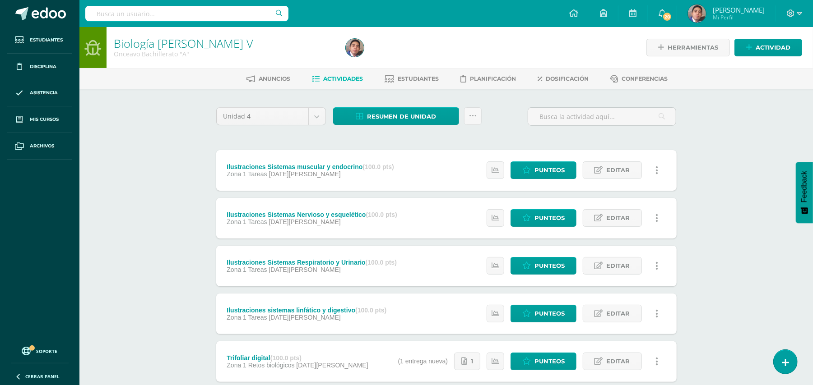
click at [147, 276] on div "Biología Bach V Onceavo Bachillerato "A" Herramientas Detalle de asistencias Ac…" at bounding box center [445, 306] width 733 height 559
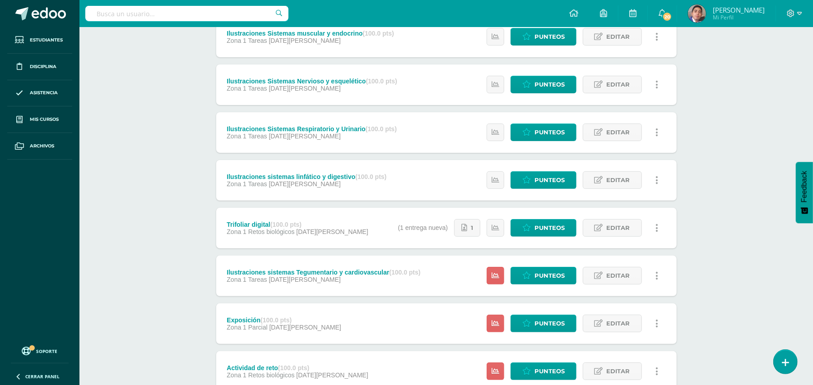
scroll to position [168, 0]
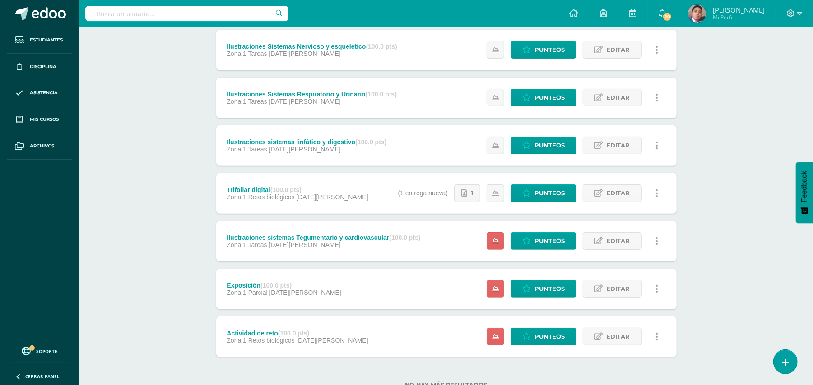
click at [433, 194] on div "Estatus de Actividad: 31 Estudiantes sin calificar 0 Estudiantes con cero Media…" at bounding box center [532, 193] width 287 height 41
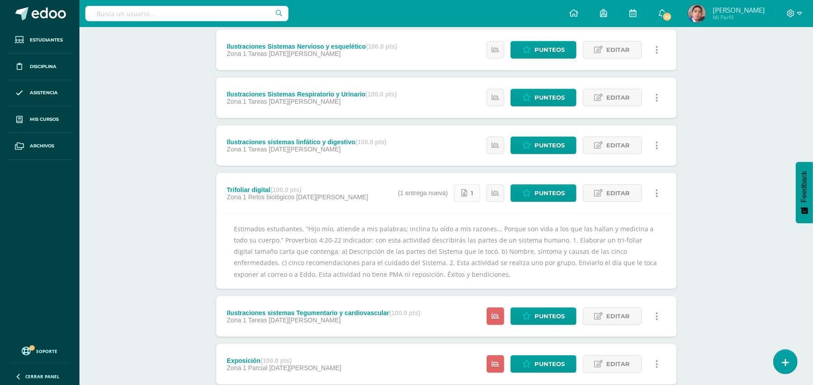
click at [470, 190] on link "1" at bounding box center [467, 194] width 26 height 18
click at [183, 107] on div "Biología Bach V Onceavo Bachillerato "A" Herramientas Detalle de asistencias Ac…" at bounding box center [445, 176] width 733 height 634
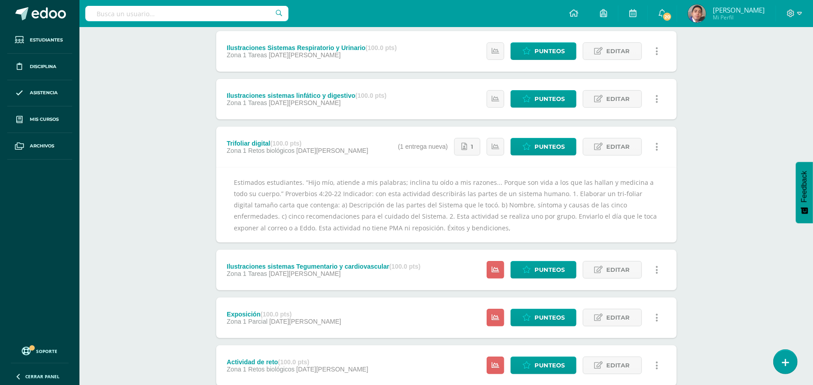
scroll to position [217, 0]
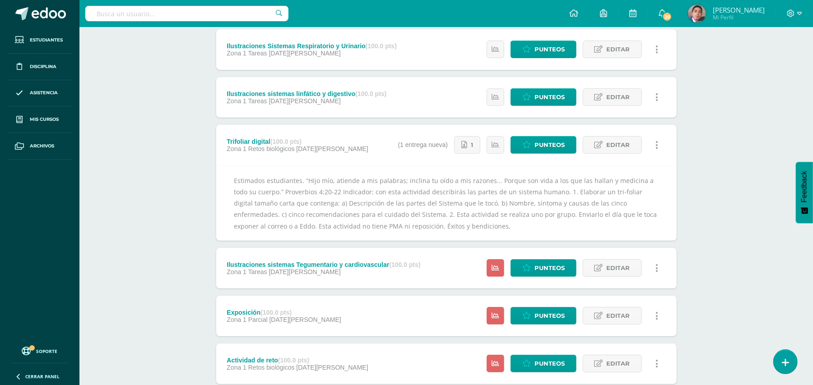
click at [372, 181] on div "Estimados estudiantes. “Hijo mío, atiende a mis palabras; inclina tu oído a mis…" at bounding box center [446, 203] width 460 height 75
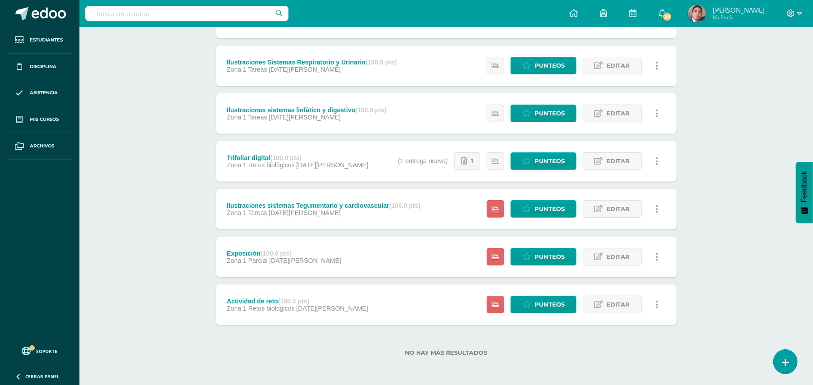
scroll to position [199, 0]
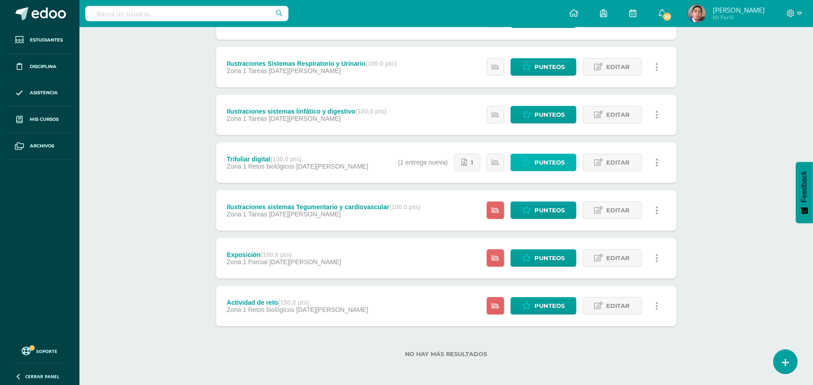
click at [534, 162] on span "Punteos" at bounding box center [549, 162] width 30 height 17
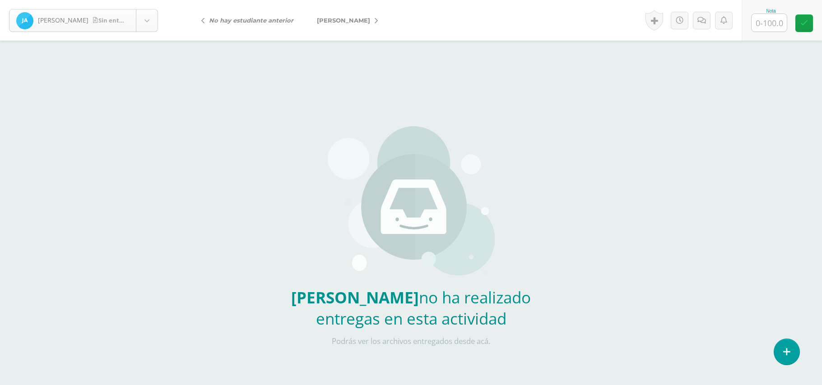
click at [139, 23] on body "Arreaza, Juan Sin entrega Arreaza, Juan Barillas, Ruth Bran, Elizabeth Castillo…" at bounding box center [411, 187] width 822 height 375
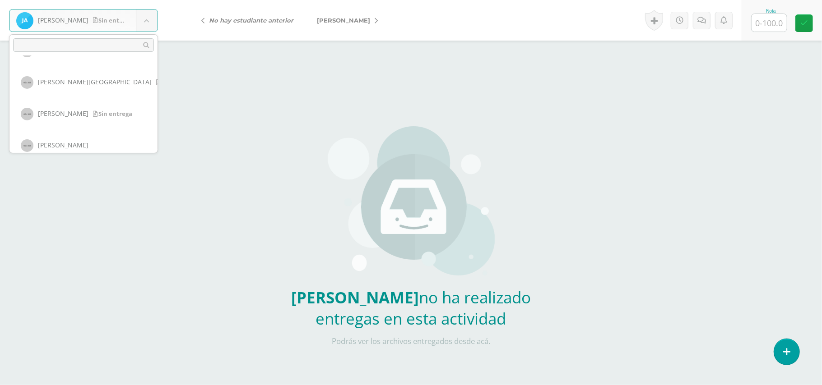
scroll to position [497, 0]
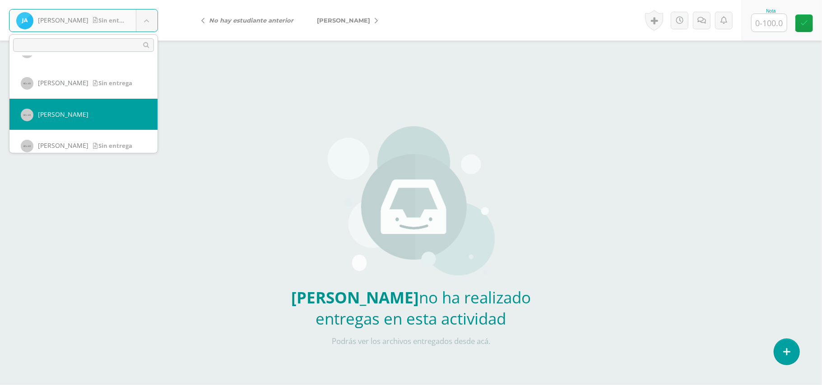
select select "269"
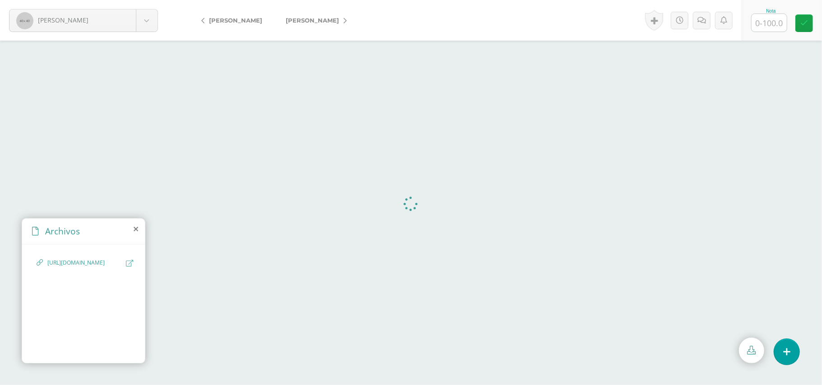
click at [79, 268] on span "https://docs.google.com/document/d/1Q7eB5B2xvqIA6CGHRYDchnHLFoN7plvANhxbjcz_NUU…" at bounding box center [84, 263] width 74 height 9
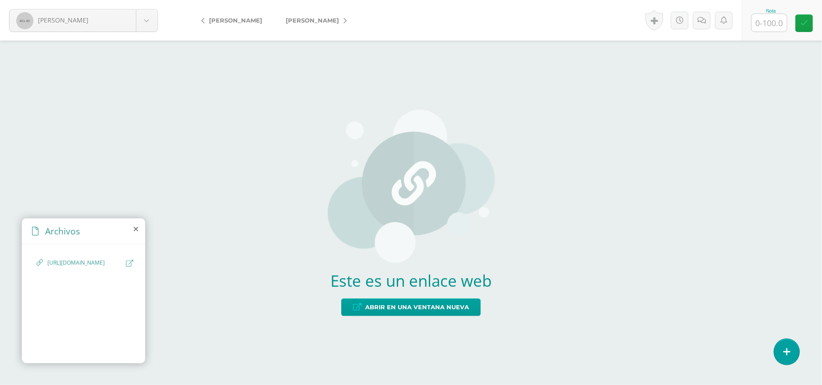
click at [79, 268] on span "https://docs.google.com/document/d/1Q7eB5B2xvqIA6CGHRYDchnHLFoN7plvANhxbjcz_NUU…" at bounding box center [84, 263] width 74 height 9
click at [410, 309] on span "Abrir en una ventana nueva" at bounding box center [417, 307] width 104 height 17
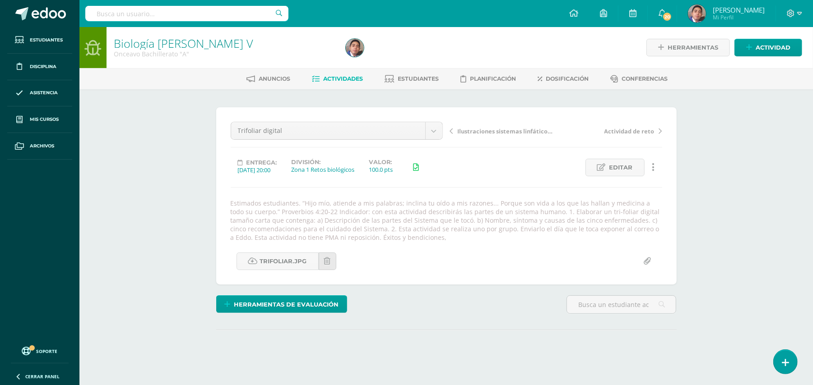
click at [172, 171] on div "Biología [PERSON_NAME] V Onceavo Bachillerato "A" Herramientas Detalle de asist…" at bounding box center [445, 213] width 733 height 373
click at [347, 74] on link "Actividades" at bounding box center [337, 79] width 51 height 14
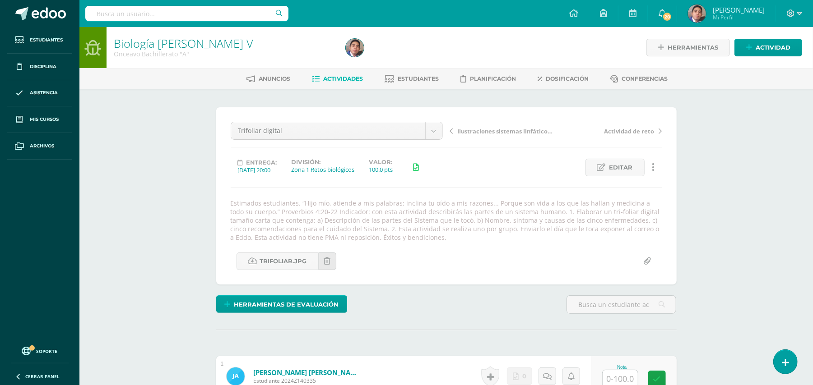
scroll to position [0, 0]
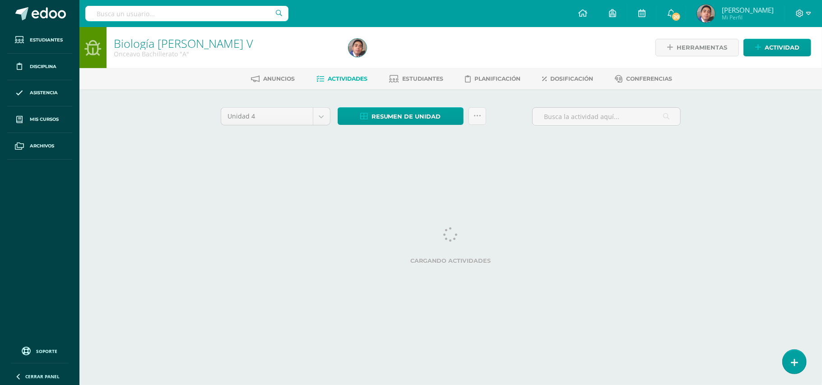
click at [180, 136] on div "Biología [PERSON_NAME] V Onceavo Bachillerato "A" Herramientas Detalle de asist…" at bounding box center [450, 97] width 742 height 141
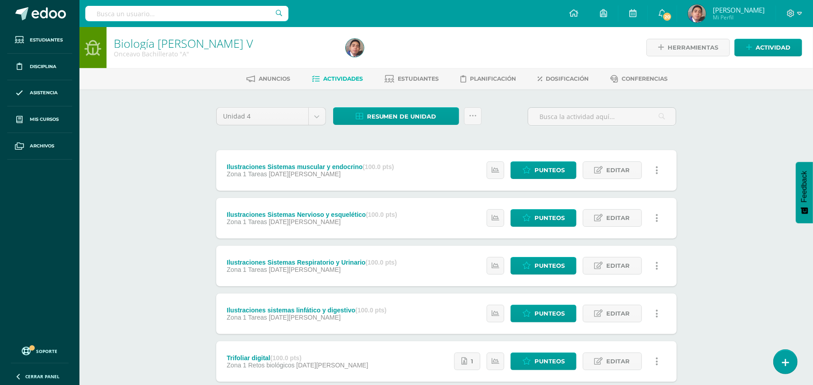
click at [186, 153] on div "Biología Bach V Onceavo Bachillerato "A" Herramientas Detalle de asistencias Ac…" at bounding box center [445, 306] width 733 height 559
click at [417, 79] on span "Estudiantes" at bounding box center [418, 78] width 41 height 7
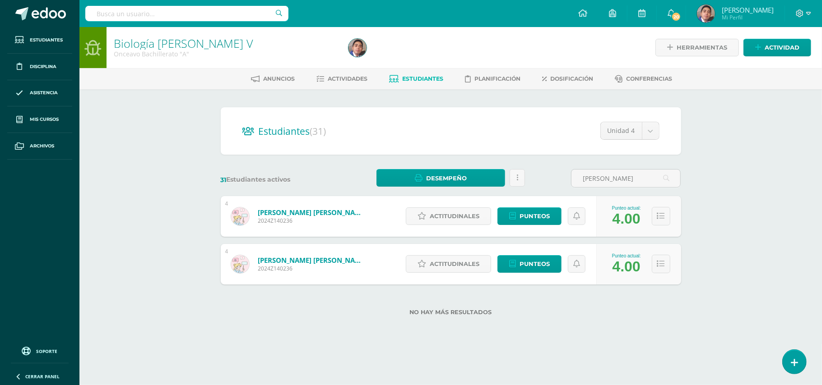
type input "lisbet"
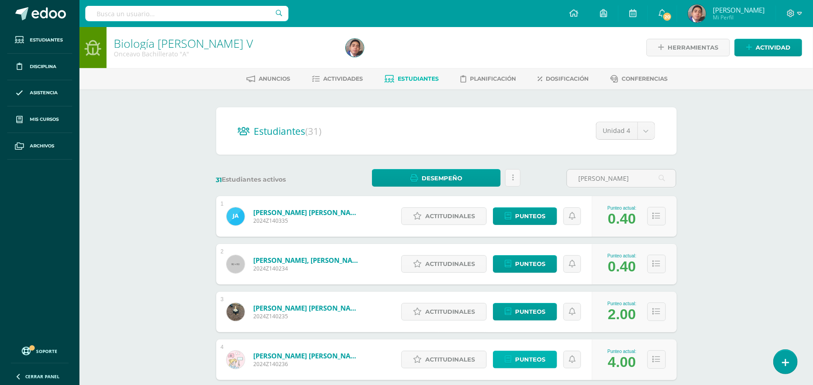
click at [515, 355] on span "Punteos" at bounding box center [530, 360] width 30 height 17
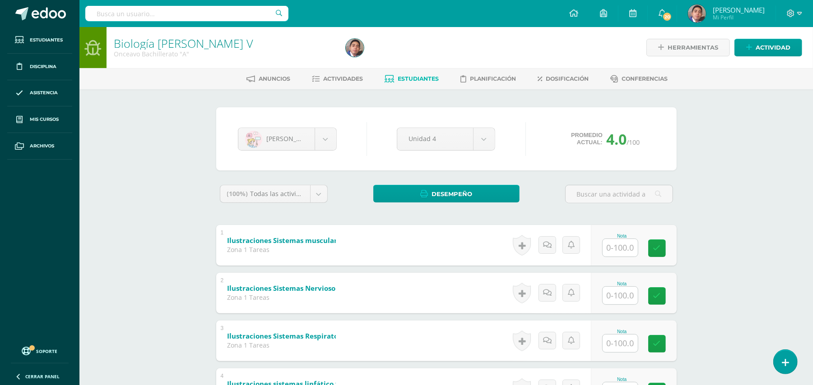
click at [765, 324] on div "Biología Bach V Onceavo Bachillerato "A" Herramientas Detalle de asistencias Ac…" at bounding box center [445, 344] width 733 height 634
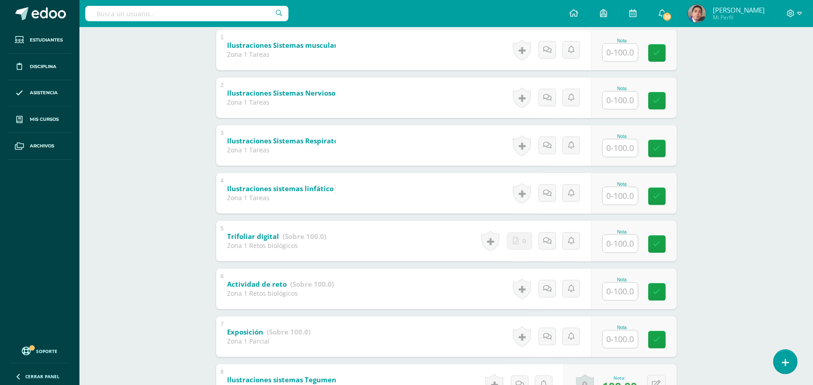
scroll to position [178, 0]
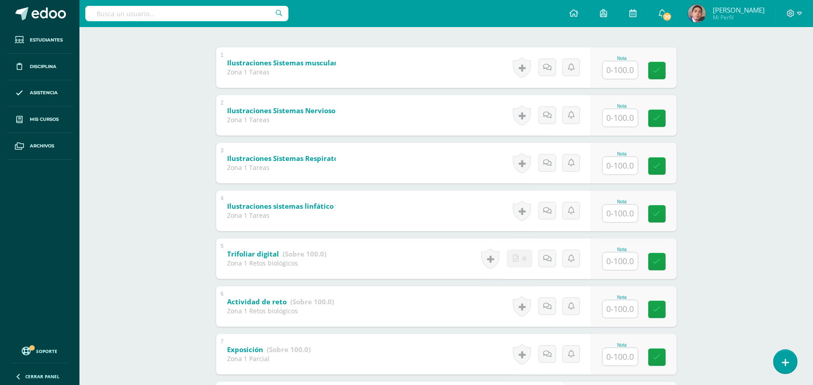
click at [622, 209] on input "text" at bounding box center [619, 214] width 35 height 18
type input "100"
click at [736, 195] on div "Biología Bach V Onceavo Bachillerato "A" Herramientas Detalle de asistencias Ac…" at bounding box center [445, 166] width 733 height 634
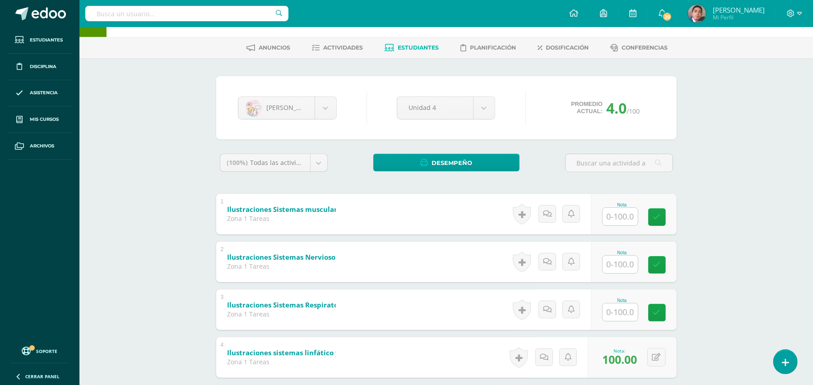
scroll to position [0, 0]
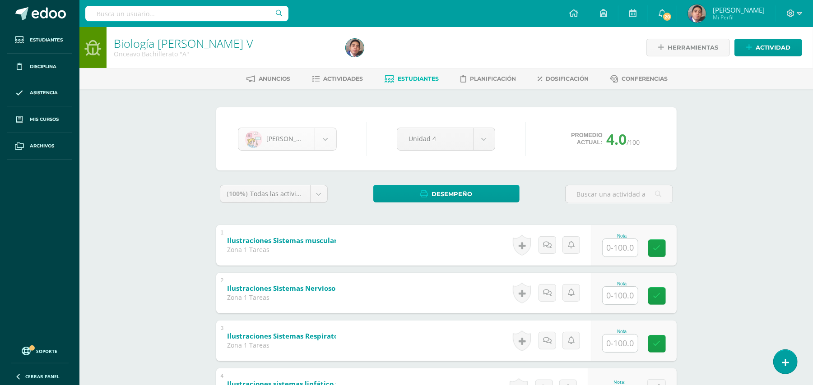
click at [318, 145] on body "Estudiantes Disciplina Asistencia Mis cursos Archivos Soporte Ayuda Reportar un…" at bounding box center [406, 330] width 813 height 661
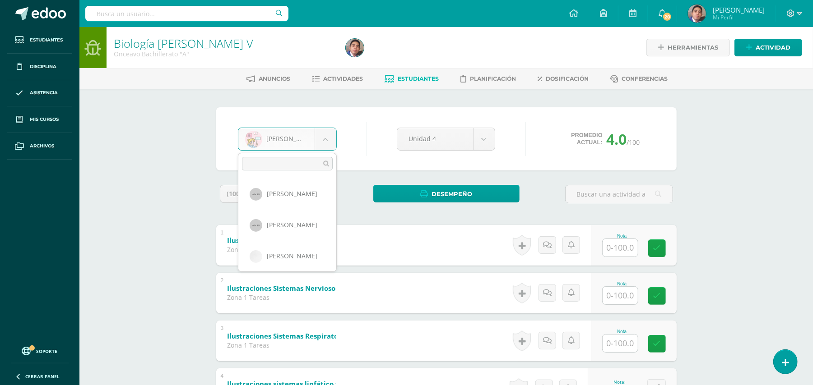
scroll to position [186, 0]
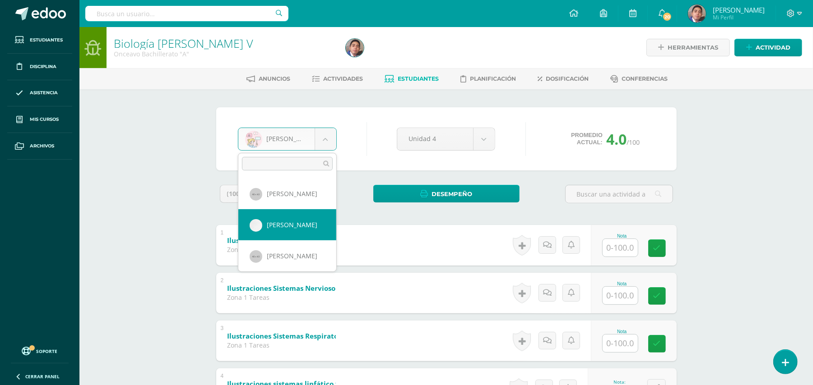
select select "259"
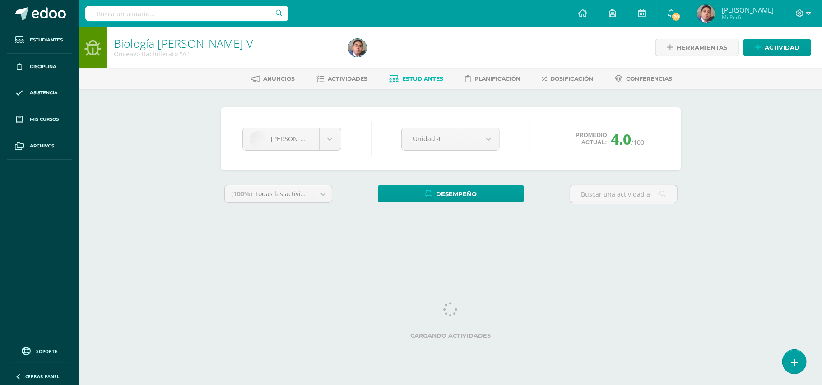
click at [698, 140] on div "[PERSON_NAME] [PERSON_NAME] [PERSON_NAME] [PERSON_NAME] [PERSON_NAME] [PERSON_N…" at bounding box center [451, 166] width 496 height 154
click at [138, 165] on div "Biología [PERSON_NAME] V Onceavo Bachillerato "A" Herramientas Detalle de asist…" at bounding box center [450, 135] width 742 height 216
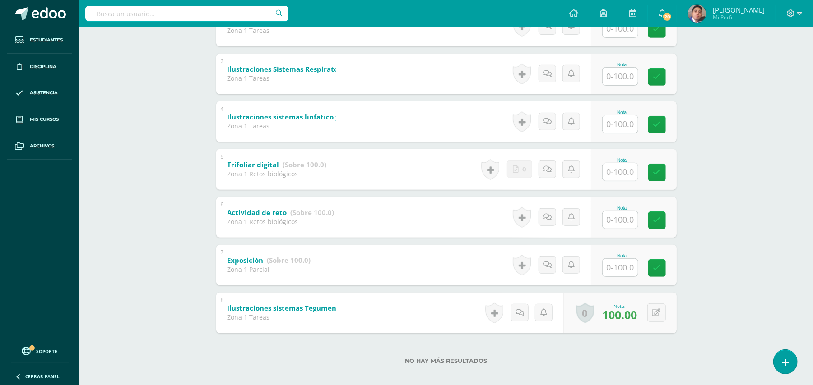
scroll to position [274, 0]
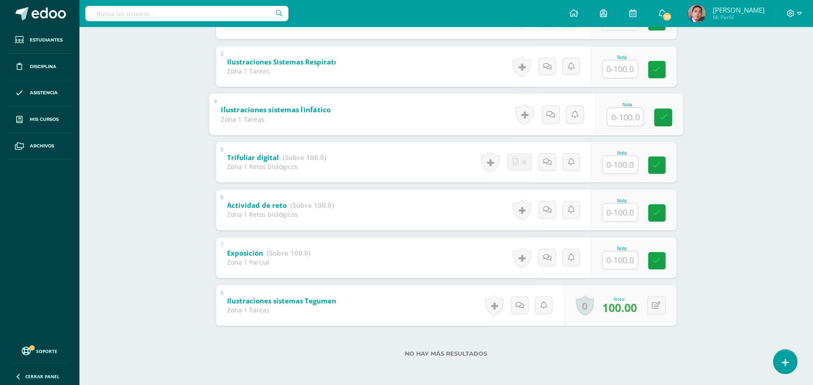
click at [627, 116] on input "text" at bounding box center [625, 117] width 36 height 18
type input "100"
click at [727, 123] on div "Biología Bach V Onceavo Bachillerato "A" Herramientas Detalle de asistencias Ac…" at bounding box center [445, 70] width 733 height 634
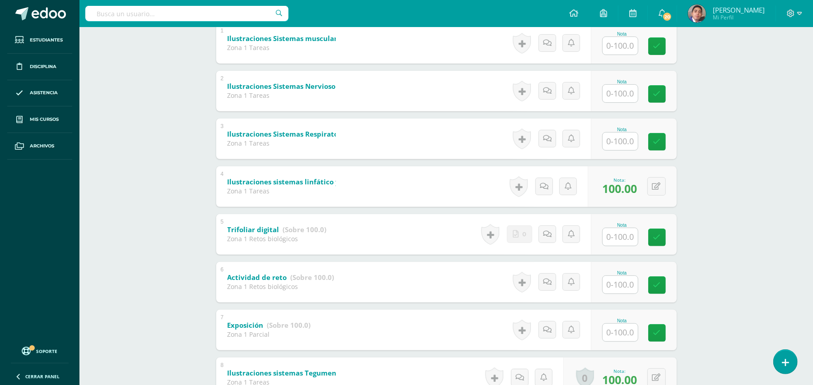
scroll to position [0, 0]
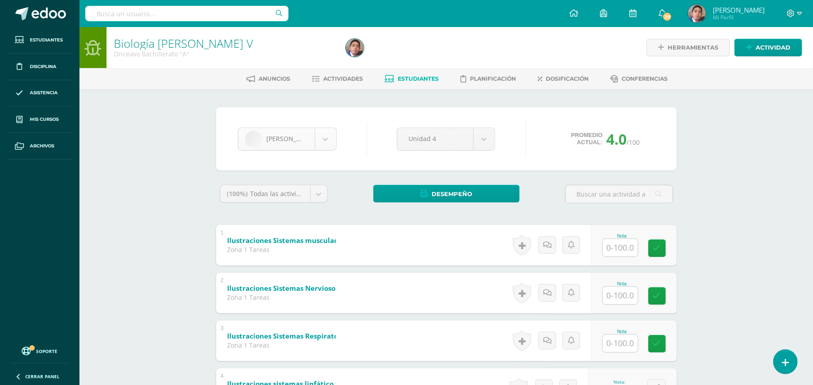
click at [331, 136] on body "Estudiantes Disciplina Asistencia Mis cursos Archivos Soporte Ayuda Reportar un…" at bounding box center [406, 330] width 813 height 661
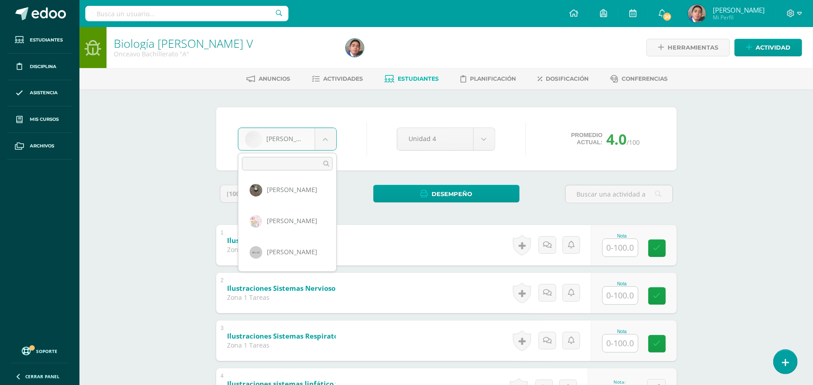
scroll to position [35, 0]
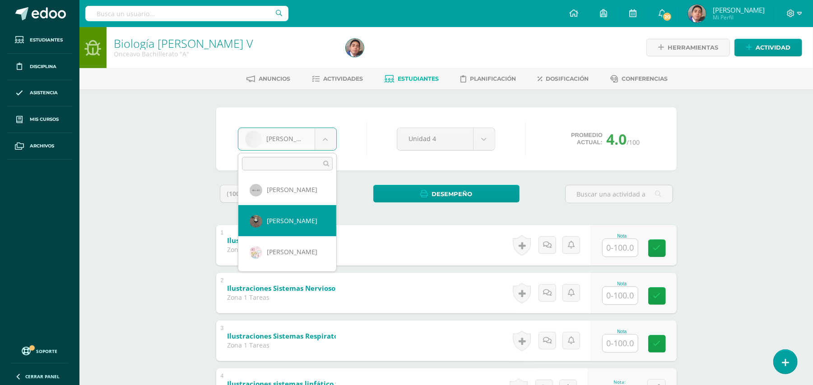
select select "254"
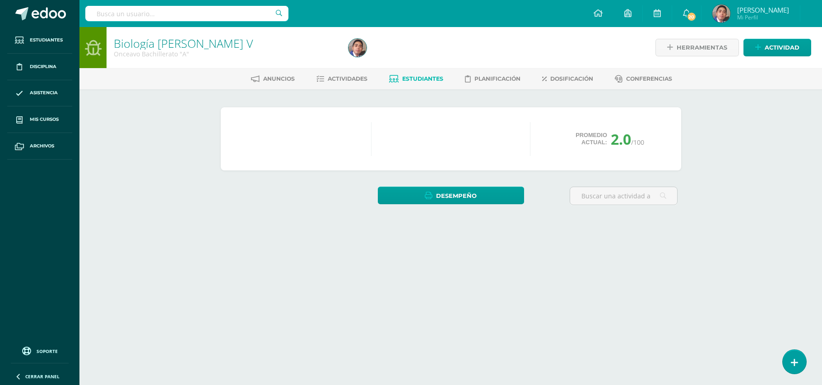
click at [730, 153] on div "Biología [PERSON_NAME] V Onceavo Bachillerato "A" Herramientas Detalle de asist…" at bounding box center [450, 137] width 742 height 220
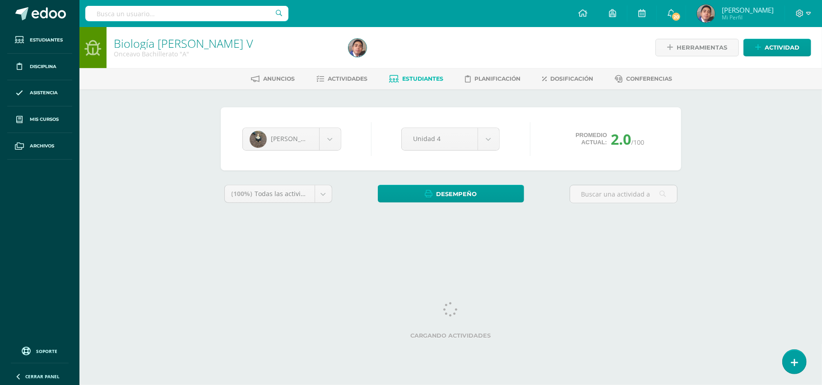
click at [730, 153] on div "Biología Bach V Onceavo Bachillerato "A" Herramientas Detalle de asistencias Ac…" at bounding box center [450, 135] width 742 height 216
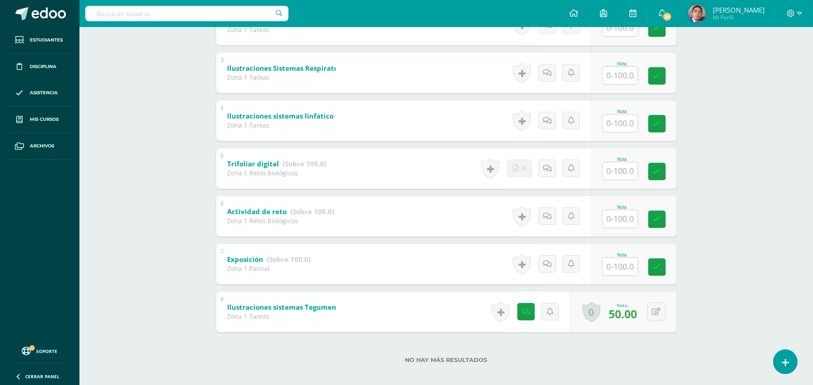
scroll to position [274, 0]
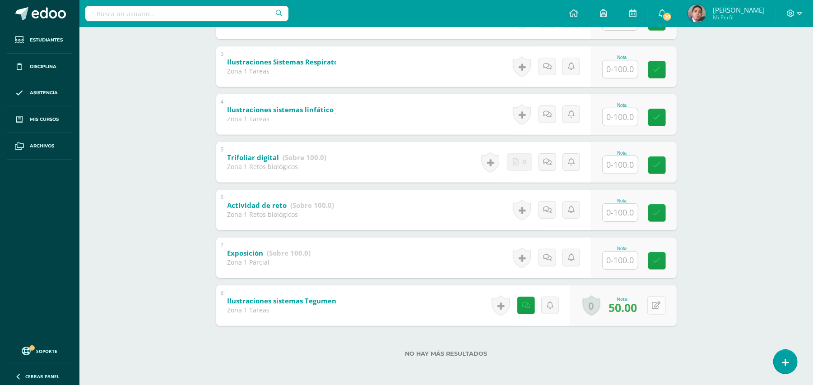
click at [655, 309] on button at bounding box center [656, 305] width 19 height 19
type input "85"
click at [729, 206] on div "Biología Bach V Onceavo Bachillerato "A" Herramientas Detalle de asistencias Ac…" at bounding box center [445, 70] width 733 height 634
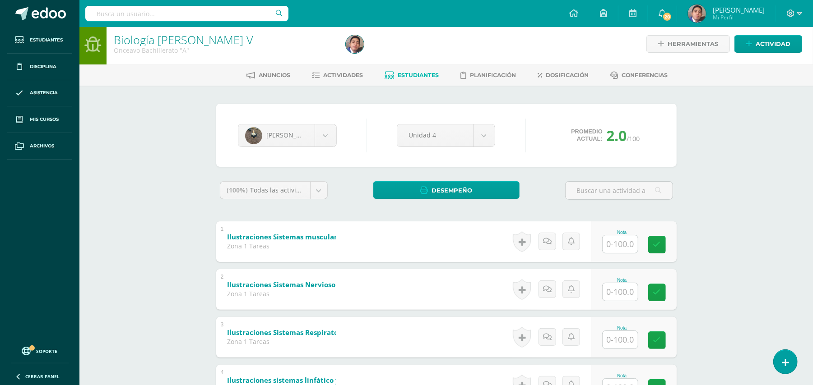
scroll to position [0, 0]
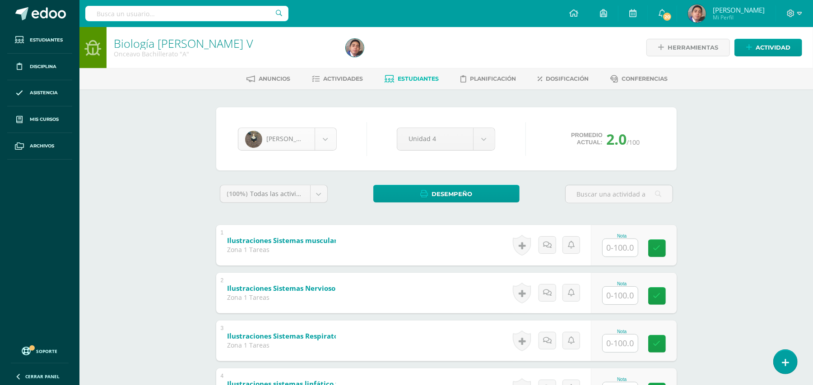
click at [328, 141] on body "Estudiantes Disciplina Asistencia Mis cursos Archivos Soporte Ayuda Reportar un…" at bounding box center [406, 330] width 813 height 661
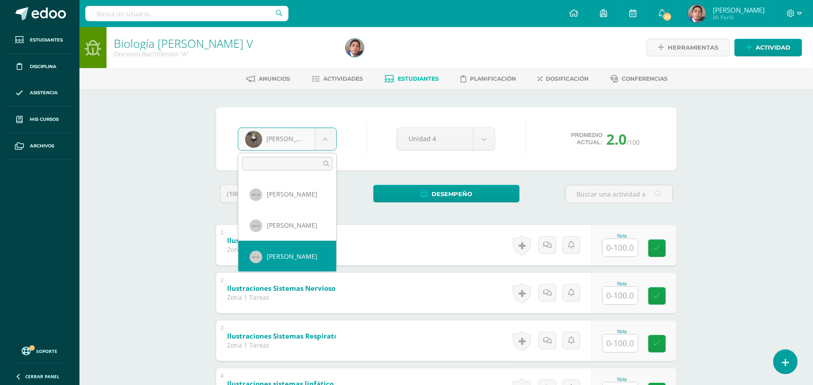
scroll to position [155, 0]
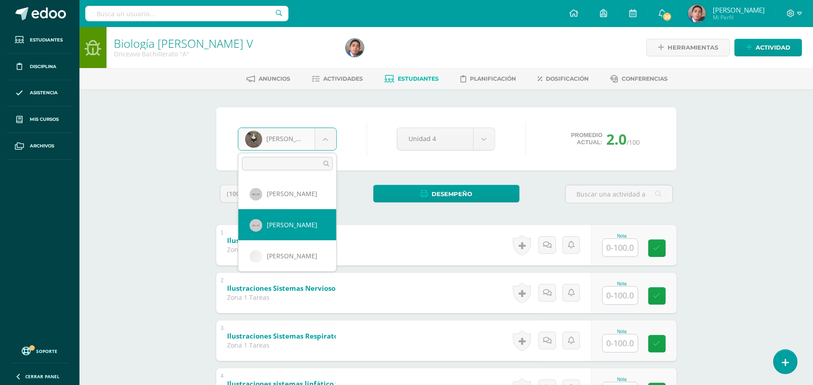
select select "258"
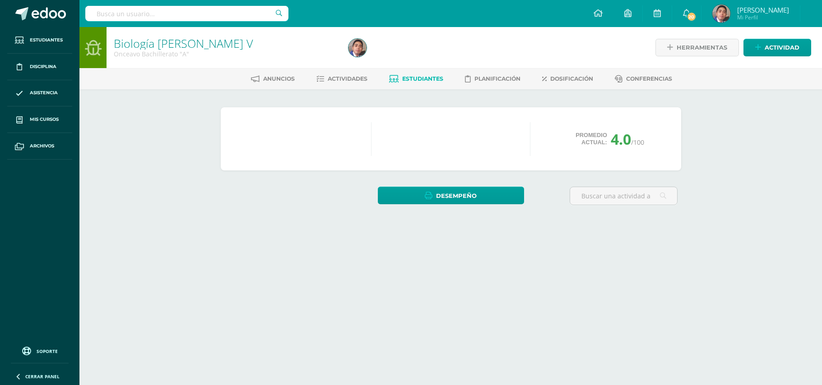
click at [147, 130] on div "Biología Bach V Onceavo Bachillerato "A" Herramientas Detalle de asistencias Ac…" at bounding box center [450, 137] width 742 height 220
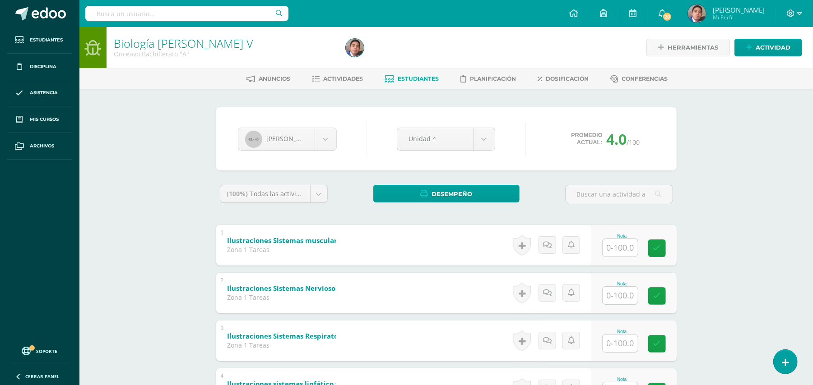
click at [176, 186] on div "Biología Bach V Onceavo Bachillerato "A" Herramientas Detalle de asistencias Ac…" at bounding box center [445, 344] width 733 height 634
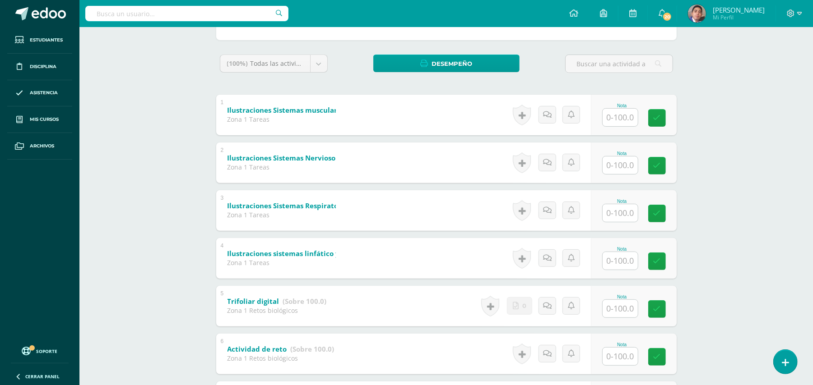
scroll to position [274, 0]
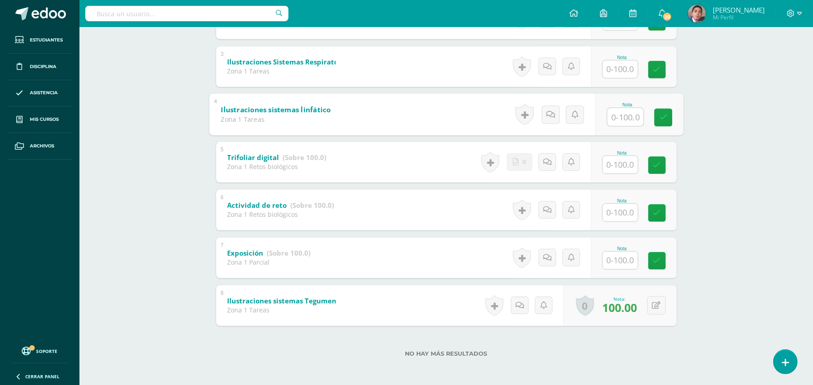
click at [618, 116] on input "text" at bounding box center [625, 117] width 36 height 18
type input "50"
click at [693, 123] on div "Juan Diaz Juan Arreaza Ruth Barillas Elizabeth Bran Lisbeth Castillo Aylin Cast…" at bounding box center [446, 100] width 496 height 571
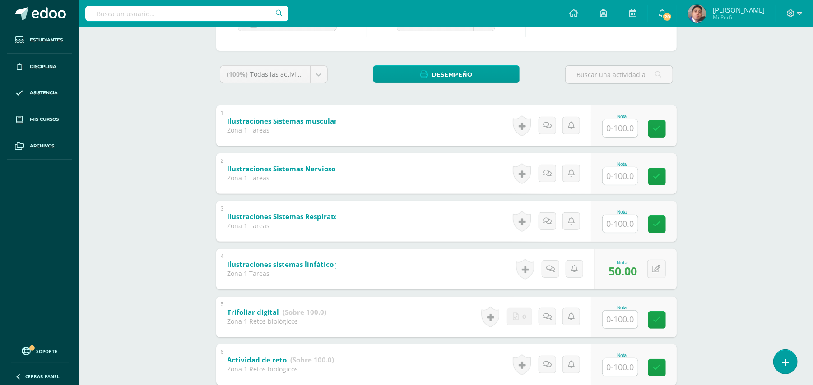
scroll to position [0, 0]
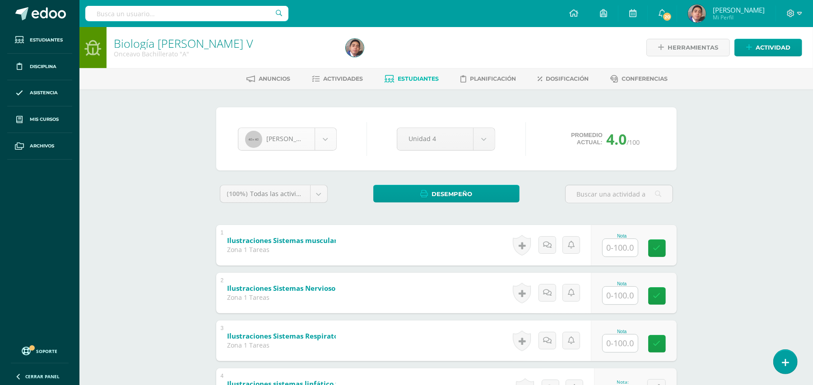
click at [324, 147] on body "Estudiantes Disciplina Asistencia Mis cursos Archivos Soporte Ayuda Reportar un…" at bounding box center [406, 330] width 813 height 661
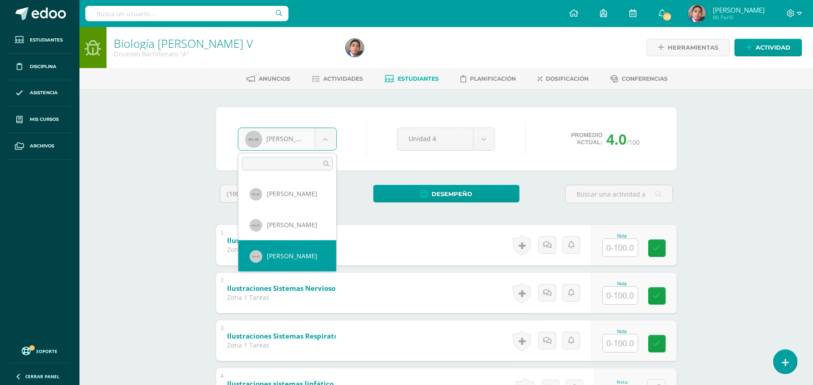
scroll to position [435, 0]
select select "268"
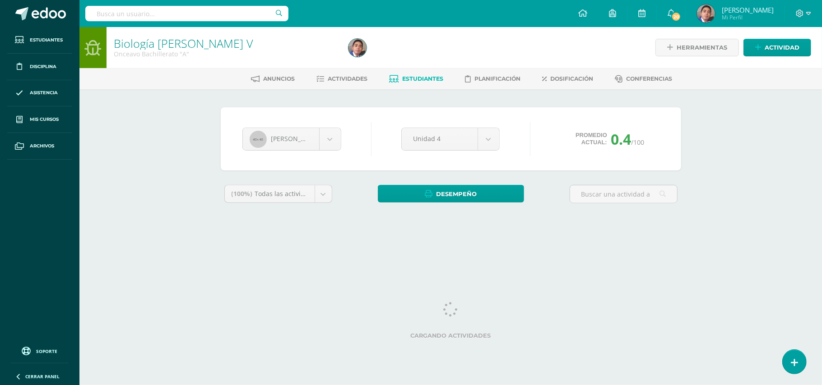
click at [99, 174] on div "Biología [PERSON_NAME] V Onceavo Bachillerato "A" Herramientas Detalle de asist…" at bounding box center [450, 135] width 742 height 216
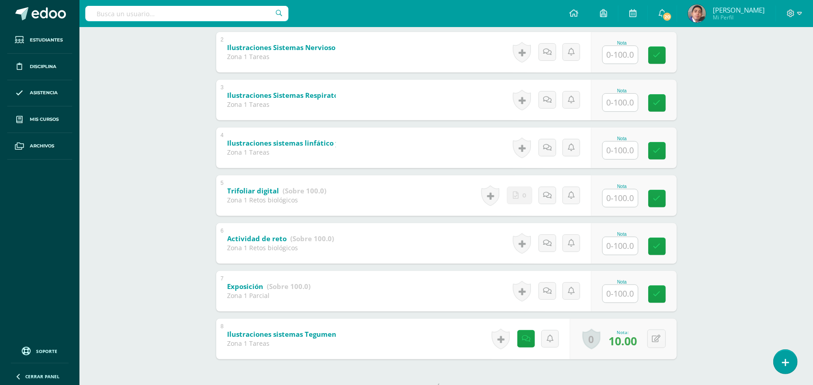
scroll to position [264, 0]
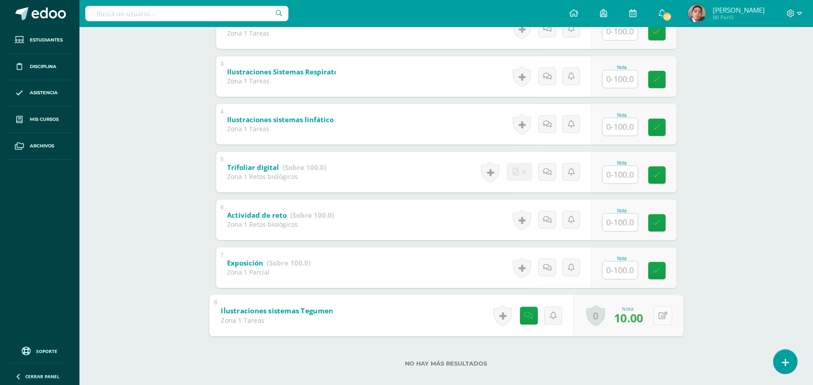
click at [657, 317] on button at bounding box center [662, 315] width 19 height 19
type input "100"
click at [629, 126] on input "text" at bounding box center [619, 127] width 35 height 18
type input "100"
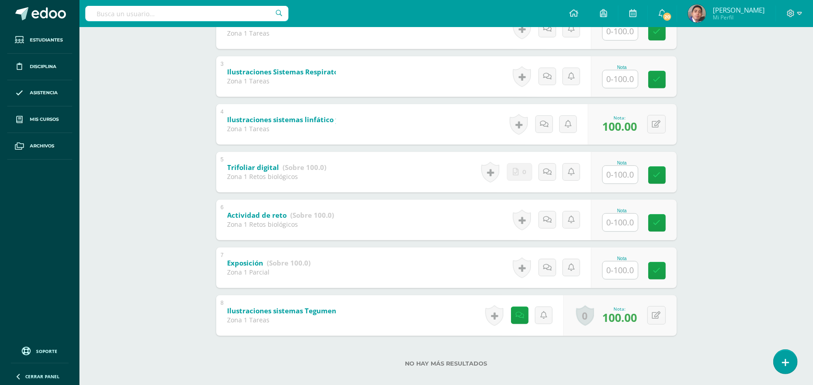
click at [747, 167] on div "Biología [PERSON_NAME] V Onceavo Bachillerato "A" Herramientas Detalle de asist…" at bounding box center [445, 80] width 733 height 634
click at [742, 138] on div "Biología [PERSON_NAME] V Onceavo Bachillerato "A" Herramientas Detalle de asist…" at bounding box center [445, 80] width 733 height 634
click at [686, 151] on div "[PERSON_NAME] [PERSON_NAME] [PERSON_NAME] [PERSON_NAME] [PERSON_NAME] [PERSON_N…" at bounding box center [446, 110] width 496 height 571
click at [170, 121] on div "Biología [PERSON_NAME] V Onceavo Bachillerato "A" Herramientas Detalle de asist…" at bounding box center [445, 80] width 733 height 634
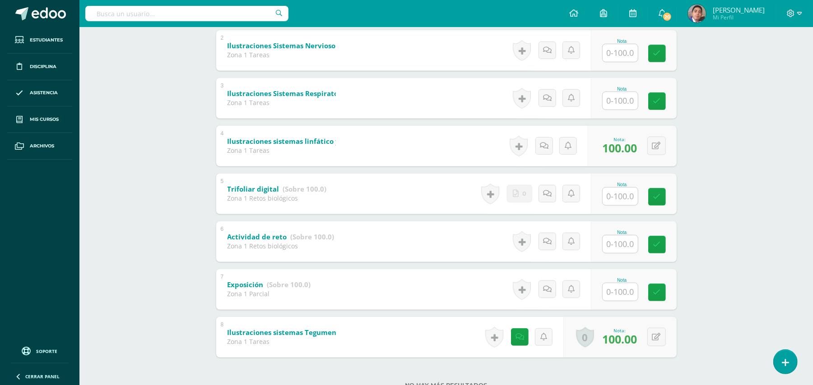
scroll to position [241, 0]
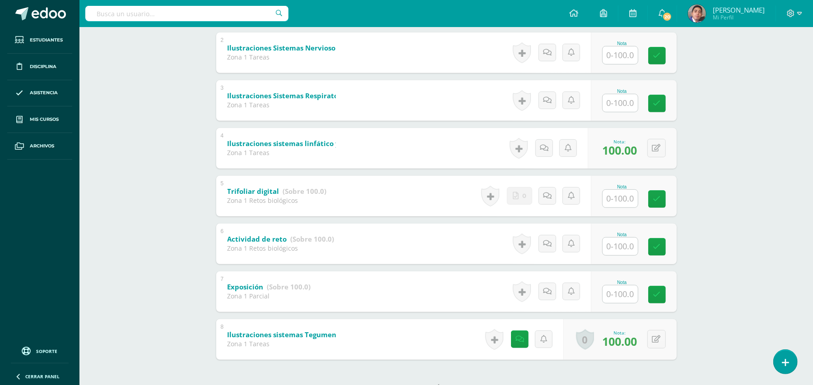
click at [170, 121] on div "Biología [PERSON_NAME] V Onceavo Bachillerato "A" Herramientas Detalle de asist…" at bounding box center [445, 104] width 733 height 634
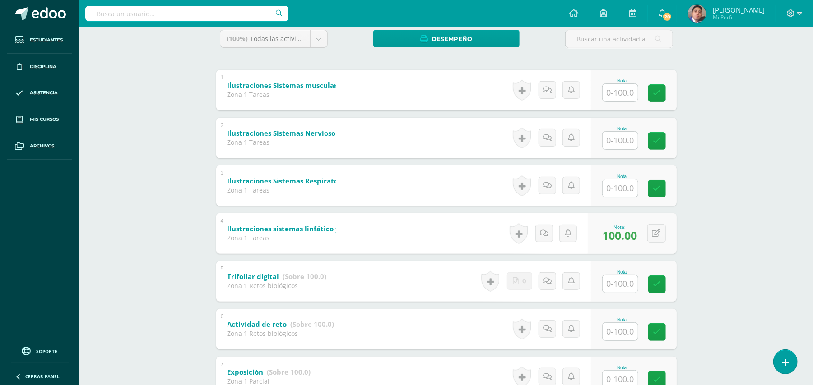
scroll to position [0, 0]
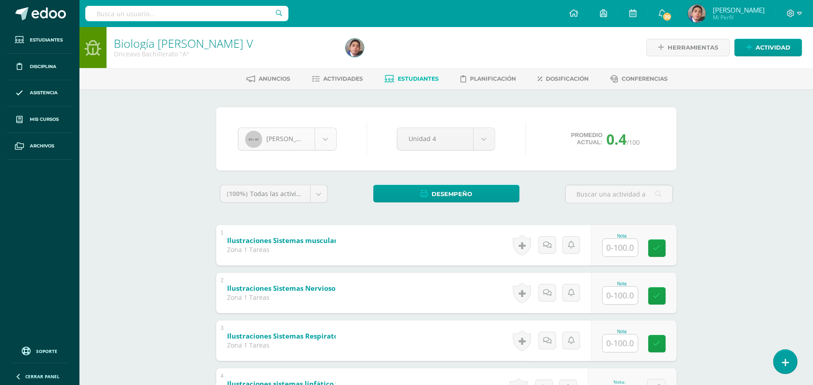
click at [324, 148] on body "Estudiantes Disciplina Asistencia Mis cursos Archivos Soporte Ayuda Reportar un…" at bounding box center [406, 330] width 813 height 661
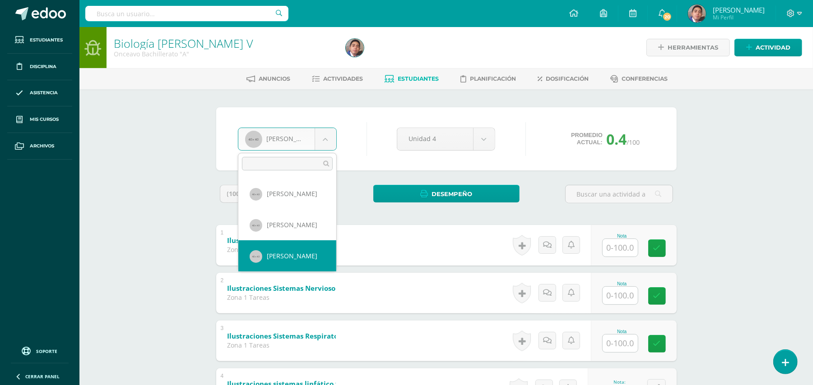
scroll to position [560, 0]
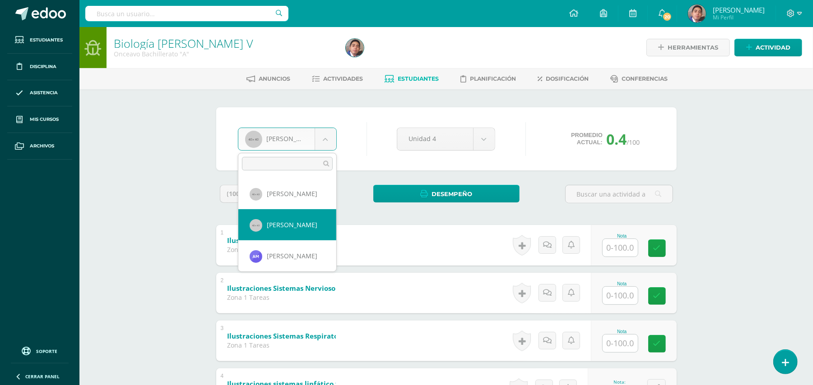
select select "271"
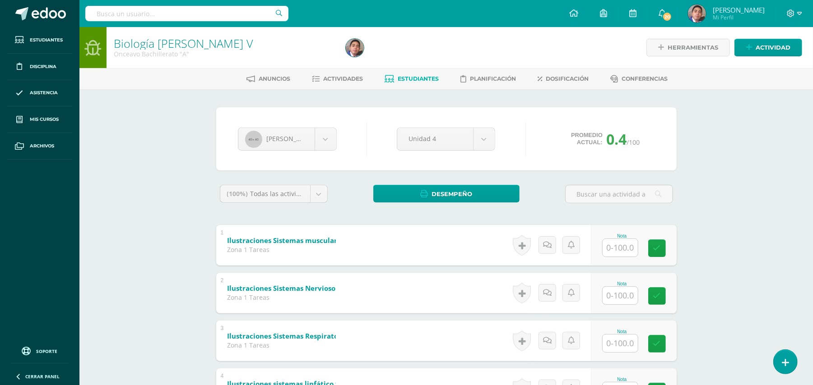
click at [165, 148] on div "Biología [PERSON_NAME] V Onceavo Bachillerato "A" Herramientas Detalle de asist…" at bounding box center [445, 344] width 733 height 634
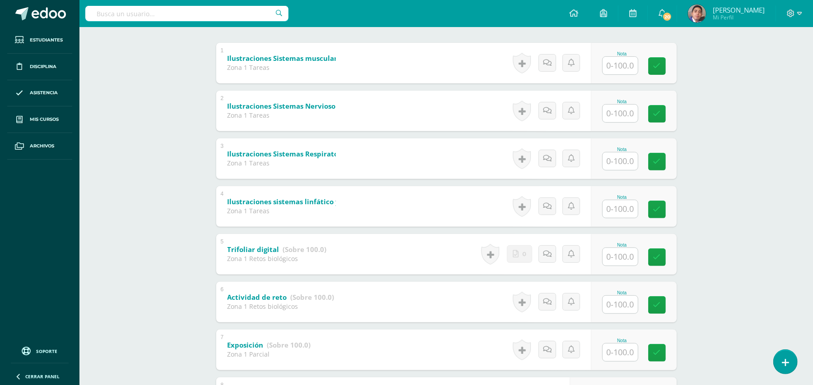
scroll to position [274, 0]
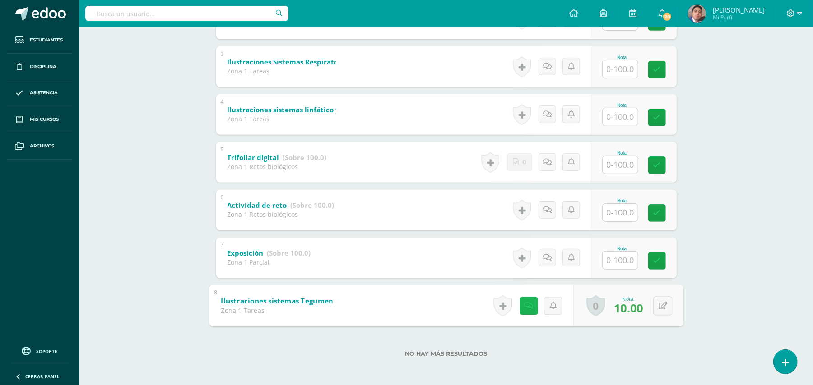
click at [532, 310] on link at bounding box center [528, 306] width 18 height 18
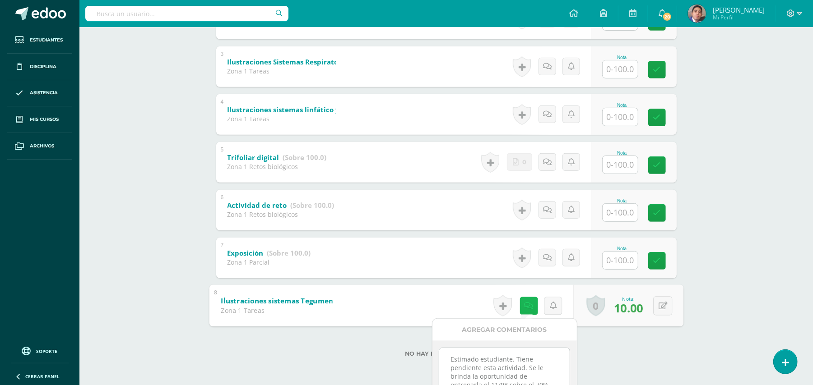
scroll to position [298, 0]
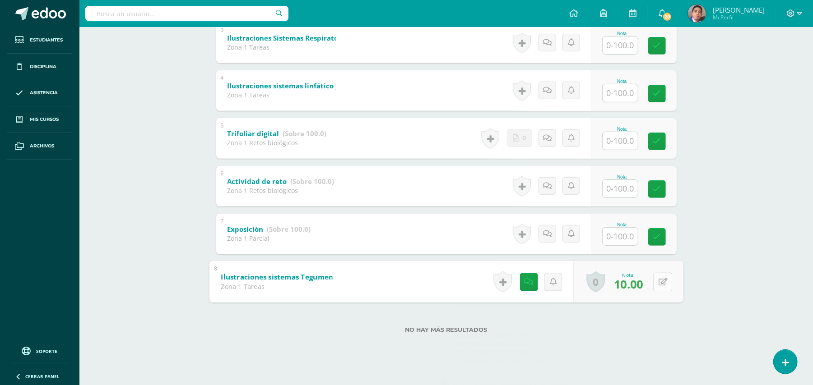
click at [665, 280] on div "1 Ilustraciones Sistemas muscular y endocrino (Sobre 100.0) Zona 1 Tareas Nota …" at bounding box center [446, 114] width 460 height 375
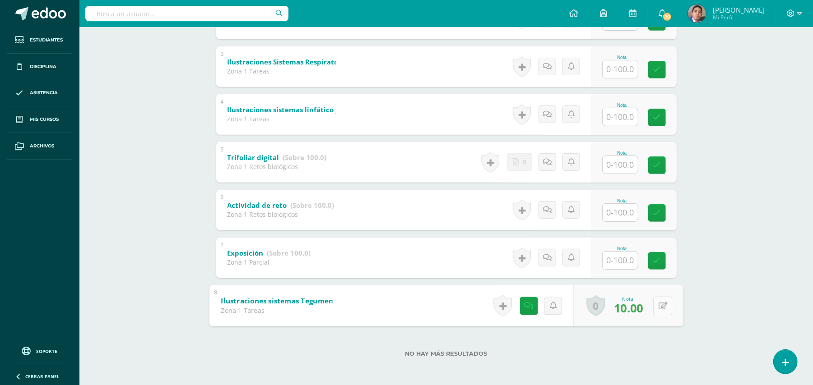
click at [662, 306] on icon at bounding box center [662, 306] width 9 height 8
type input "70"
click at [722, 258] on div "Biología Bach V Onceavo Bachillerato "A" Herramientas Detalle de asistencias Ac…" at bounding box center [445, 70] width 733 height 634
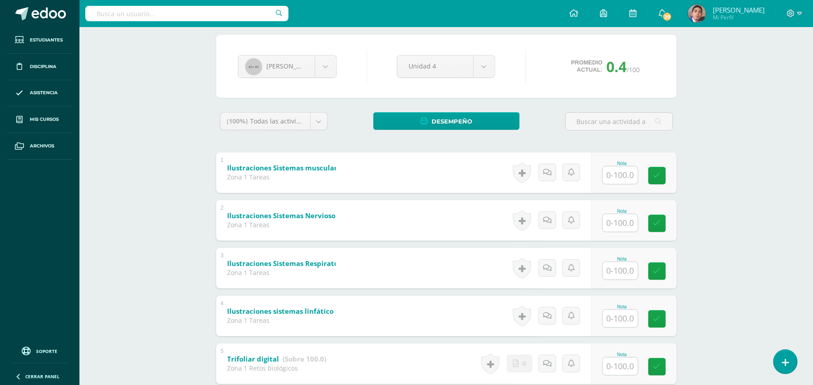
scroll to position [0, 0]
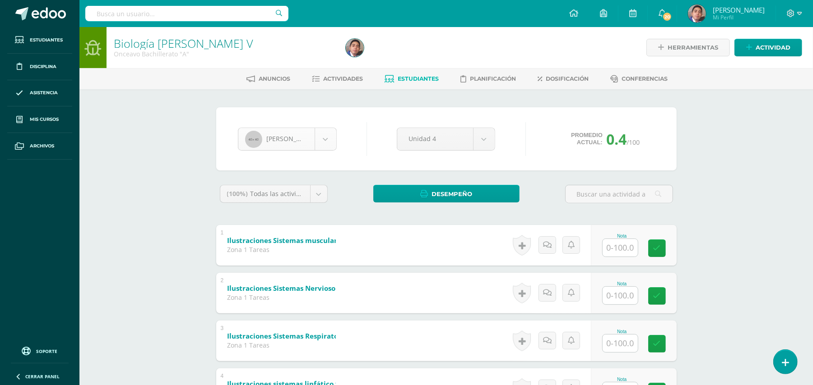
click at [325, 140] on body "Estudiantes Disciplina Asistencia Mis cursos Archivos Soporte Ayuda Reportar un…" at bounding box center [406, 330] width 813 height 661
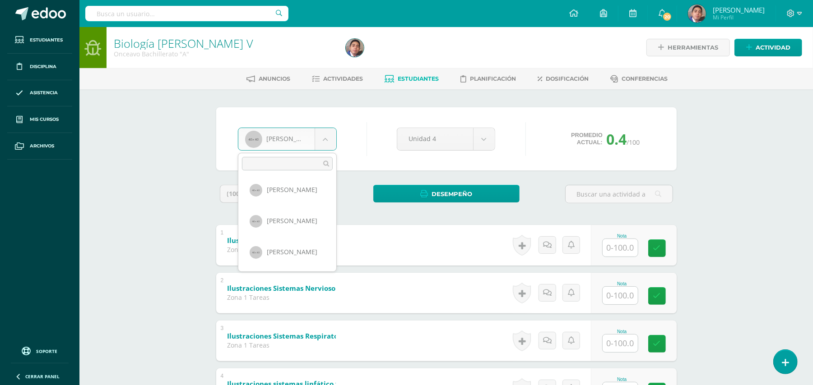
scroll to position [470, 0]
select select "267"
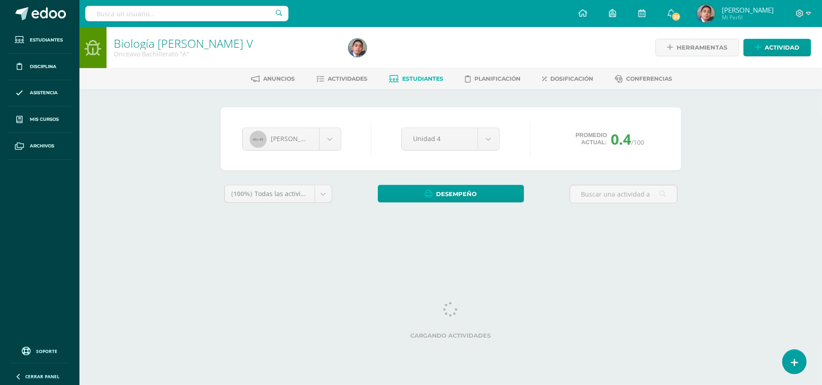
click at [167, 132] on div "Biología Bach V Onceavo Bachillerato "A" Herramientas Detalle de asistencias Ac…" at bounding box center [450, 135] width 742 height 216
click at [166, 132] on div "Biología Bach V Onceavo Bachillerato "A" Herramientas Detalle de asistencias Ac…" at bounding box center [450, 135] width 742 height 216
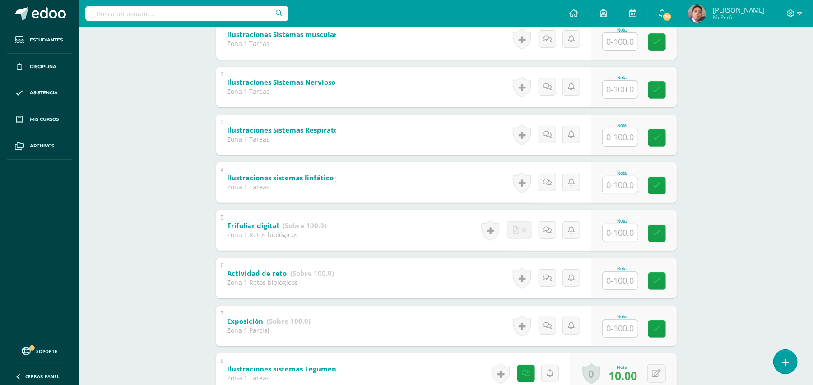
scroll to position [274, 0]
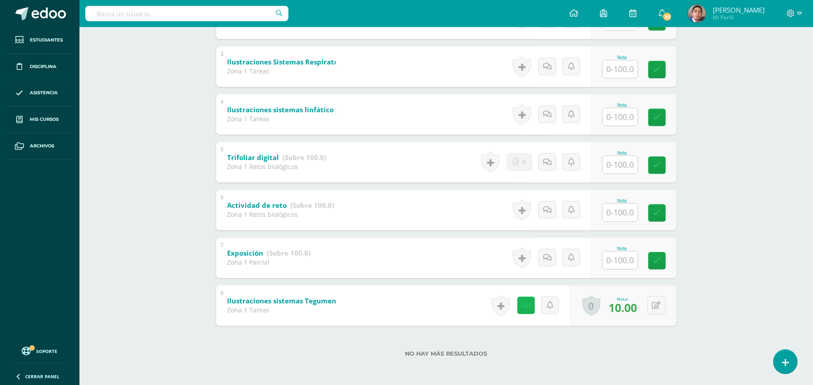
click at [523, 306] on icon at bounding box center [526, 306] width 9 height 8
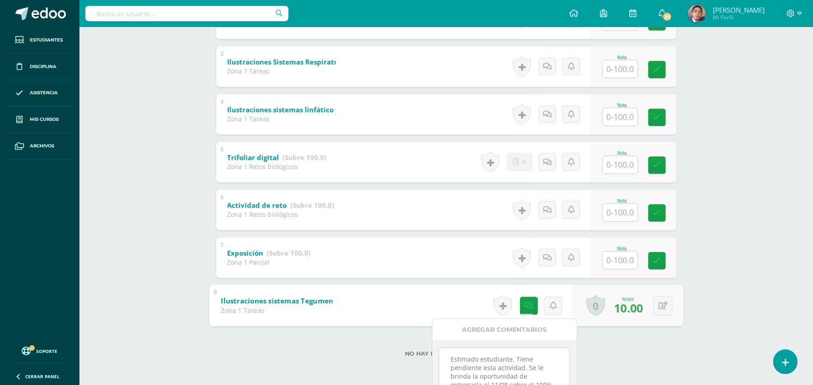
click at [507, 361] on textarea "Estimado estudiante. Tiene pendiente esta actividad. Se le brinda la oportunida…" at bounding box center [504, 370] width 130 height 45
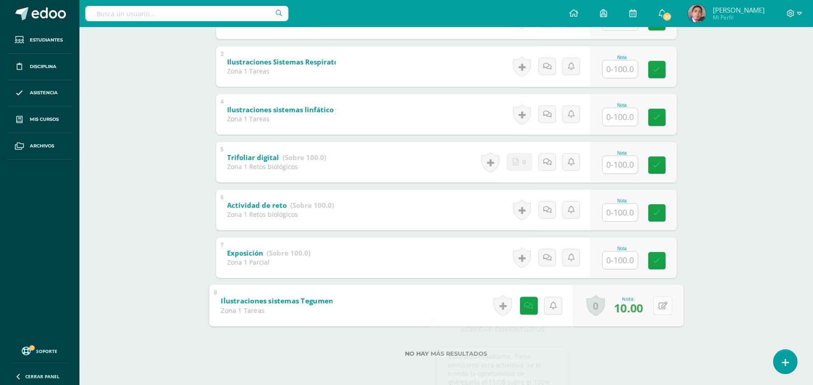
click at [661, 294] on div "0 Logros Logros obtenidos Aún no hay logros agregados Nota: 10.00" at bounding box center [628, 306] width 110 height 42
click at [660, 302] on icon at bounding box center [662, 306] width 9 height 8
type input "100"
click at [765, 271] on div "Biología Bach V Onceavo Bachillerato "A" Herramientas Detalle de asistencias Ac…" at bounding box center [445, 70] width 733 height 634
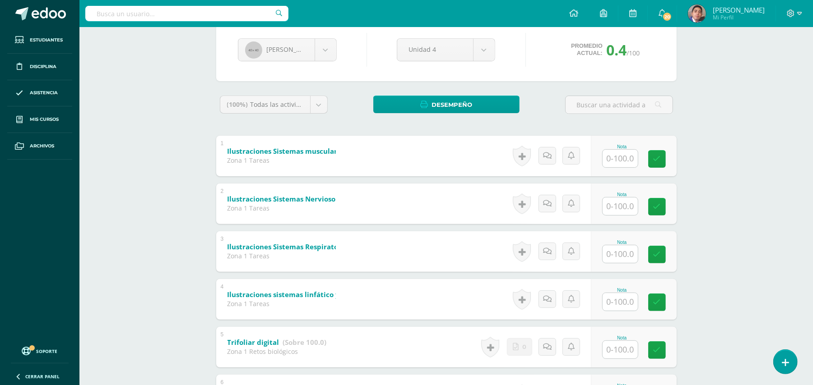
scroll to position [0, 0]
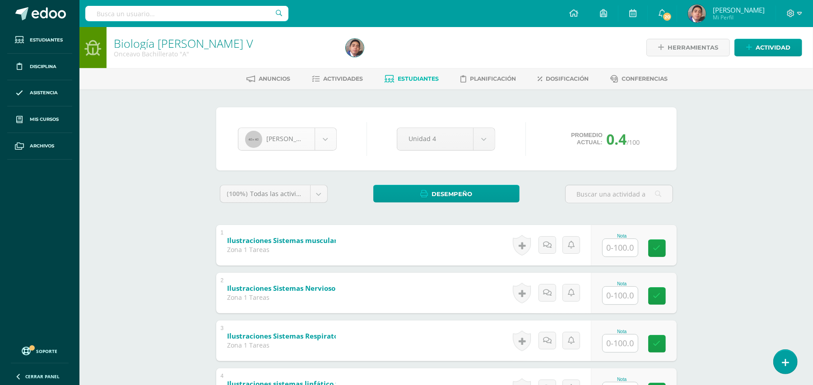
click at [320, 147] on body "Estudiantes Disciplina Asistencia Mis cursos Archivos Soporte Ayuda Reportar un…" at bounding box center [406, 330] width 813 height 661
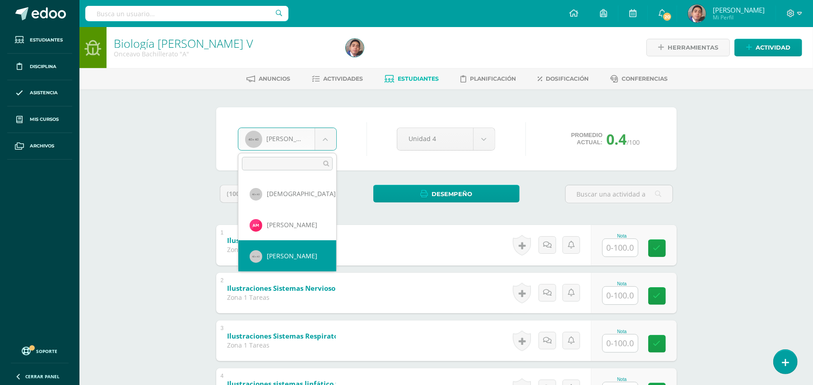
scroll to position [685, 0]
select select "358"
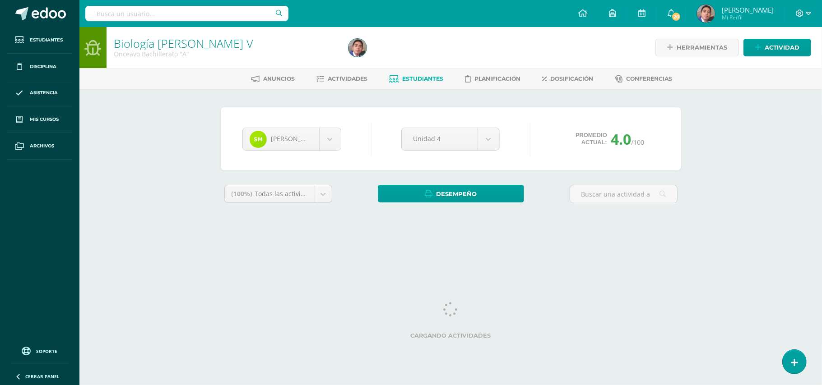
click at [773, 198] on div "Biología Bach V Onceavo Bachillerato "A" Herramientas Detalle de asistencias Ac…" at bounding box center [450, 135] width 742 height 216
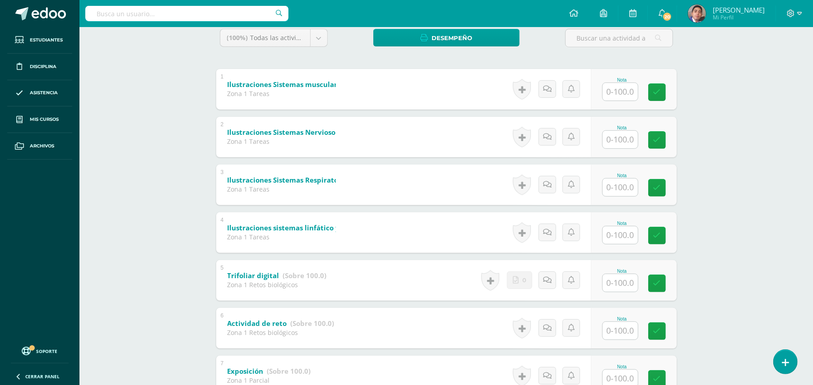
scroll to position [274, 0]
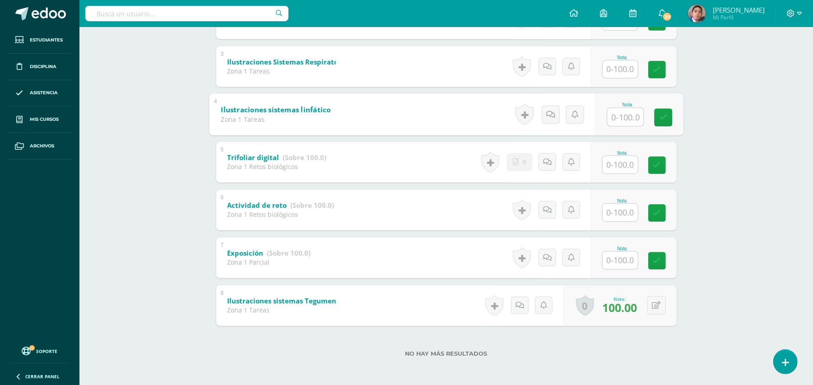
click at [627, 116] on input "text" at bounding box center [625, 117] width 36 height 18
type input "100"
click at [708, 163] on div "Biología Bach V Onceavo Bachillerato "A" Herramientas Detalle de asistencias Ac…" at bounding box center [445, 70] width 733 height 634
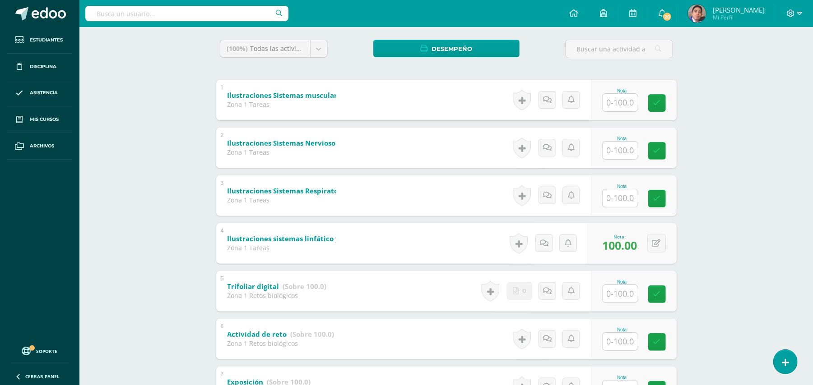
scroll to position [0, 0]
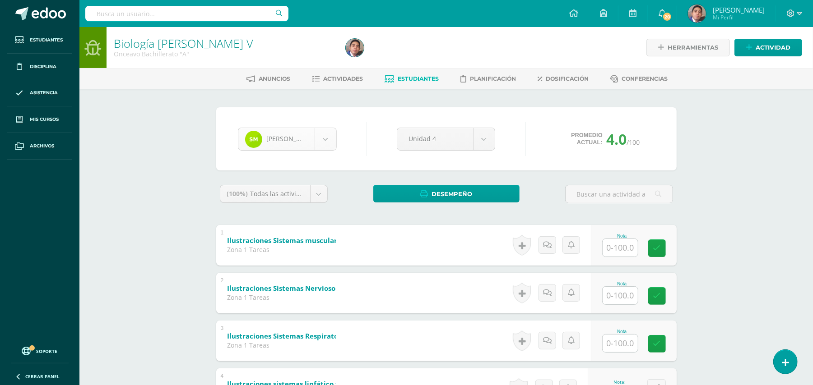
click at [327, 134] on body "Estudiantes Disciplina Asistencia Mis cursos Archivos Soporte Ayuda Reportar un…" at bounding box center [406, 330] width 813 height 661
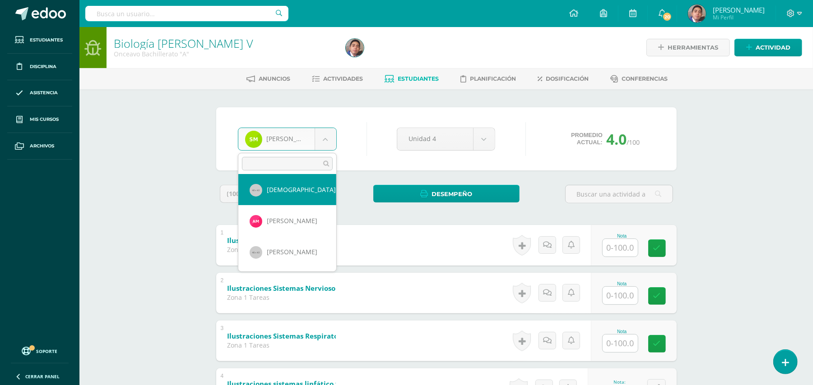
scroll to position [626, 0]
select select "356"
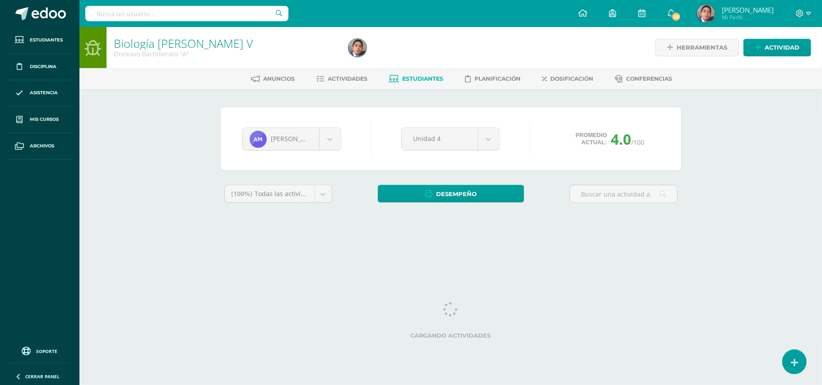
click at [760, 216] on div "Biología [PERSON_NAME] V Onceavo Bachillerato "A" Herramientas Detalle de asist…" at bounding box center [450, 135] width 742 height 216
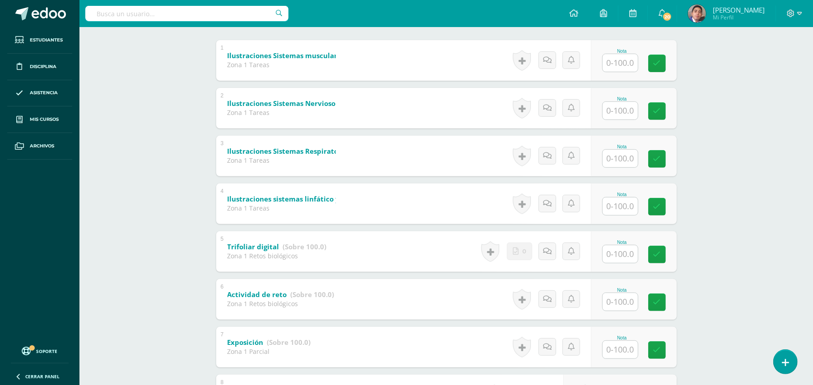
scroll to position [274, 0]
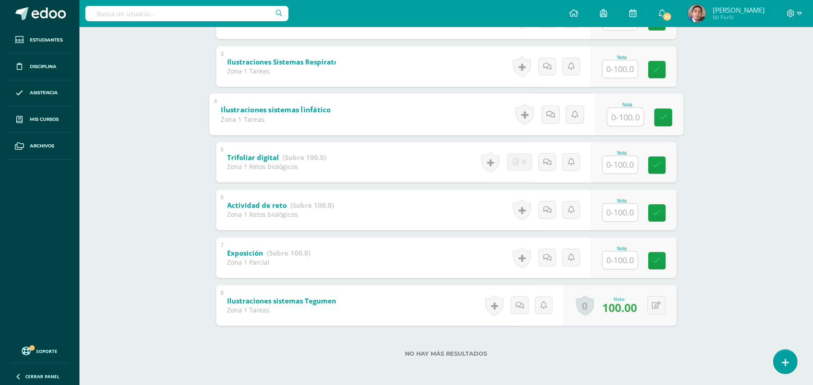
click at [617, 114] on input "text" at bounding box center [625, 117] width 36 height 18
type input "100"
click at [694, 126] on div "Biología [PERSON_NAME] V Onceavo Bachillerato "A" Herramientas Detalle de asist…" at bounding box center [445, 70] width 733 height 634
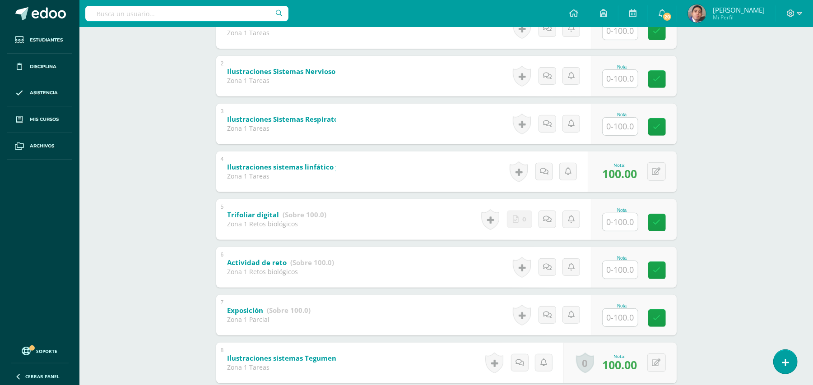
scroll to position [130, 0]
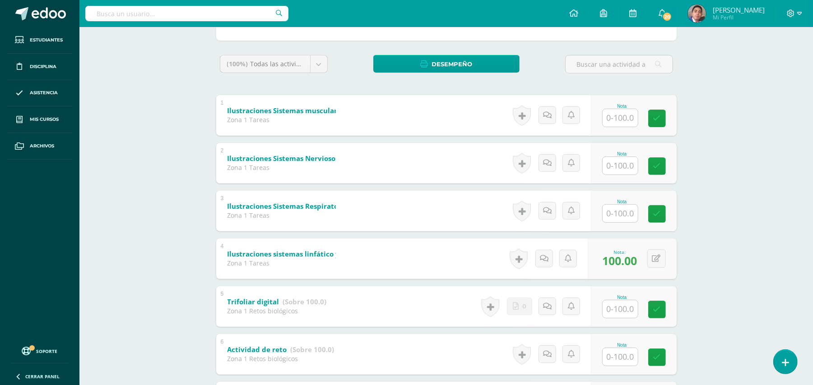
click at [628, 162] on input "text" at bounding box center [619, 166] width 35 height 18
type input "50"
click at [691, 177] on div "[PERSON_NAME] [PERSON_NAME] [PERSON_NAME] [PERSON_NAME] [PERSON_NAME] [PERSON_N…" at bounding box center [446, 244] width 496 height 571
click at [191, 107] on div "Biología [PERSON_NAME] V Onceavo Bachillerato "A" Herramientas Detalle de asist…" at bounding box center [445, 214] width 733 height 634
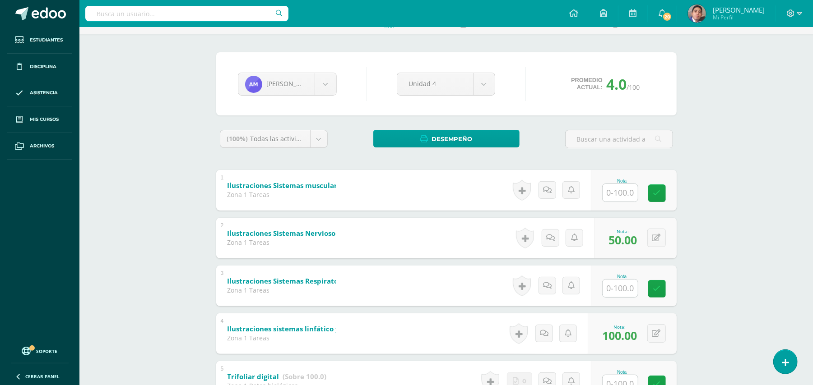
scroll to position [0, 0]
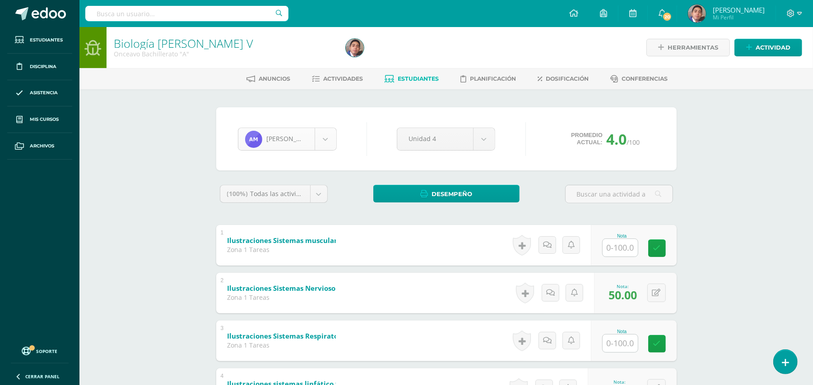
click at [318, 131] on body "Estudiantes Disciplina Asistencia Mis cursos Archivos Soporte Ayuda Reportar un…" at bounding box center [406, 330] width 813 height 661
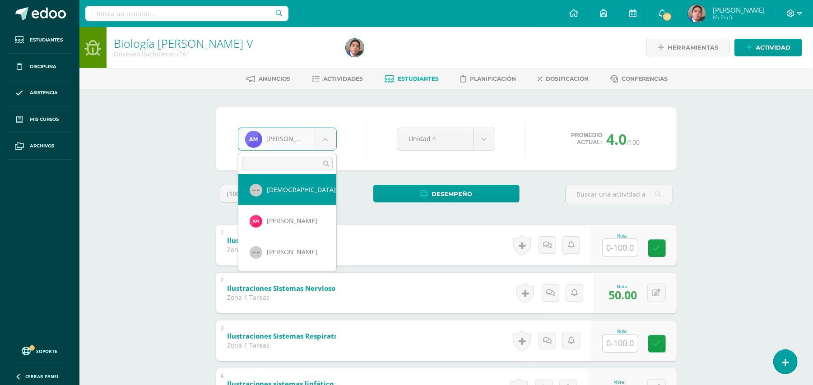
scroll to position [626, 0]
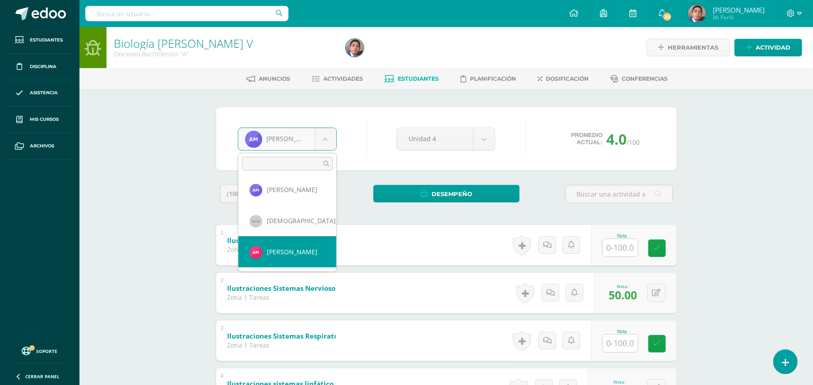
select select "357"
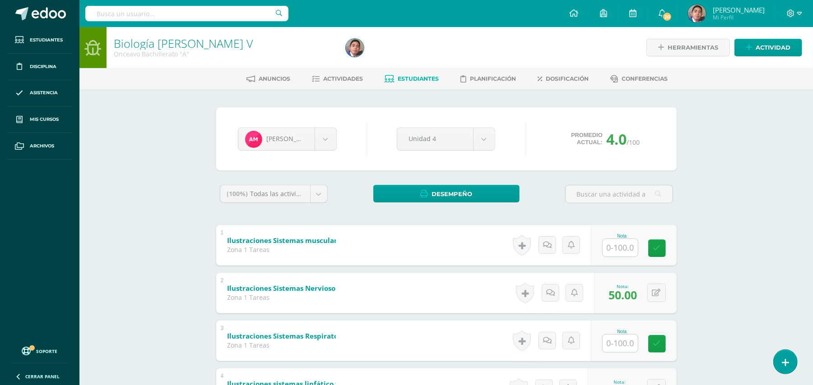
click at [185, 172] on div "Biología [PERSON_NAME] V Onceavo Bachillerato "A" Herramientas Detalle de asist…" at bounding box center [445, 344] width 733 height 634
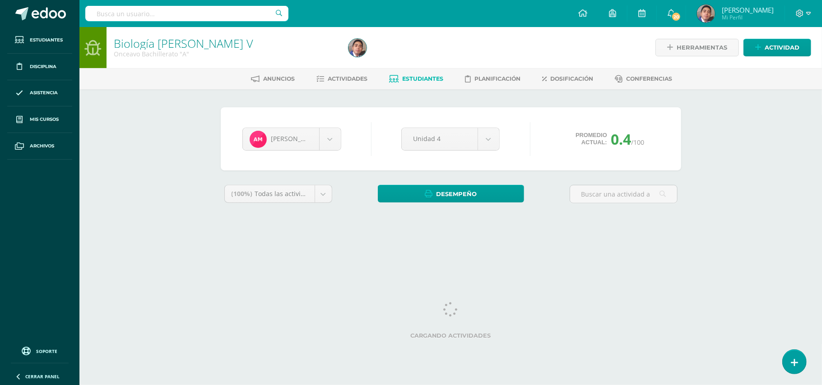
click at [185, 172] on div "Biología Bach V Onceavo Bachillerato "A" Herramientas Detalle de asistencias Ac…" at bounding box center [450, 135] width 742 height 216
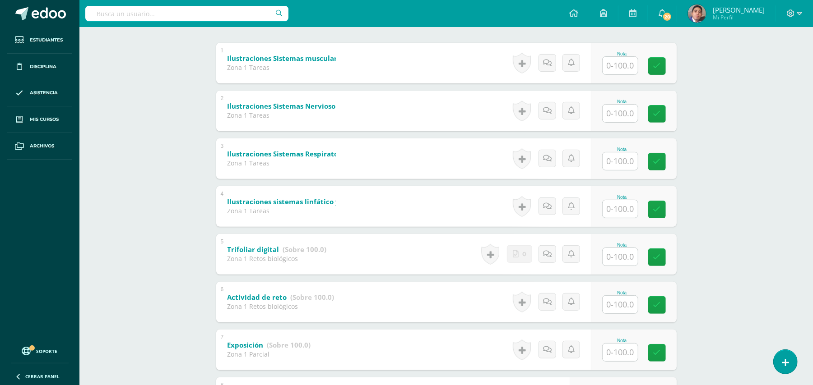
scroll to position [274, 0]
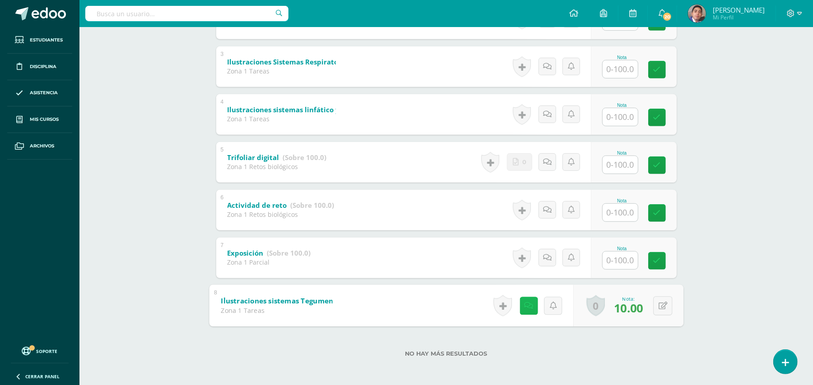
click at [531, 308] on link at bounding box center [528, 306] width 18 height 18
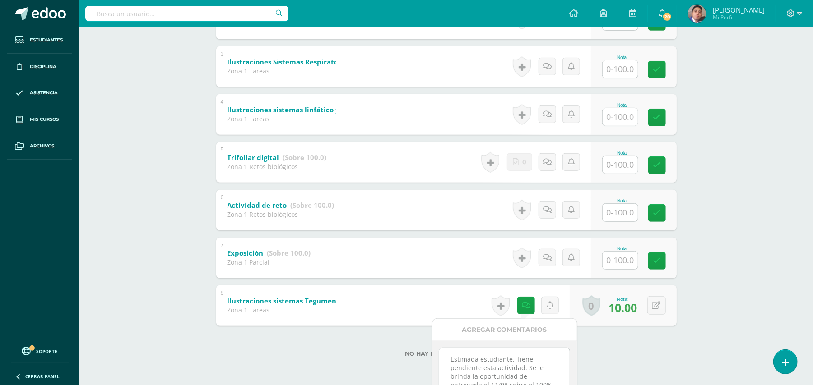
click at [517, 365] on textarea "Estimada estudiante. Tiene pendiente esta actividad. Se le brinda la oportunida…" at bounding box center [504, 370] width 130 height 45
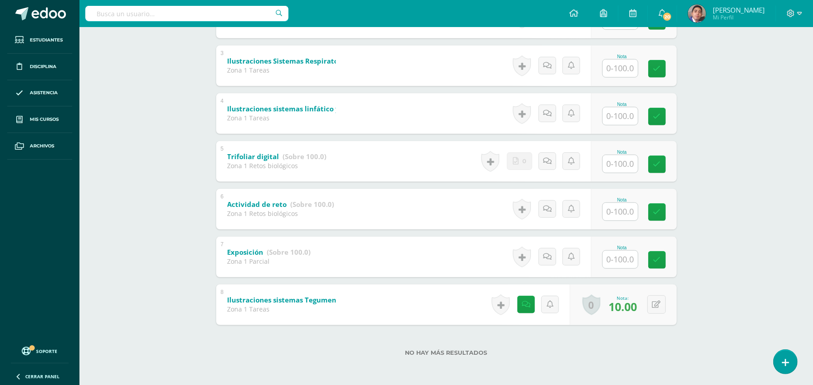
click at [733, 322] on div "Biología Bach V Onceavo Bachillerato "A" Herramientas Detalle de asistencias Ac…" at bounding box center [445, 69] width 733 height 634
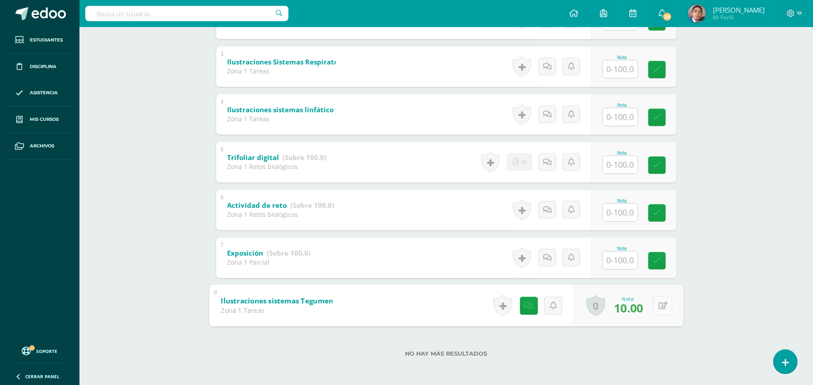
click at [655, 301] on button at bounding box center [662, 305] width 19 height 19
type input "50"
click at [522, 311] on link at bounding box center [528, 306] width 18 height 18
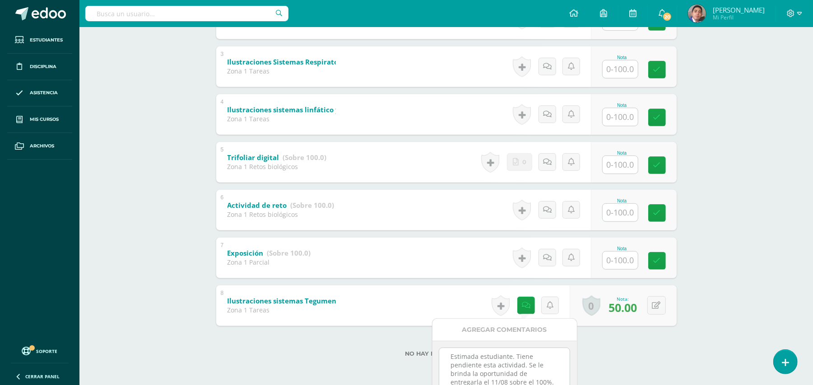
click at [530, 378] on textarea "Estimada estudiante. Tiene pendiente esta actividad. Se le brinda la oportunida…" at bounding box center [504, 370] width 130 height 45
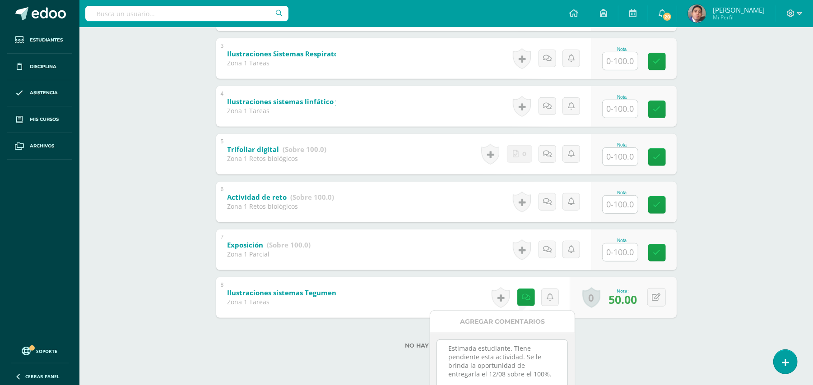
scroll to position [354, 0]
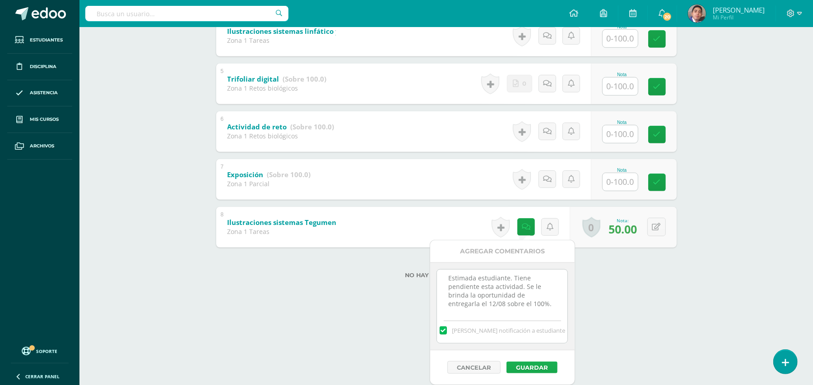
type textarea "Estimada estudiante. Tiene pendiente esta actividad. Se le brinda la oportunida…"
click at [532, 366] on button "Guardar" at bounding box center [531, 368] width 51 height 12
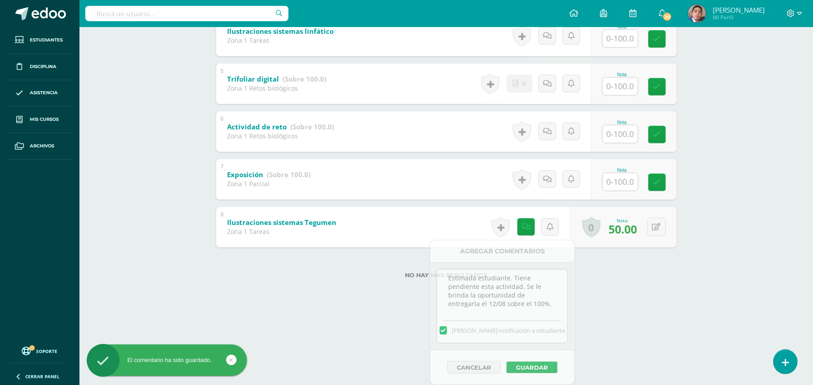
scroll to position [274, 0]
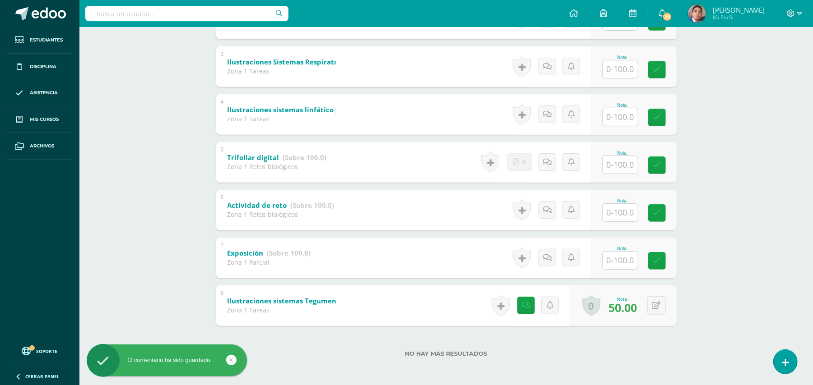
click at [715, 319] on div "Biología Bach V Onceavo Bachillerato "A" Herramientas Detalle de asistencias Ac…" at bounding box center [445, 70] width 733 height 634
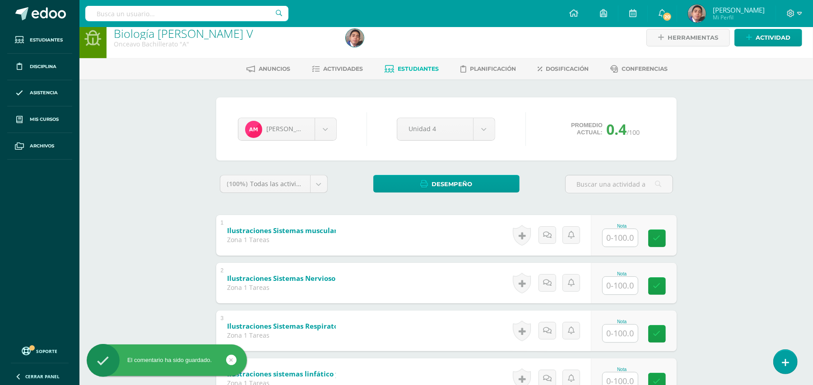
scroll to position [0, 0]
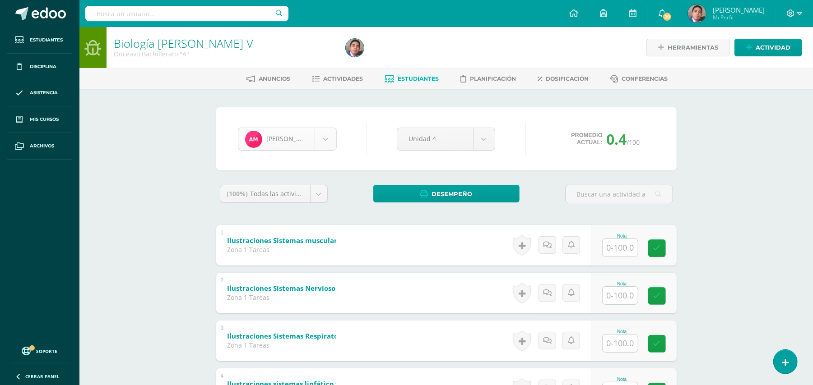
click at [329, 147] on body "El comentario ha sido guardado. Estudiantes Disciplina Asistencia Mis cursos Ar…" at bounding box center [406, 330] width 813 height 661
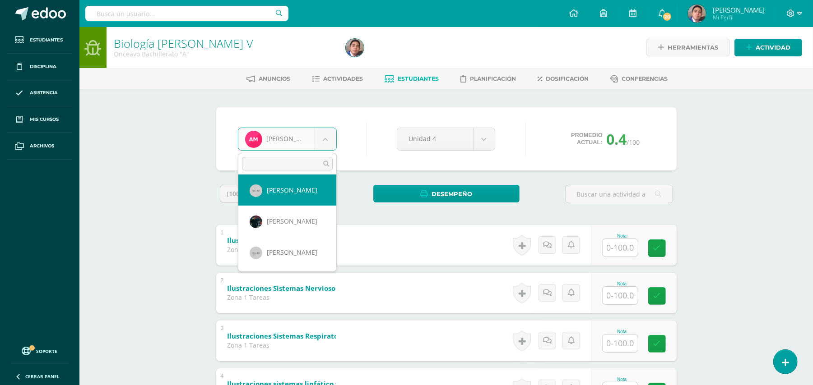
scroll to position [315, 0]
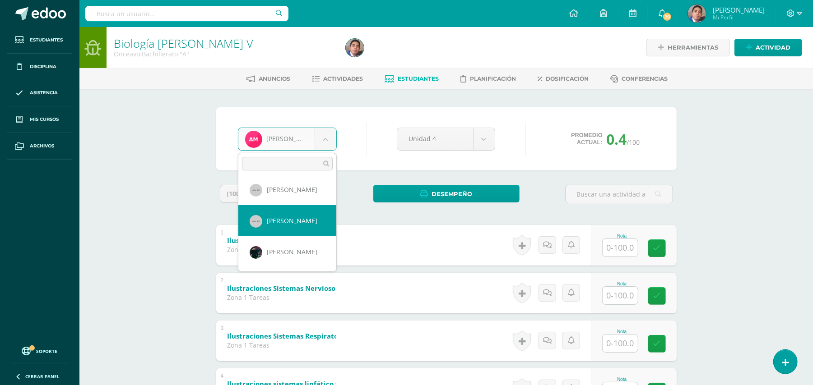
select select "263"
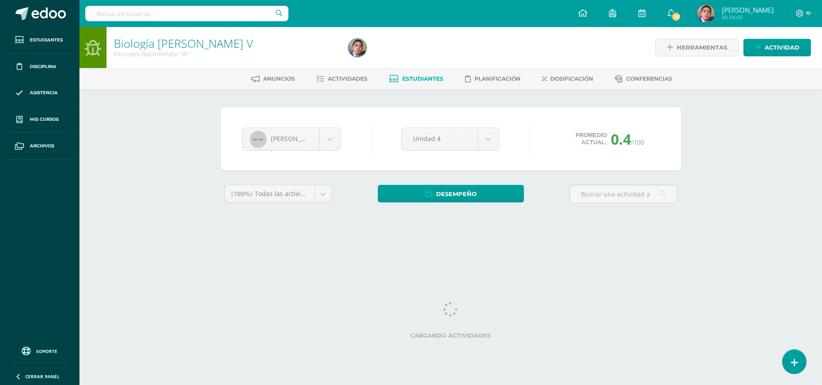
click at [191, 165] on div "Biología [PERSON_NAME] V Onceavo Bachillerato "A" Herramientas Detalle de asist…" at bounding box center [450, 135] width 742 height 216
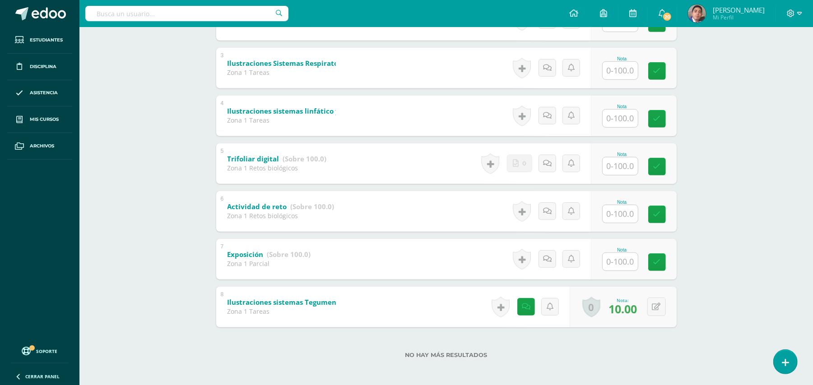
scroll to position [274, 0]
click at [529, 310] on link at bounding box center [526, 306] width 18 height 18
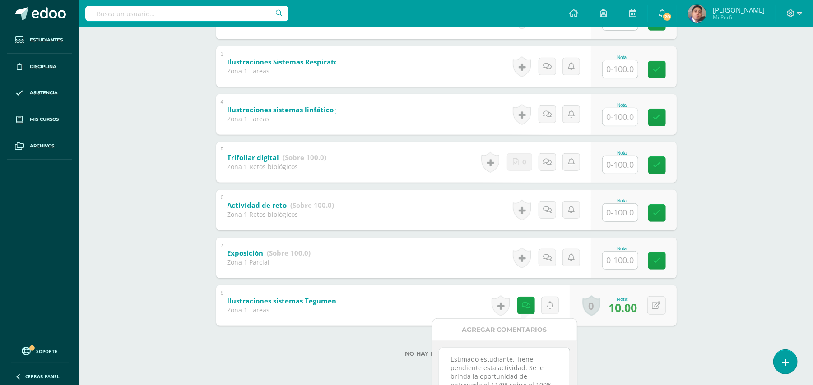
click at [529, 356] on textarea "Estimado estudiante. Tiene pendiente esta actividad. Se le brinda la oportunida…" at bounding box center [504, 370] width 130 height 45
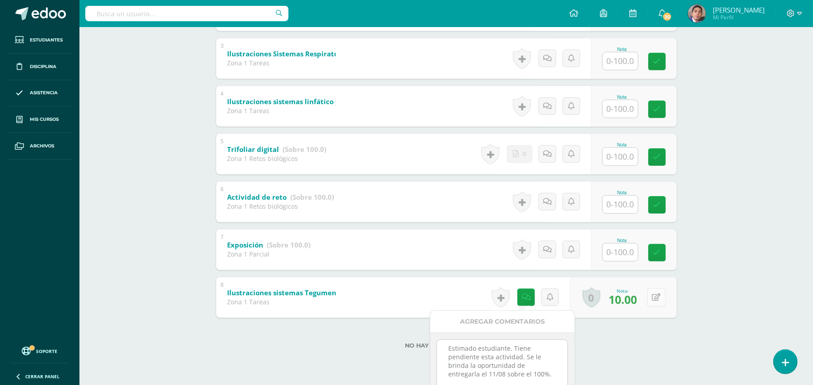
click at [651, 300] on div "0 [GEOGRAPHIC_DATA] Logros obtenidos Aún no hay logros agregados Nota: 10.00" at bounding box center [622, 298] width 107 height 41
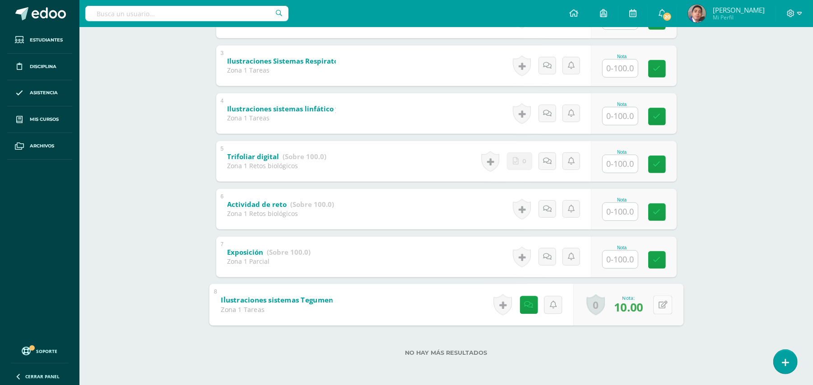
scroll to position [274, 0]
click at [661, 309] on icon at bounding box center [662, 306] width 9 height 8
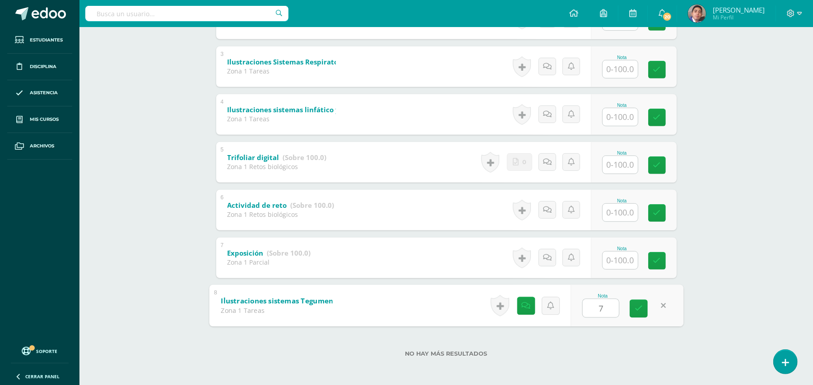
type input "70"
click at [716, 289] on div "Biología [PERSON_NAME] V Onceavo Bachillerato "A" Herramientas Detalle de asist…" at bounding box center [445, 70] width 733 height 634
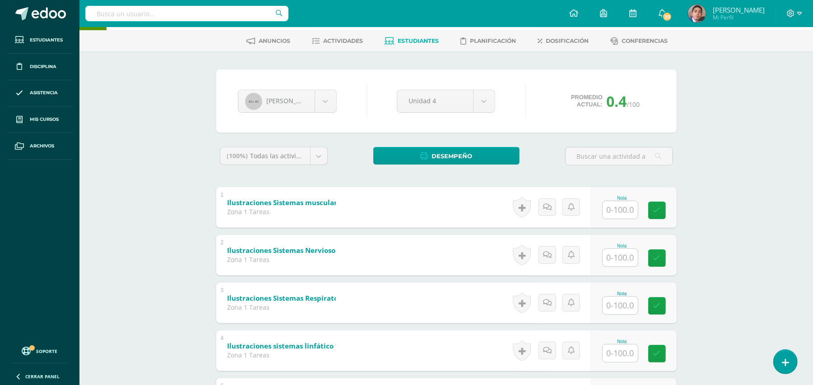
scroll to position [0, 0]
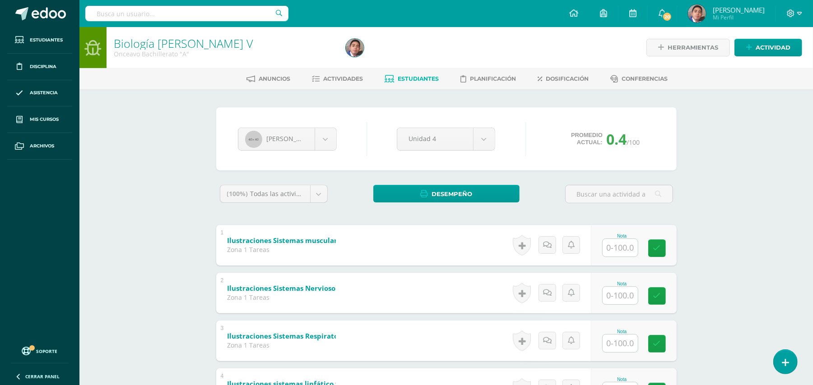
click at [346, 152] on div "[PERSON_NAME] [PERSON_NAME] [PERSON_NAME] [PERSON_NAME] [PERSON_NAME] [PERSON_N…" at bounding box center [446, 139] width 424 height 34
click at [354, 75] on span "Actividades" at bounding box center [343, 78] width 40 height 7
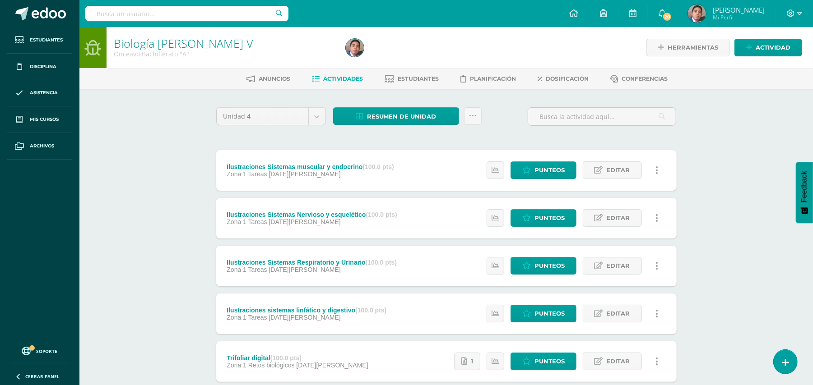
click at [135, 150] on div "Biología Bach V Onceavo Bachillerato "A" Herramientas Detalle de asistencias Ac…" at bounding box center [445, 306] width 733 height 559
click at [163, 118] on div "Biología Bach V Onceavo Bachillerato "A" Herramientas Detalle de asistencias Ac…" at bounding box center [445, 306] width 733 height 559
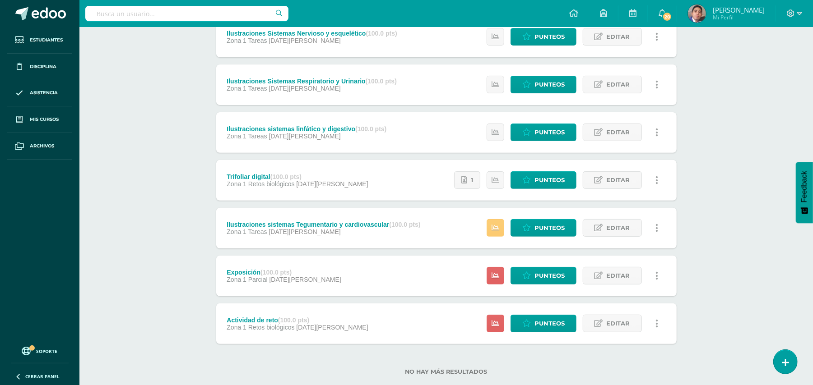
scroll to position [199, 0]
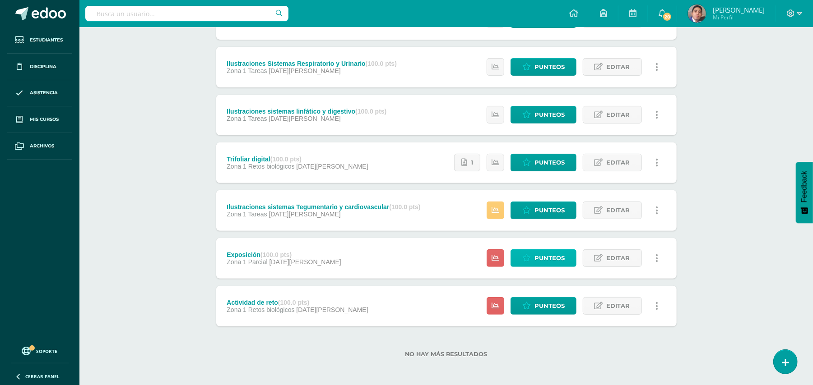
click at [548, 260] on span "Punteos" at bounding box center [549, 258] width 30 height 17
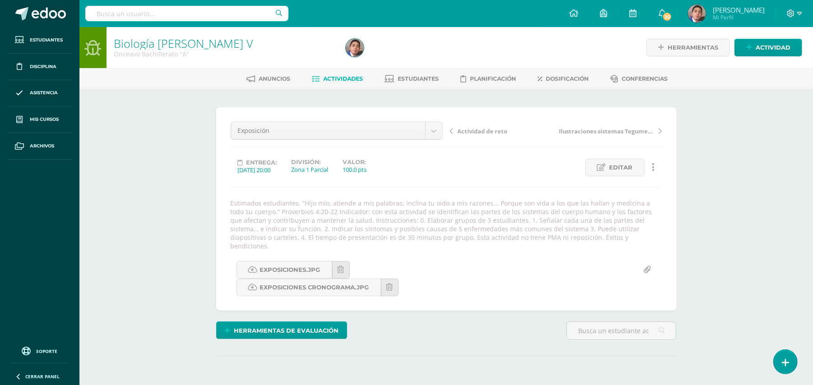
click at [717, 241] on div "Biología [PERSON_NAME] V Onceavo Bachillerato "A" Herramientas Detalle de asist…" at bounding box center [445, 226] width 733 height 399
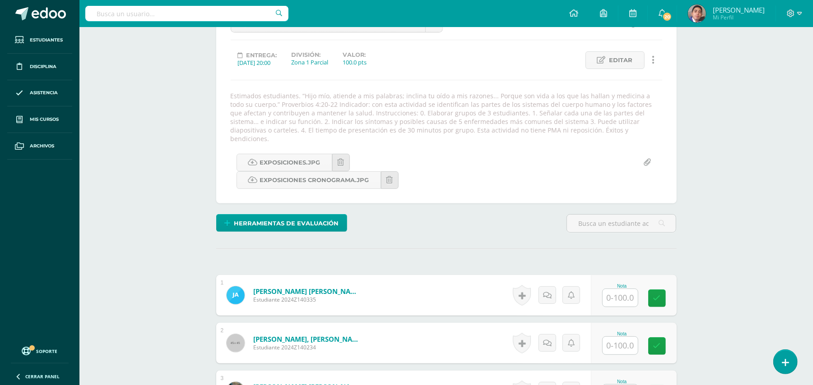
scroll to position [108, 0]
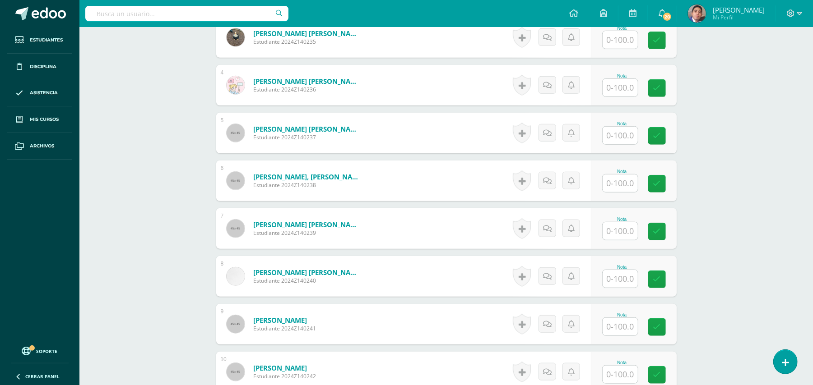
scroll to position [481, 0]
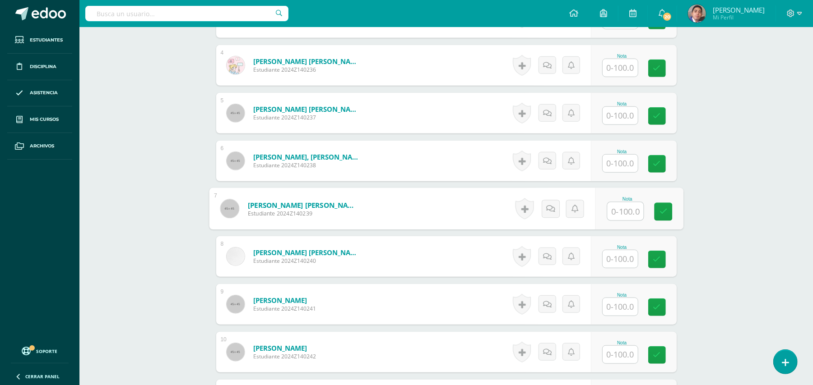
click at [613, 203] on input "text" at bounding box center [625, 212] width 36 height 18
type input "80"
click at [665, 208] on icon at bounding box center [663, 212] width 8 height 8
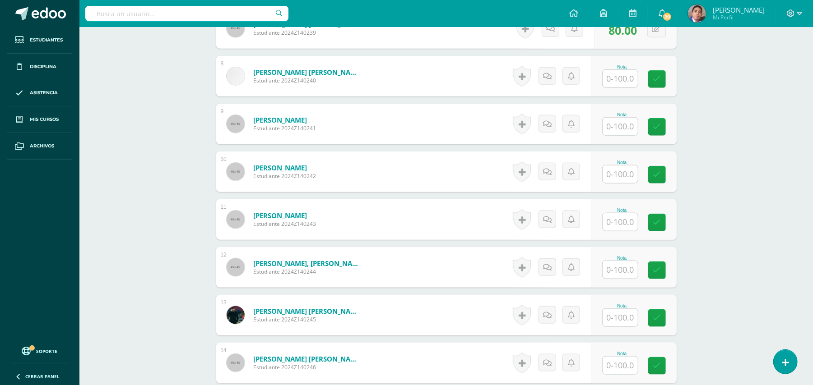
scroll to position [722, 0]
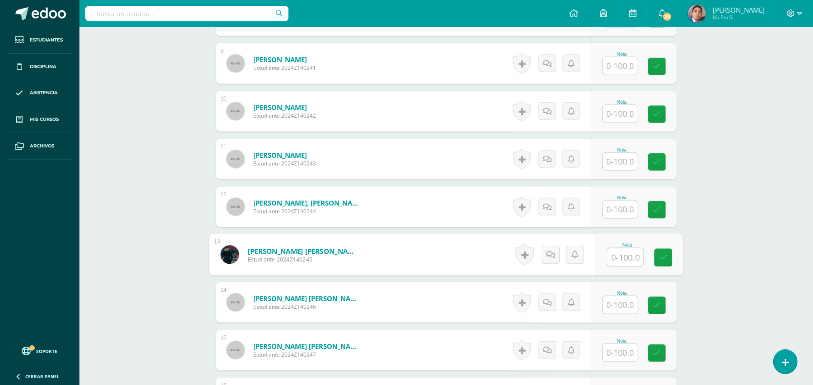
click at [626, 250] on input "text" at bounding box center [625, 258] width 36 height 18
type input "80"
click at [748, 202] on div "Biología [PERSON_NAME] V Onceavo Bachillerato "A" Herramientas Detalle de asist…" at bounding box center [445, 272] width 733 height 1934
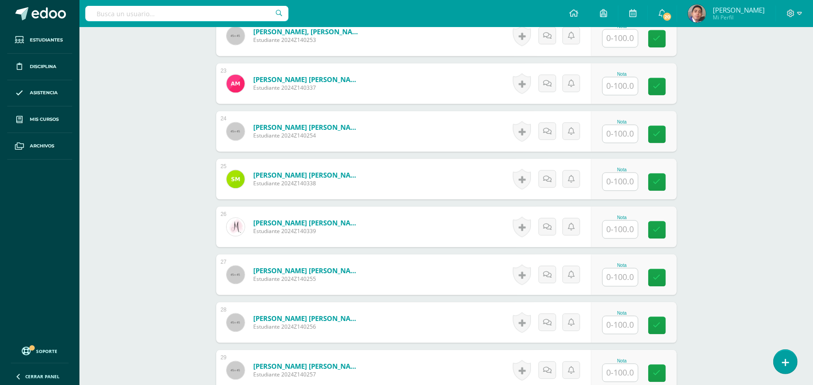
scroll to position [1564, 0]
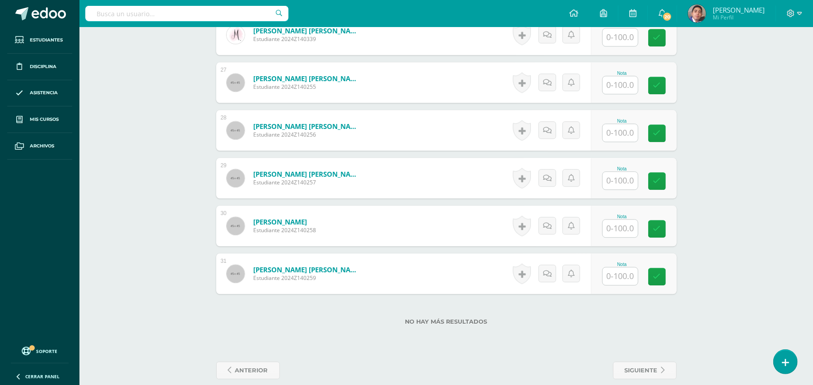
click at [618, 220] on input "text" at bounding box center [619, 229] width 35 height 18
type input "75"
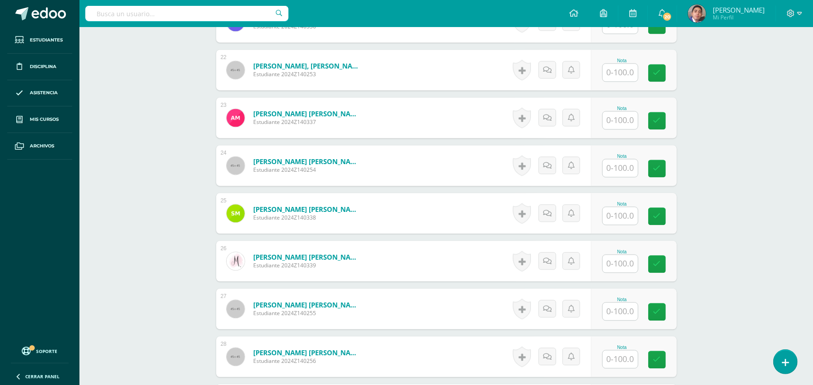
scroll to position [1323, 0]
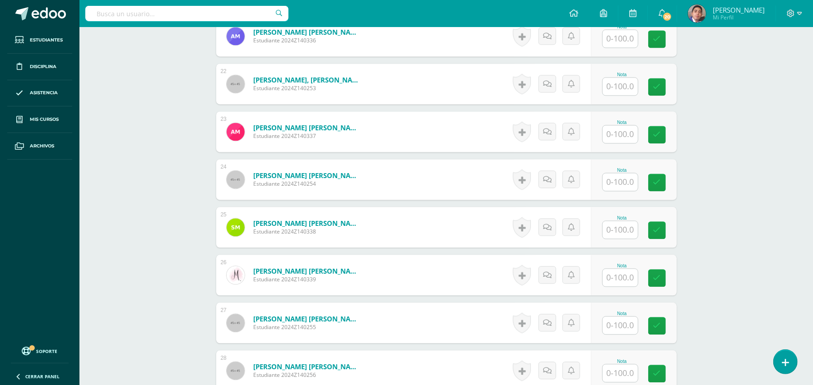
click at [621, 175] on input "text" at bounding box center [619, 182] width 35 height 18
type input "75"
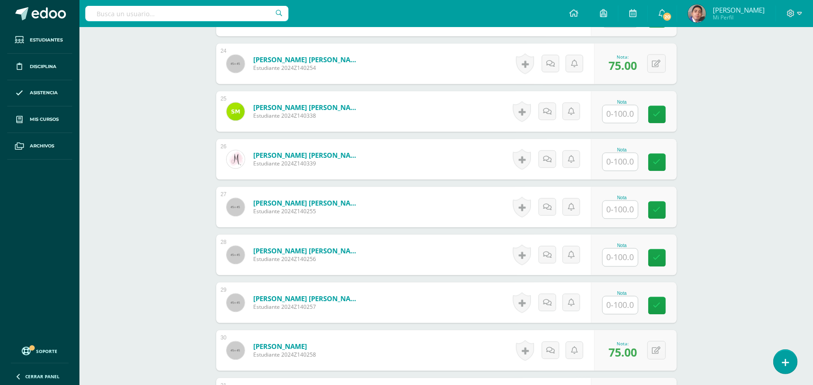
scroll to position [1444, 0]
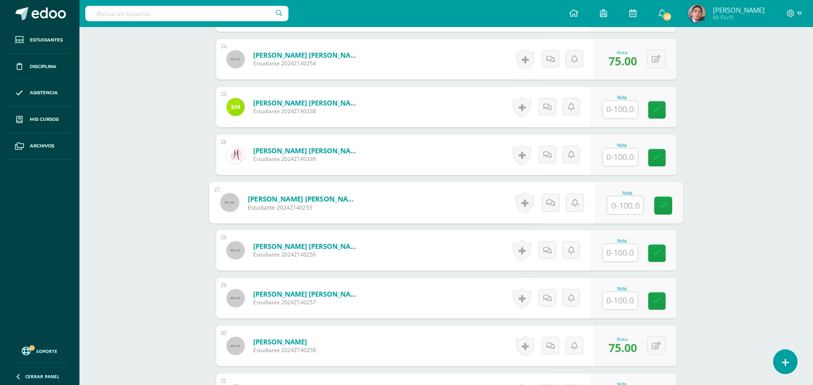
click at [625, 196] on input "text" at bounding box center [625, 205] width 36 height 18
type input "75"
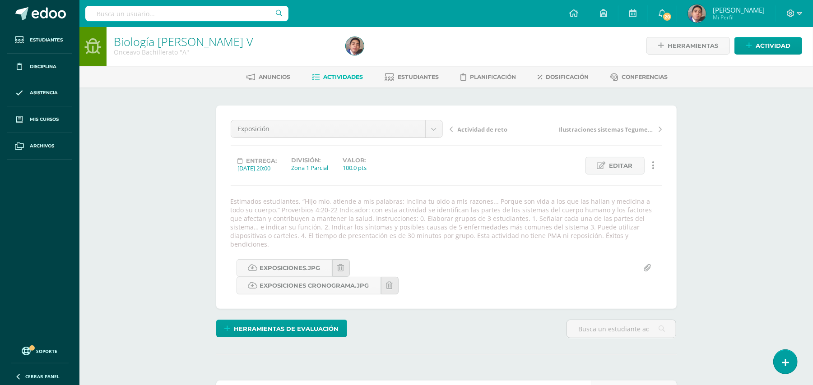
scroll to position [0, 0]
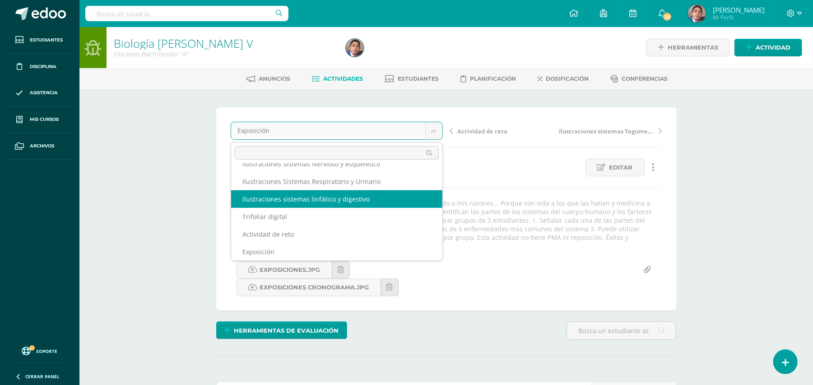
scroll to position [21, 0]
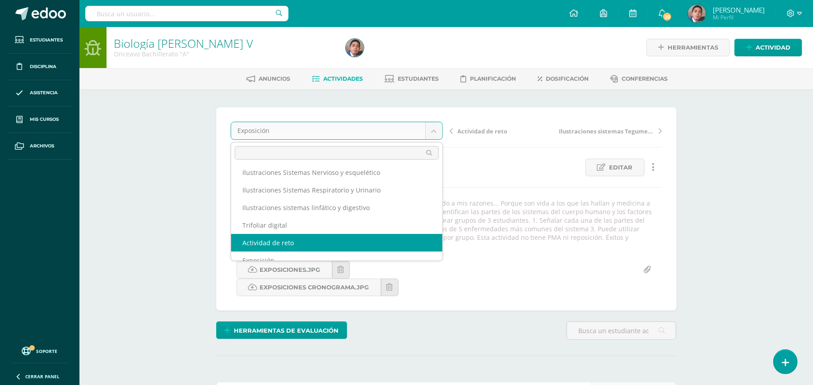
select select "/dashboard/teacher/grade-activity/30509/"
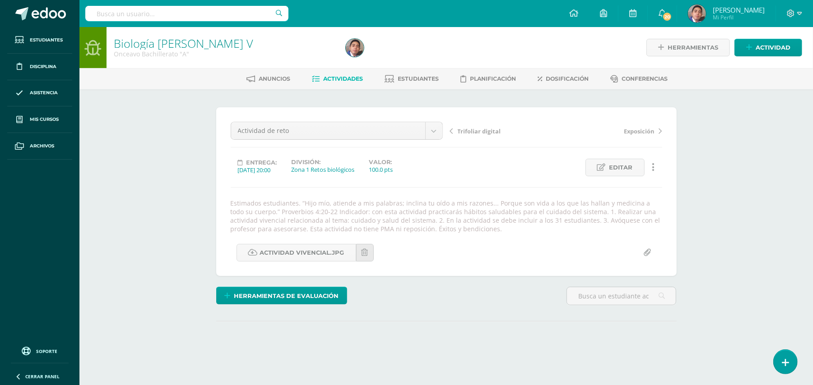
click at [742, 204] on div "Biología [PERSON_NAME] V Onceavo Bachillerato "A" Herramientas Detalle de asist…" at bounding box center [445, 209] width 733 height 365
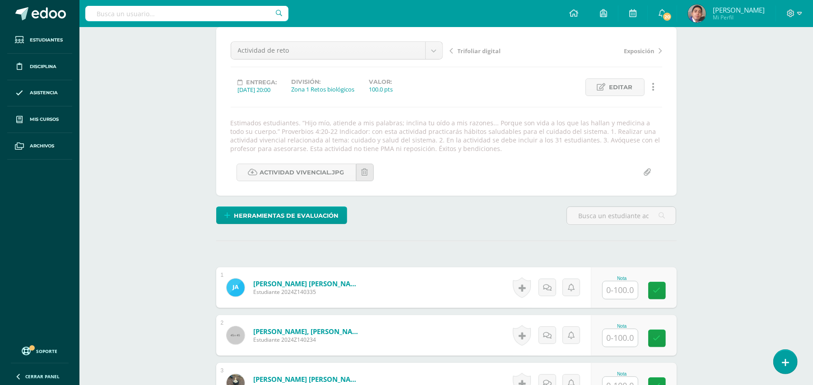
scroll to position [81, 0]
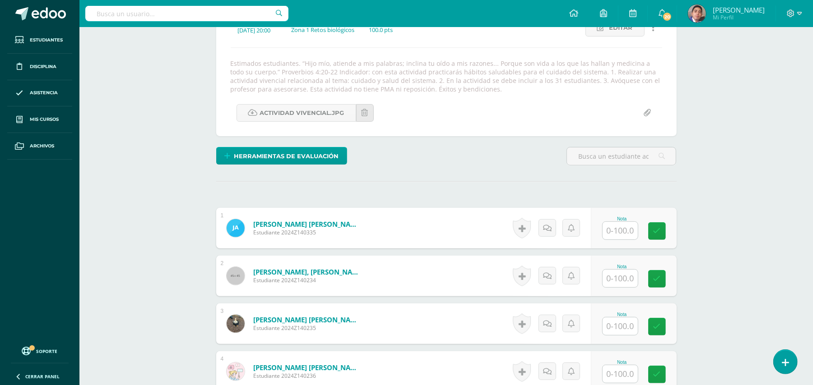
scroll to position [323, 0]
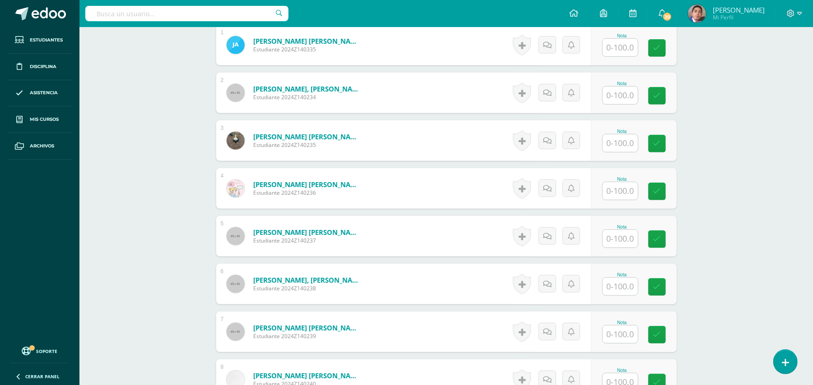
click at [624, 341] on input "text" at bounding box center [619, 335] width 35 height 18
type input "100"
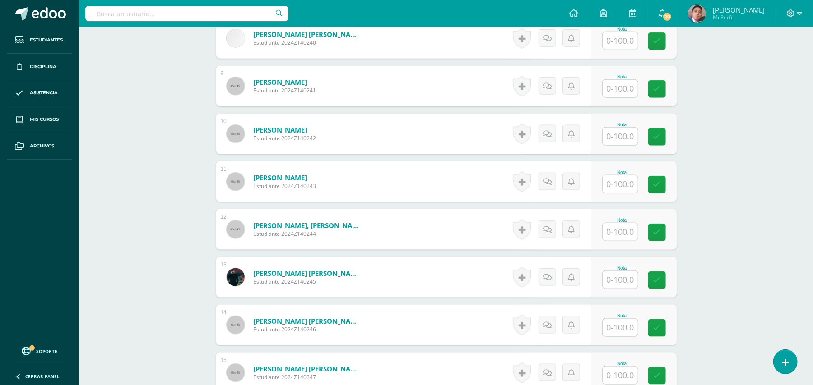
scroll to position [744, 0]
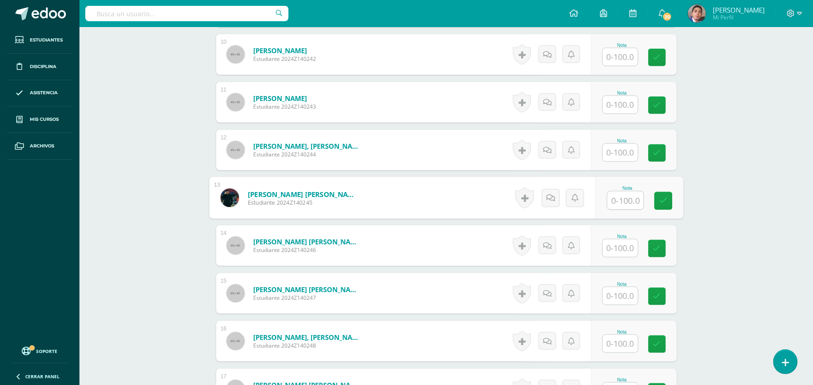
click at [627, 200] on input "text" at bounding box center [625, 201] width 36 height 18
type input "100"
click at [738, 190] on div "Biología [PERSON_NAME] V Onceavo Bachillerato "A" Herramientas Detalle de asist…" at bounding box center [445, 233] width 733 height 1900
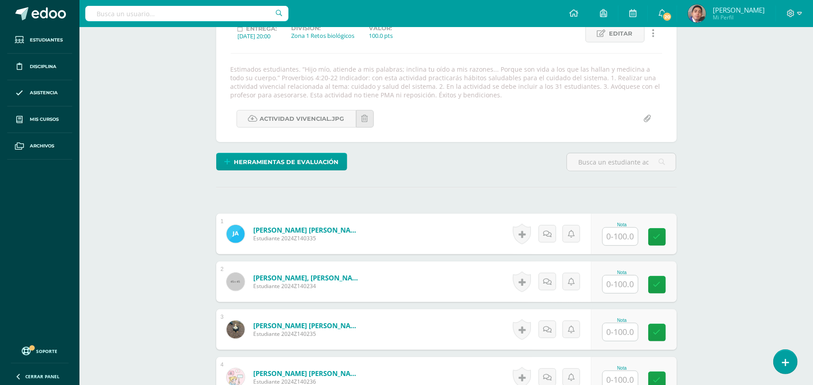
scroll to position [22, 0]
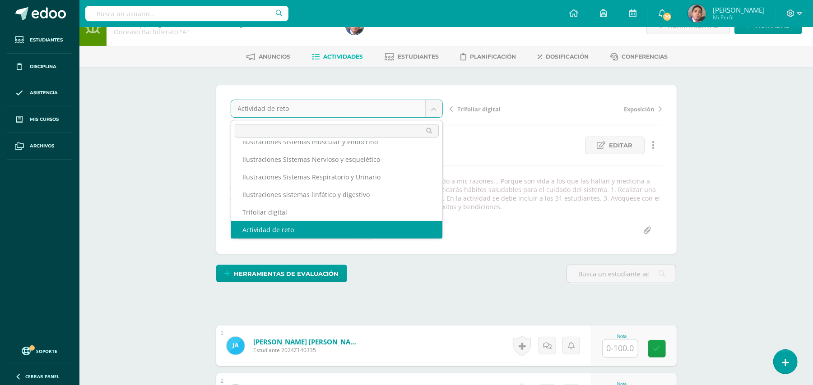
scroll to position [0, 0]
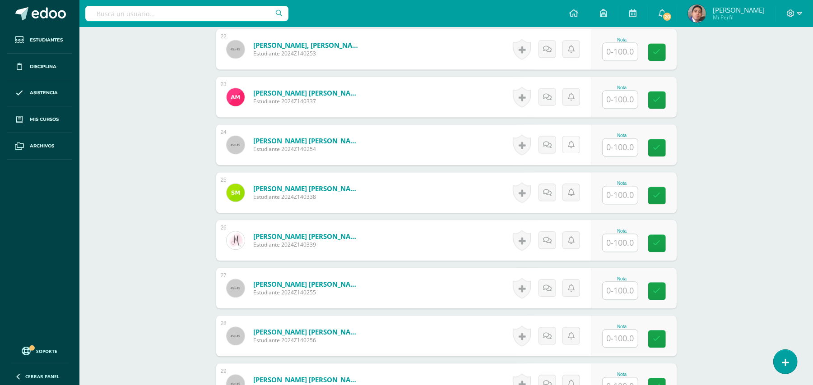
scroll to position [1327, 0]
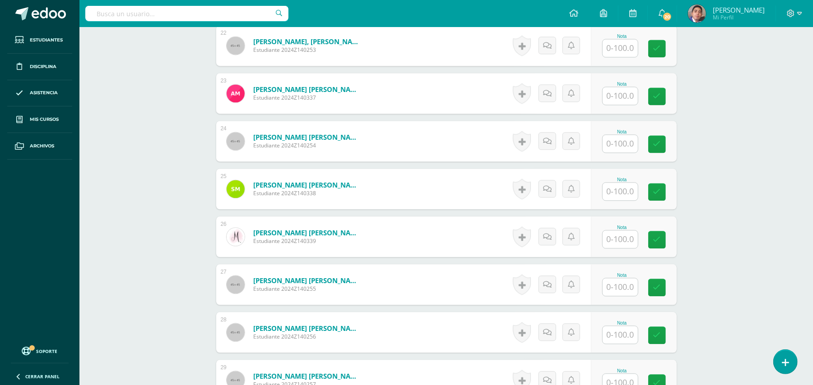
click at [621, 278] on input "text" at bounding box center [619, 287] width 35 height 18
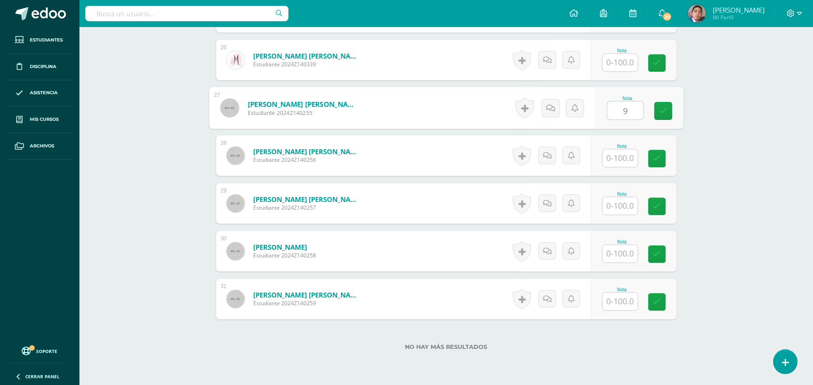
click at [622, 254] on input "text" at bounding box center [619, 254] width 35 height 18
type input "9.00"
type input "95"
click at [659, 113] on button at bounding box center [662, 107] width 19 height 19
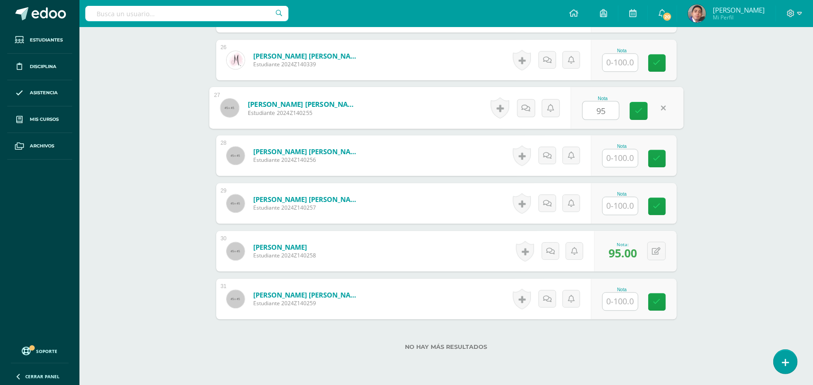
type input "95"
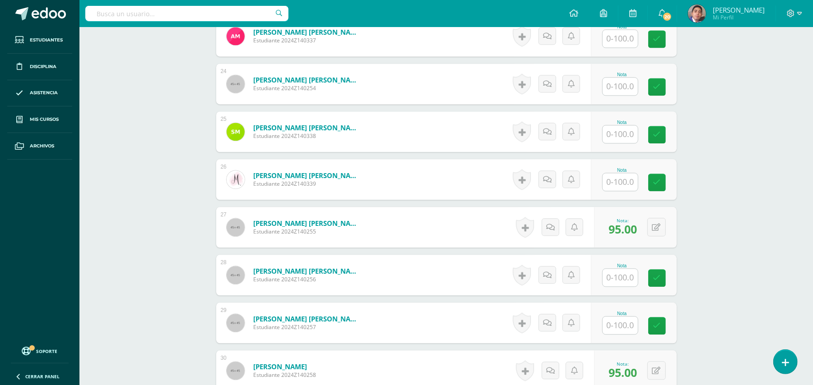
scroll to position [1384, 0]
click at [625, 82] on input "text" at bounding box center [619, 88] width 35 height 18
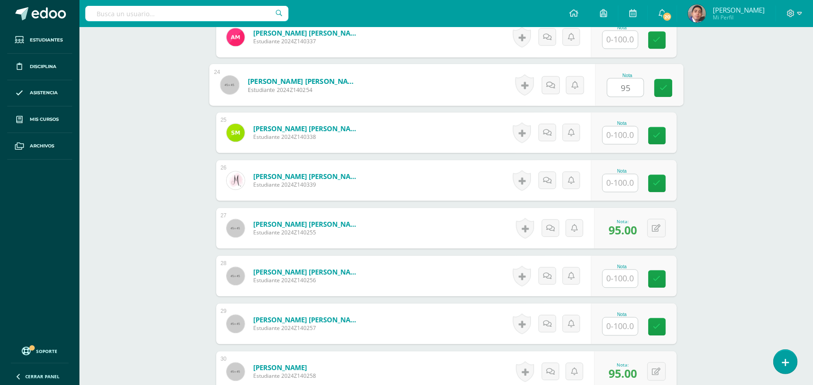
type input "95"
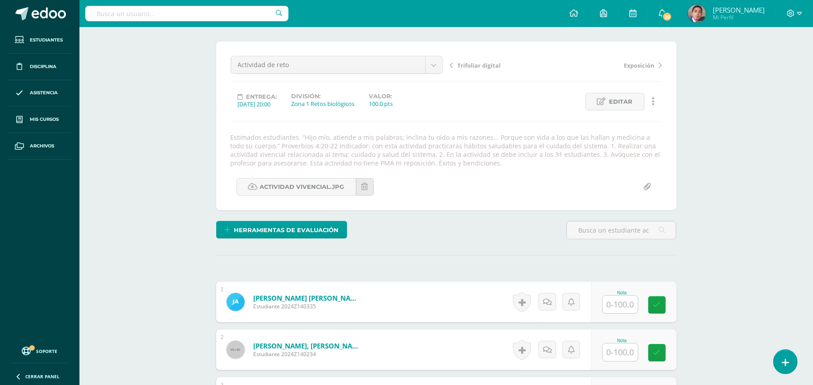
scroll to position [60, 0]
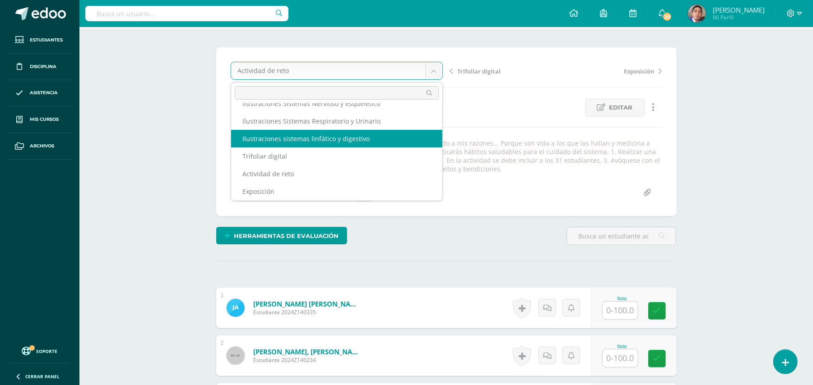
scroll to position [51, 0]
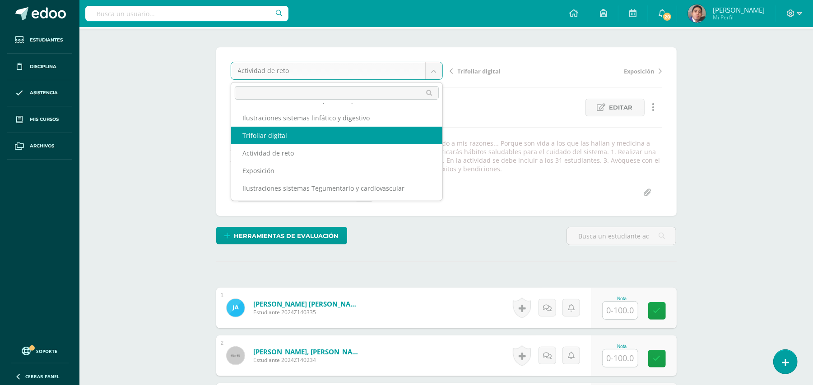
select select "/dashboard/teacher/grade-activity/30688/"
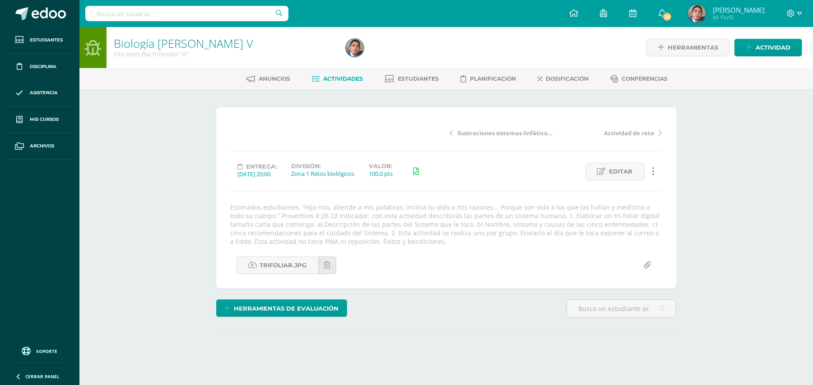
click at [736, 130] on div "Biología [PERSON_NAME] V Onceavo Bachillerato "A" Herramientas Detalle de asist…" at bounding box center [445, 215] width 733 height 377
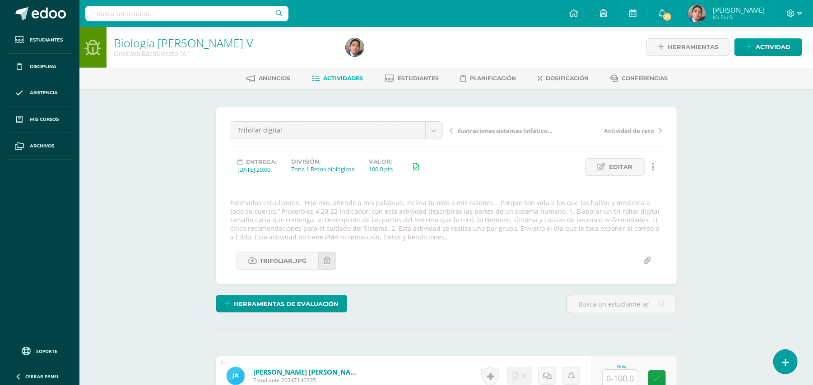
scroll to position [1, 0]
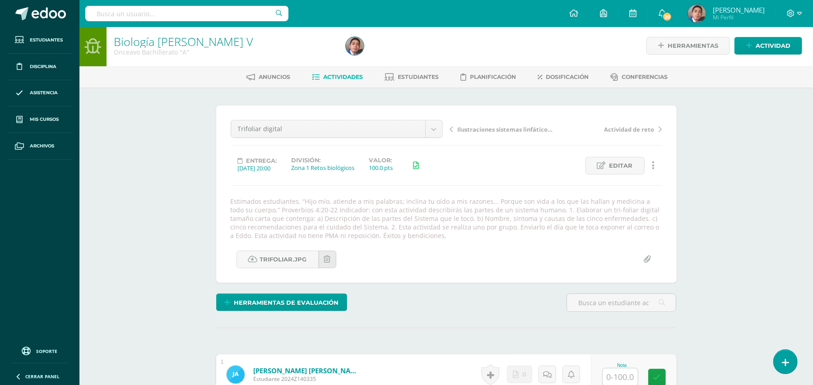
scroll to position [2, 0]
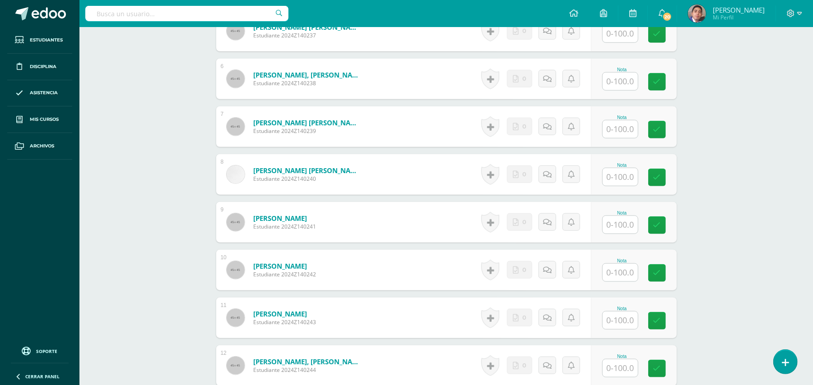
scroll to position [544, 0]
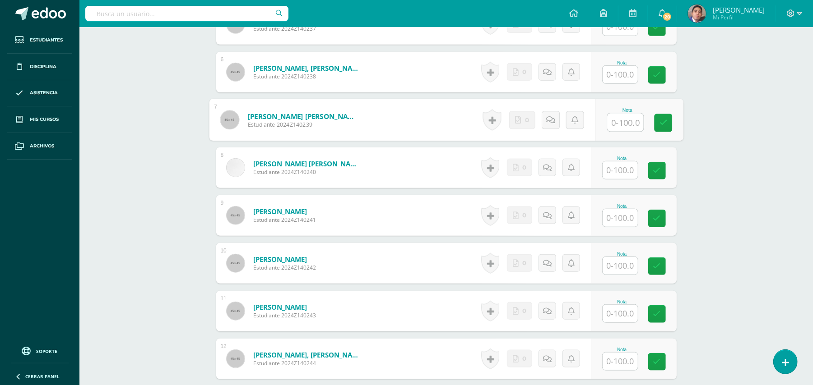
click at [622, 132] on input "text" at bounding box center [625, 123] width 36 height 18
type input "75"
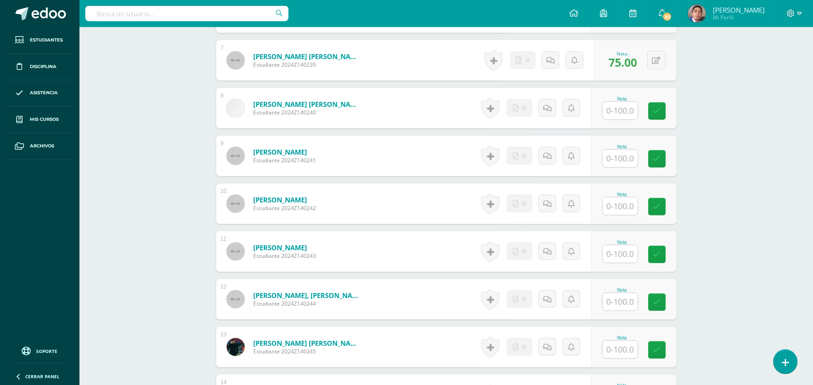
scroll to position [664, 0]
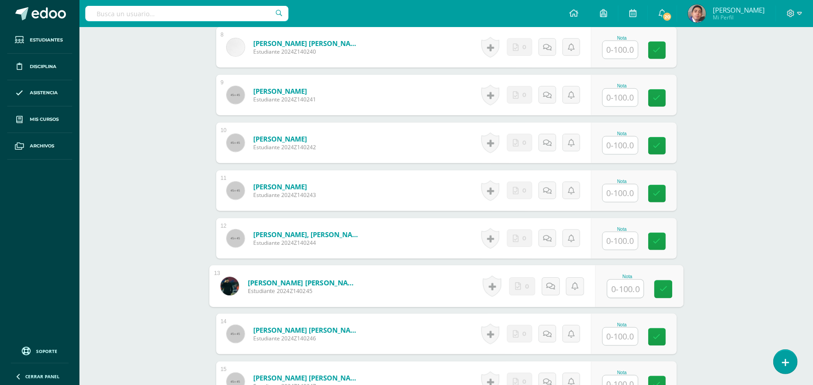
click at [620, 298] on input "text" at bounding box center [625, 289] width 36 height 18
type input "75"
click at [718, 241] on div "Biología Bach V Onceavo Bachillerato "A" Herramientas Detalle de asistencias Ac…" at bounding box center [445, 317] width 733 height 1908
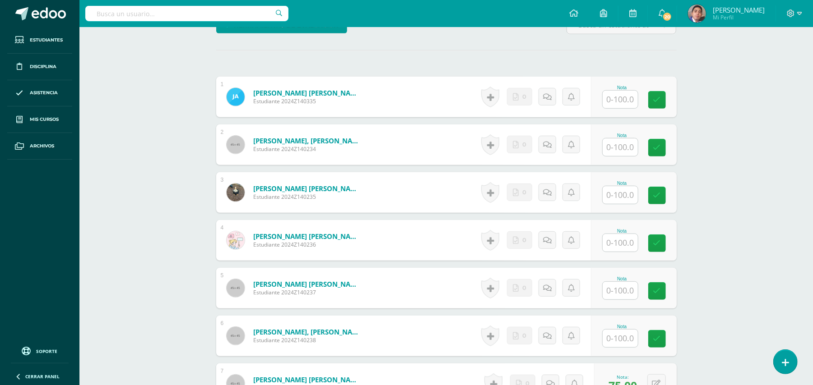
scroll to position [423, 0]
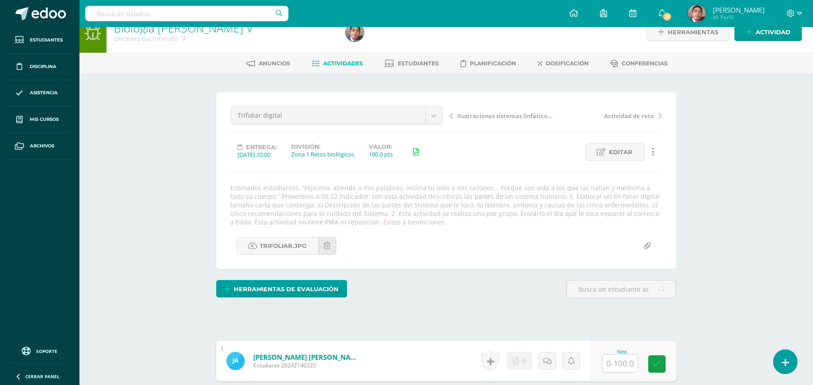
scroll to position [0, 0]
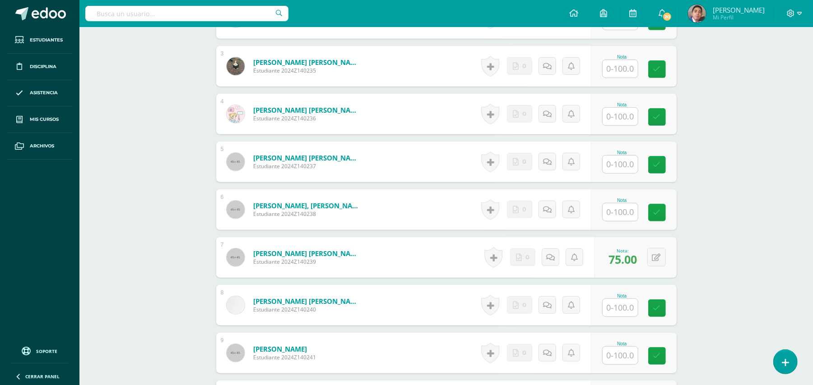
scroll to position [421, 0]
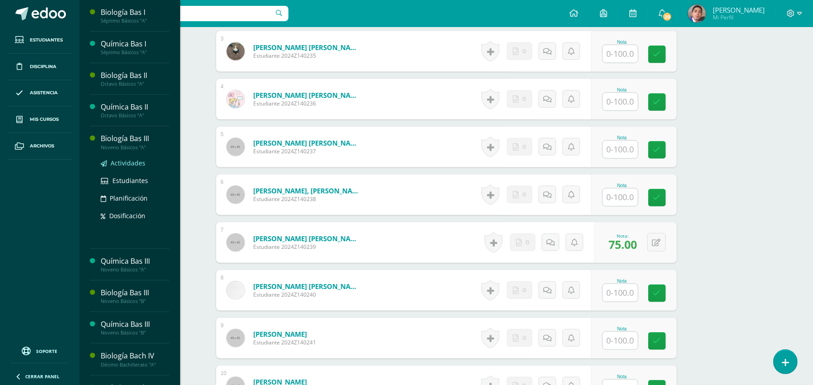
click at [124, 167] on span "Actividades" at bounding box center [128, 163] width 35 height 9
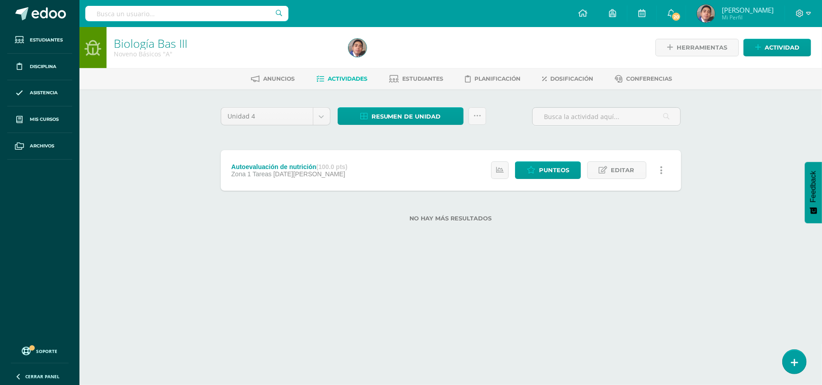
click at [533, 251] on html "Estudiantes Disciplina Asistencia Mis cursos Archivos Soporte Ayuda Reportar un…" at bounding box center [411, 125] width 822 height 251
click at [632, 169] on span "Editar" at bounding box center [622, 170] width 23 height 17
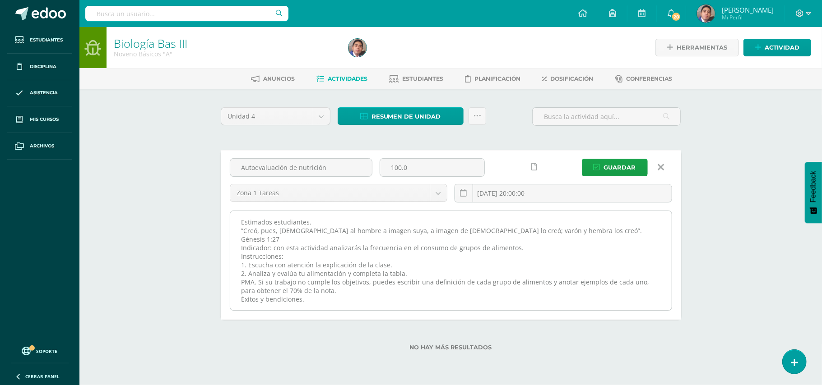
click at [503, 212] on textarea "Estimados estudiantes. ”Creó, pues, [DEMOGRAPHIC_DATA] al hombre a imagen suya,…" at bounding box center [450, 260] width 441 height 99
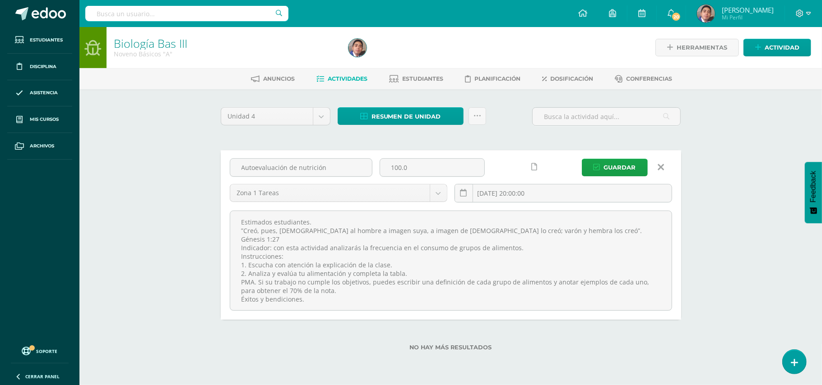
click at [657, 171] on link at bounding box center [660, 167] width 23 height 17
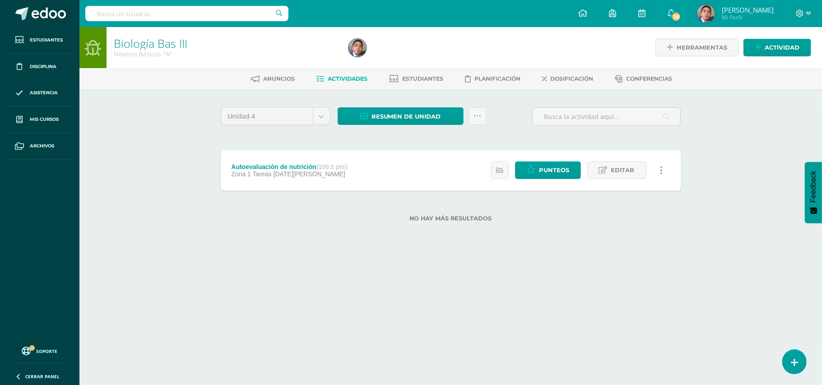
click at [759, 138] on div "Biología Bas III Noveno Básicos "A" Herramientas Detalle de asistencias Activid…" at bounding box center [450, 139] width 742 height 224
click at [791, 49] on span "Actividad" at bounding box center [781, 47] width 35 height 17
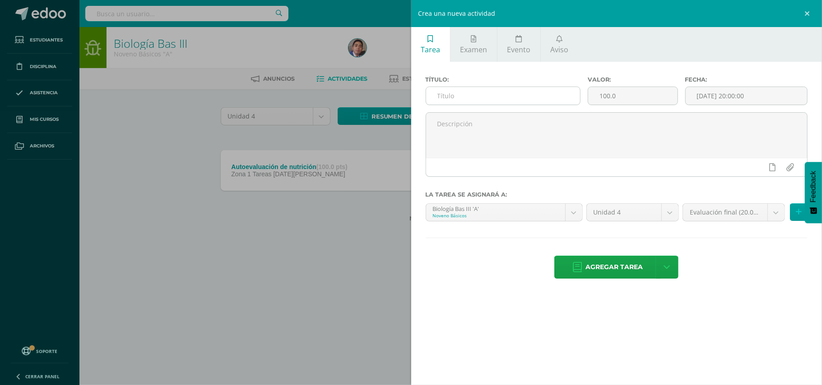
click at [490, 91] on input "text" at bounding box center [503, 96] width 154 height 18
type input "Nutrientes en los alimentos"
click at [677, 143] on textarea at bounding box center [616, 135] width 381 height 45
paste textarea "Estimados estudiantes. ”Creó, pues, [DEMOGRAPHIC_DATA] al hombre a imagen suya,…"
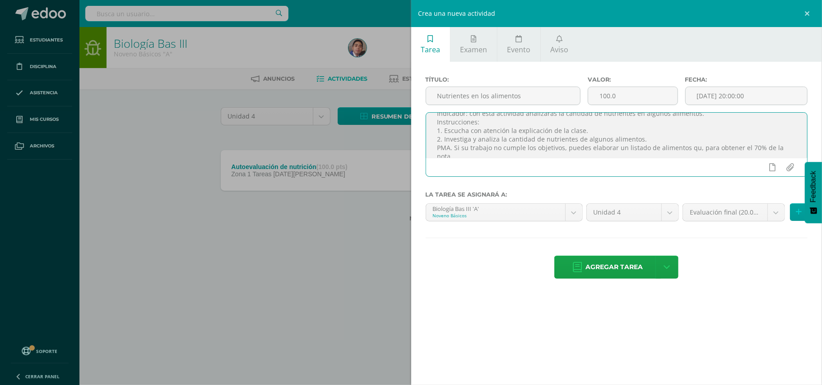
scroll to position [38, 0]
type textarea "Estimados estudiantes. ”Creó, pues, [DEMOGRAPHIC_DATA] al hombre a imagen suya,…"
click at [775, 214] on body "Estudiantes Disciplina Asistencia Mis cursos Archivos Soporte Ayuda Reportar un…" at bounding box center [411, 125] width 822 height 251
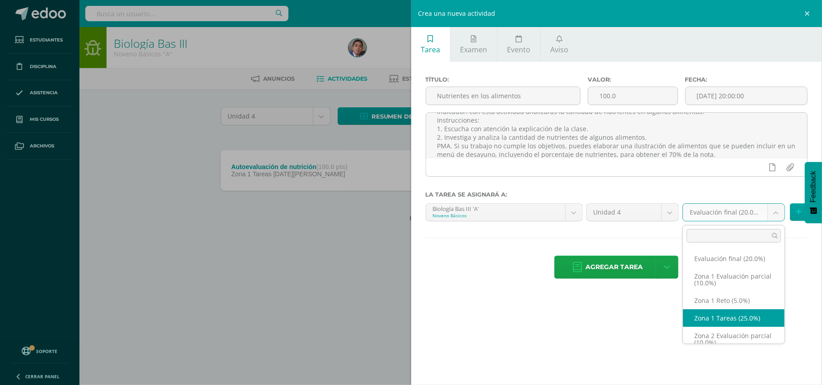
select select "30395"
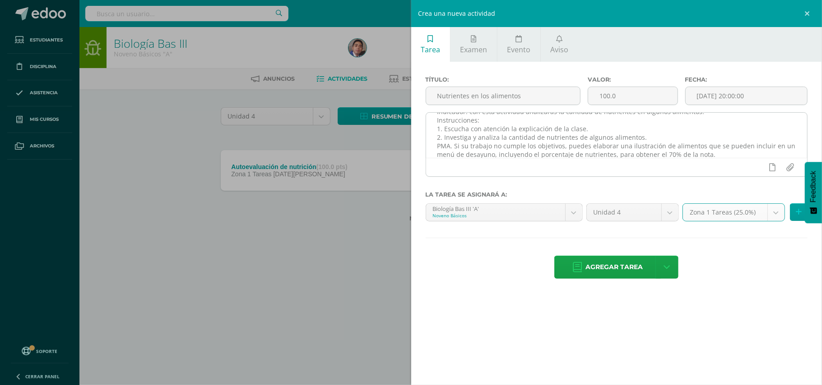
click at [707, 168] on div at bounding box center [616, 167] width 381 height 19
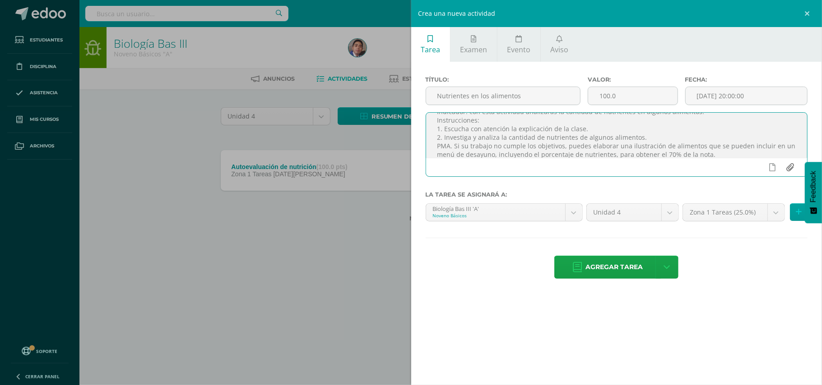
click at [791, 169] on input "file" at bounding box center [790, 167] width 18 height 17
type input "C:\fakepath\Nutrientes en alimentos.jpg"
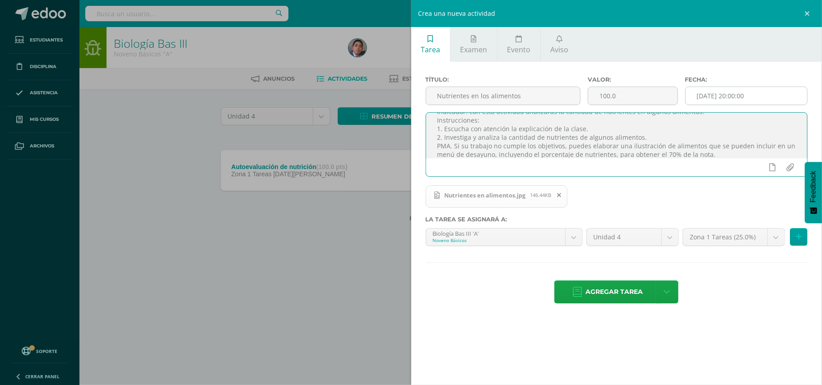
click at [740, 101] on input "[DATE] 20:00:00" at bounding box center [745, 96] width 121 height 18
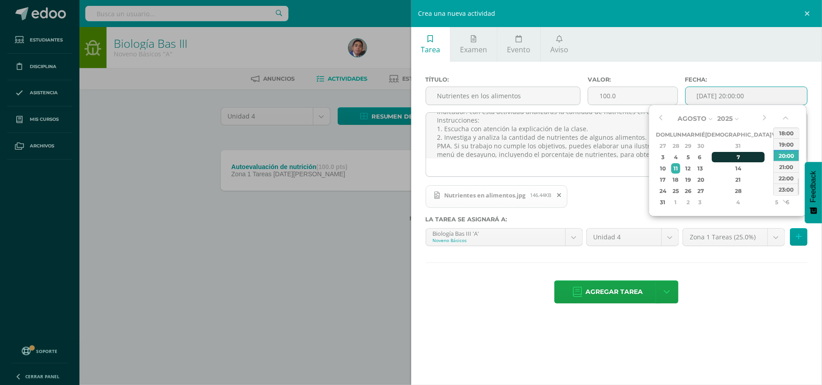
click at [730, 158] on div "7" at bounding box center [738, 157] width 53 height 10
type input "2025-08-07 20:00"
click at [580, 151] on textarea "Estimados estudiantes. ”Creó, pues, [DEMOGRAPHIC_DATA] al hombre a imagen suya,…" at bounding box center [616, 135] width 381 height 45
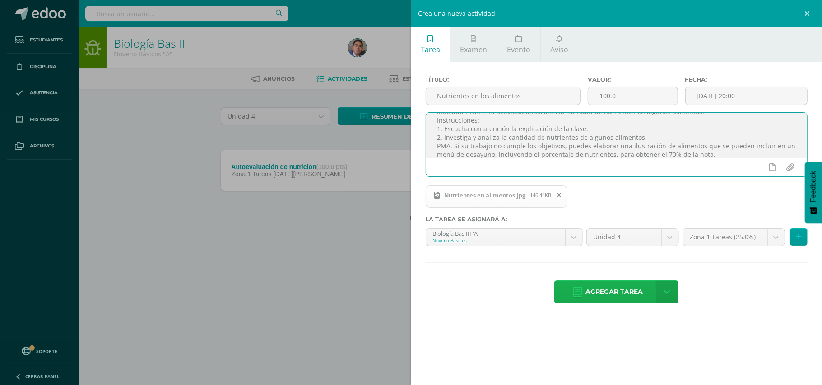
click at [625, 296] on span "Agregar tarea" at bounding box center [613, 292] width 57 height 22
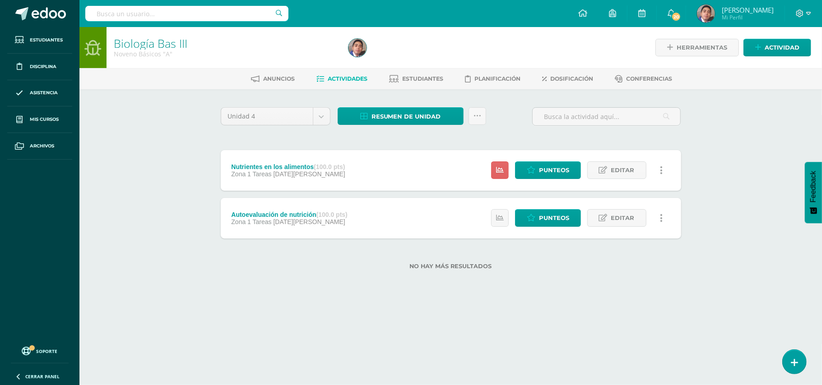
click at [562, 180] on div "Estatus de Actividad: 17 Estudiantes sin calificar 0 Estudiantes con cero Media…" at bounding box center [579, 170] width 204 height 41
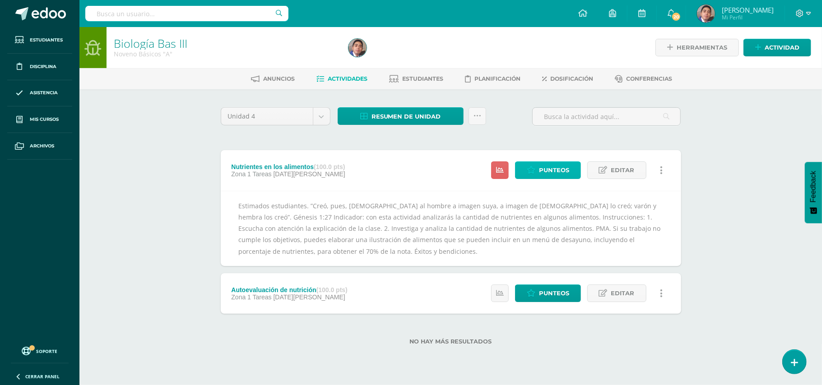
click at [563, 173] on span "Punteos" at bounding box center [554, 170] width 30 height 17
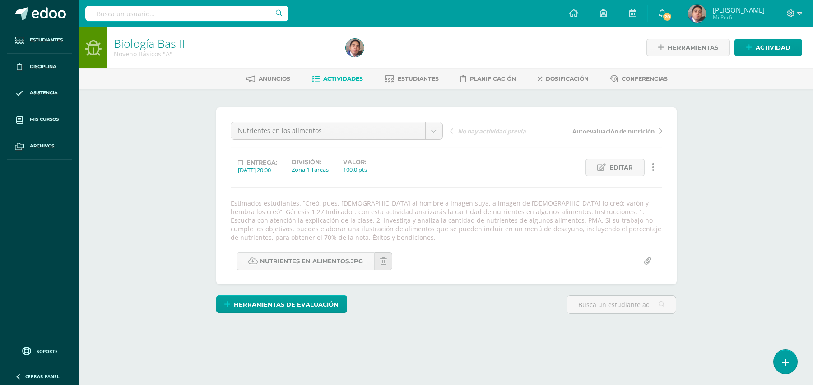
click at [753, 149] on div "Biología Bas III Noveno Básicos "A" Herramientas Detalle de asistencias Activid…" at bounding box center [445, 213] width 733 height 373
click at [729, 153] on div "Biología Bas III Noveno Básicos "A" Herramientas Detalle de asistencias Activid…" at bounding box center [445, 213] width 733 height 373
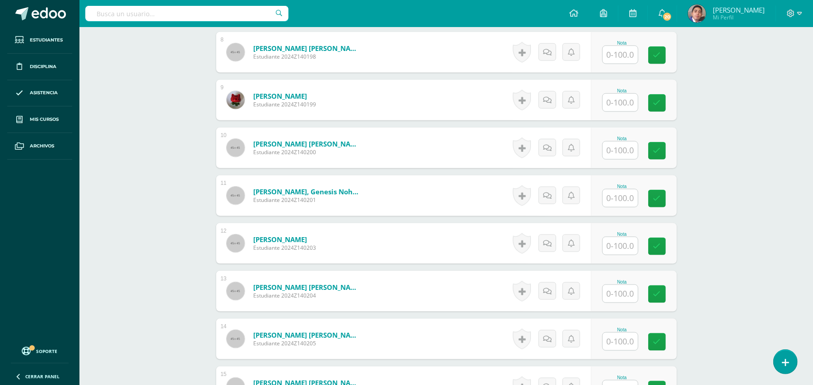
scroll to position [638, 0]
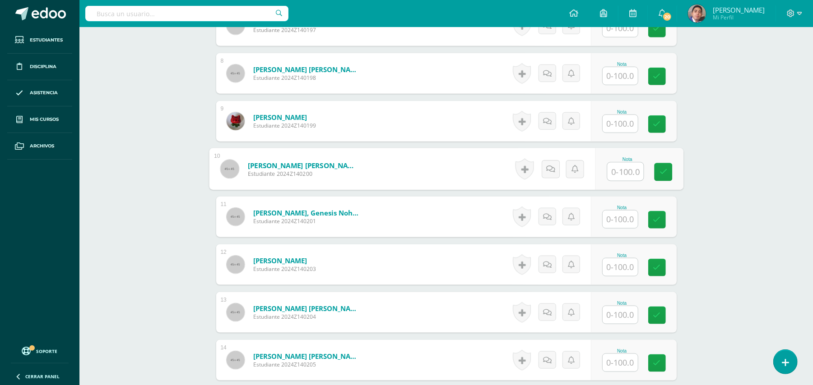
click at [617, 176] on input "text" at bounding box center [625, 172] width 36 height 18
type input "100"
click at [518, 171] on link at bounding box center [518, 169] width 18 height 21
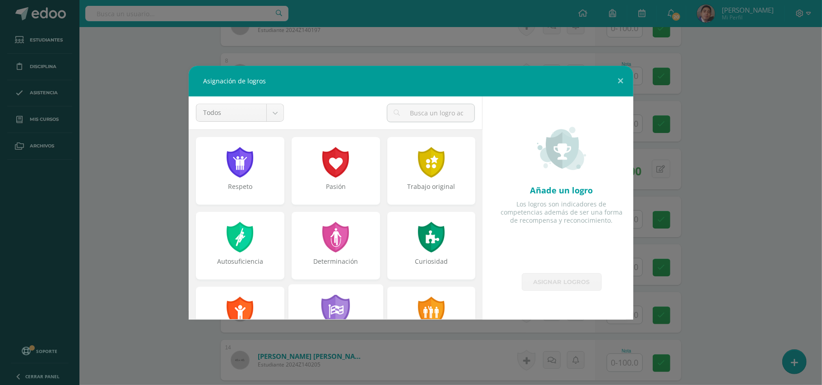
click at [349, 310] on div "Competitividad" at bounding box center [335, 320] width 95 height 73
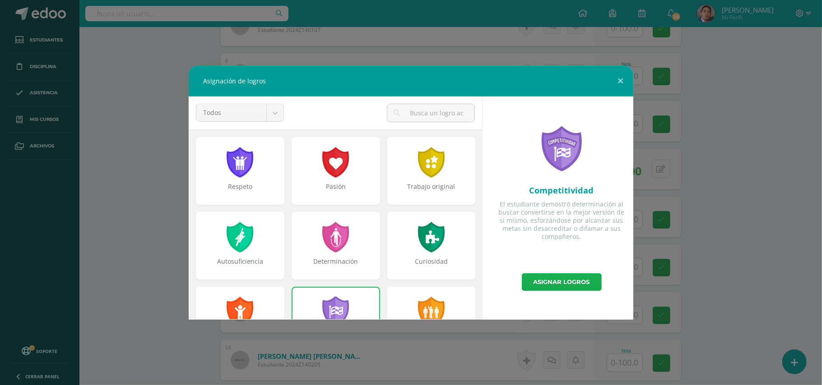
click at [542, 283] on link "Asignar logros" at bounding box center [562, 282] width 80 height 18
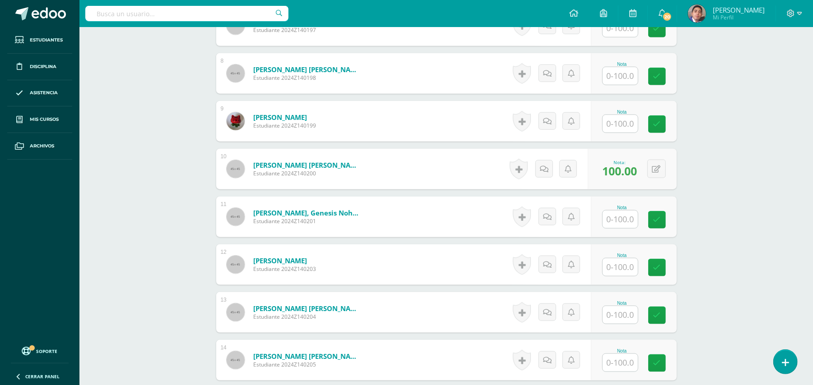
click at [615, 219] on input "text" at bounding box center [619, 220] width 35 height 18
type input "100"
click at [706, 195] on div "Biología Bas III Noveno Básicos "A" Herramientas Detalle de asistencias Activid…" at bounding box center [445, 8] width 733 height 1239
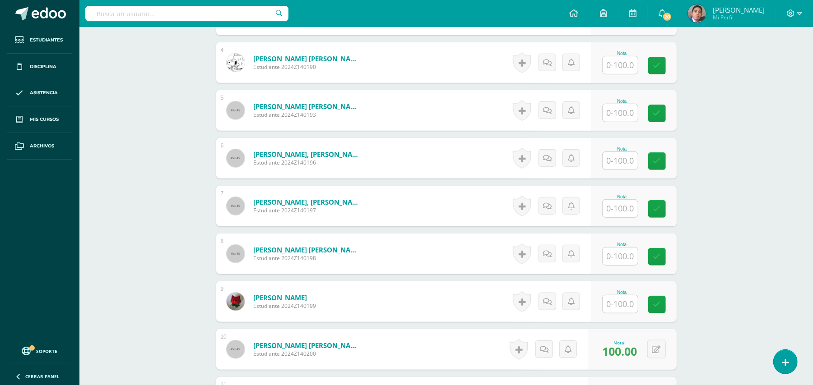
scroll to position [398, 0]
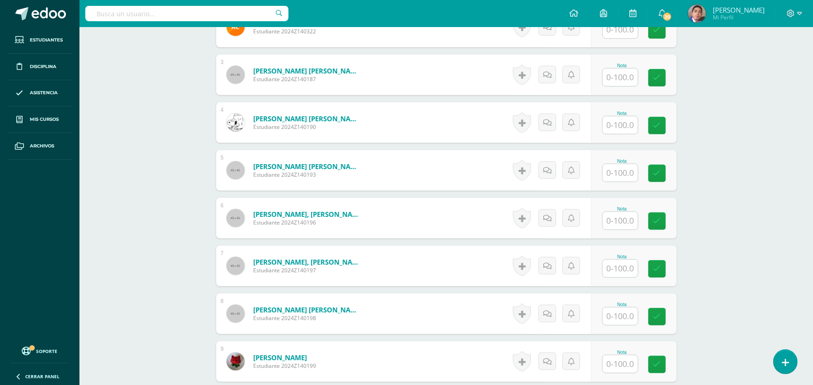
click at [618, 79] on input "text" at bounding box center [619, 78] width 35 height 18
type input "100"
click at [736, 146] on div "Biología Bas III Noveno Básicos "A" Herramientas Detalle de asistencias Activid…" at bounding box center [445, 249] width 733 height 1239
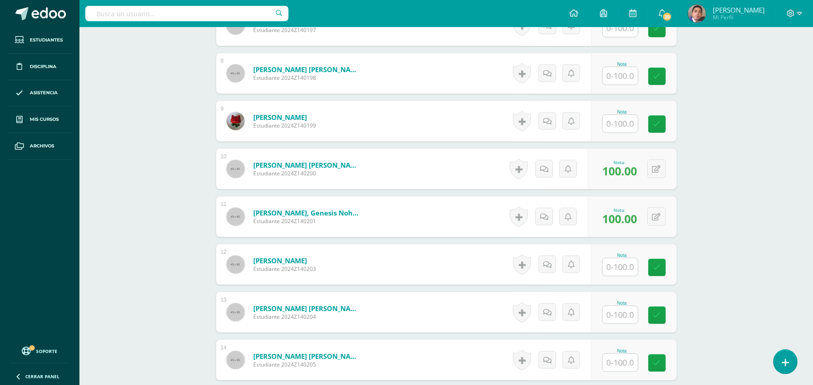
scroll to position [565, 0]
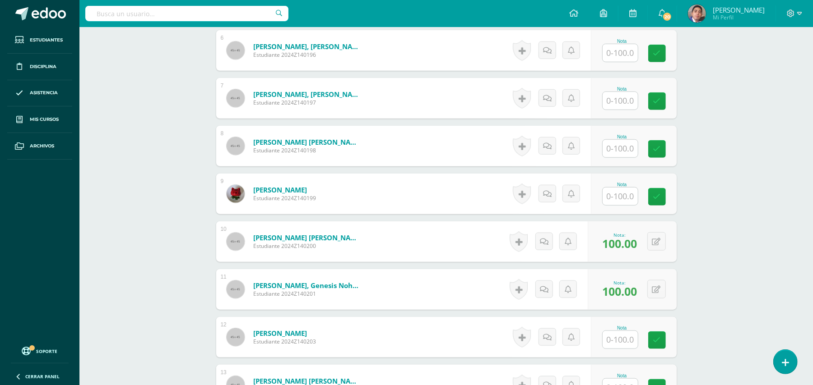
click at [629, 110] on input "text" at bounding box center [619, 101] width 35 height 18
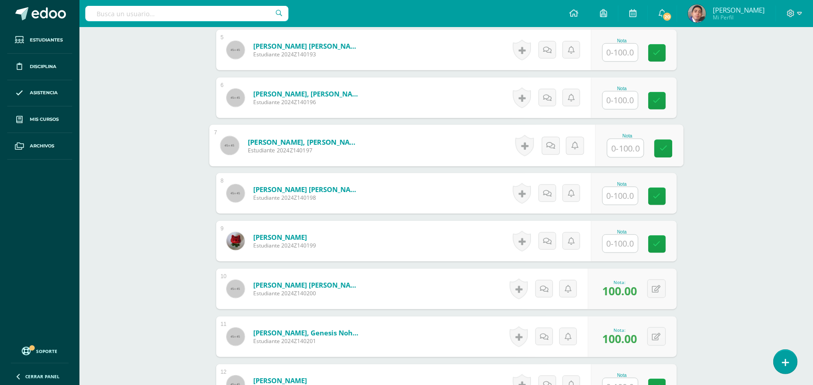
click at [611, 154] on input "text" at bounding box center [625, 148] width 36 height 18
type input "100"
click at [719, 134] on div "Biología Bas III Noveno Básicos "A" Herramientas Detalle de asistencias Activid…" at bounding box center [445, 128] width 733 height 1239
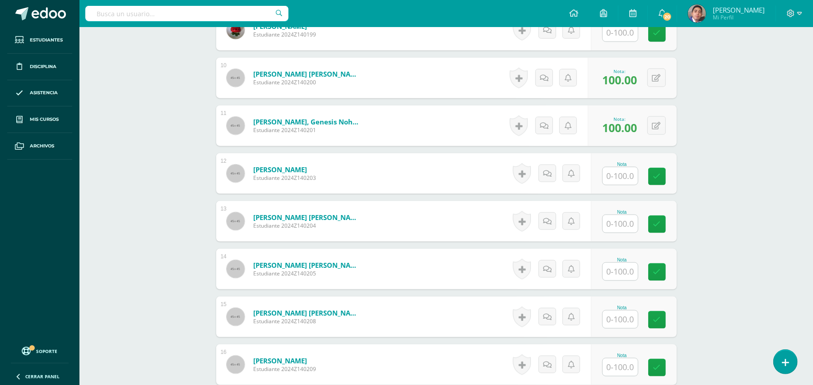
scroll to position [759, 0]
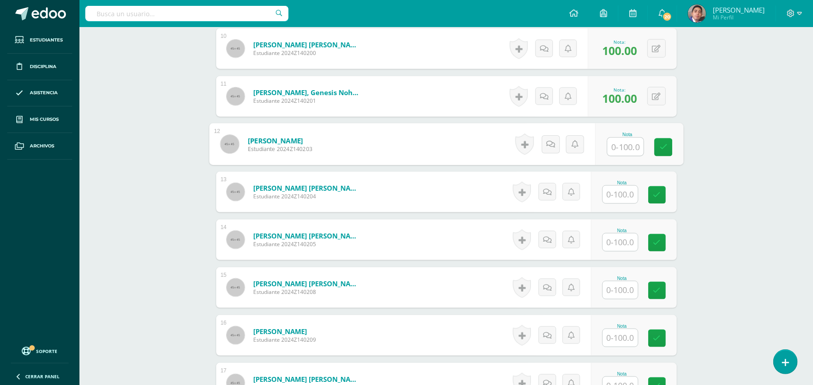
click at [627, 149] on input "text" at bounding box center [625, 147] width 36 height 18
type input "100"
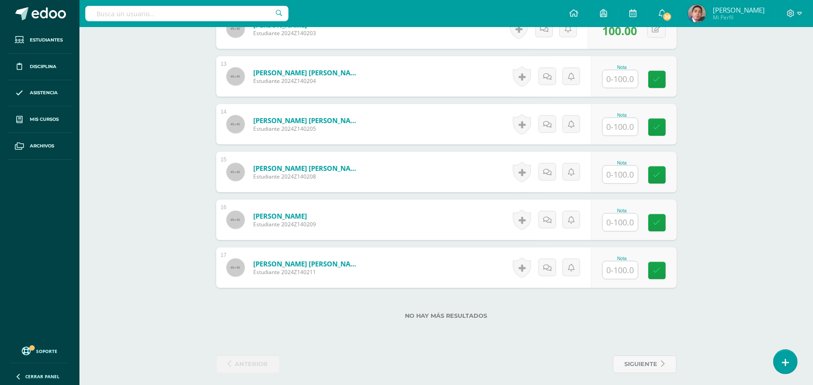
scroll to position [879, 0]
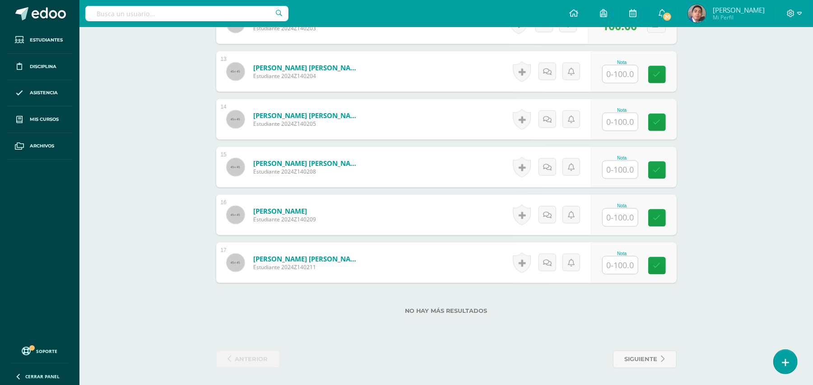
click at [629, 266] on input "text" at bounding box center [619, 266] width 35 height 18
type input "100"
click at [624, 220] on input "text" at bounding box center [625, 218] width 36 height 18
type input "100"
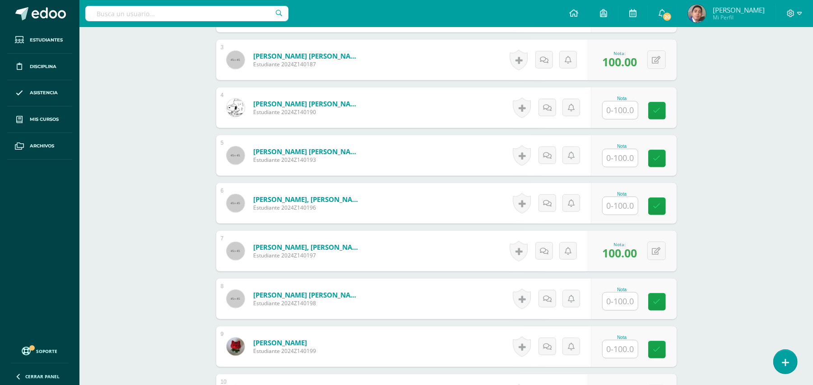
scroll to position [338, 0]
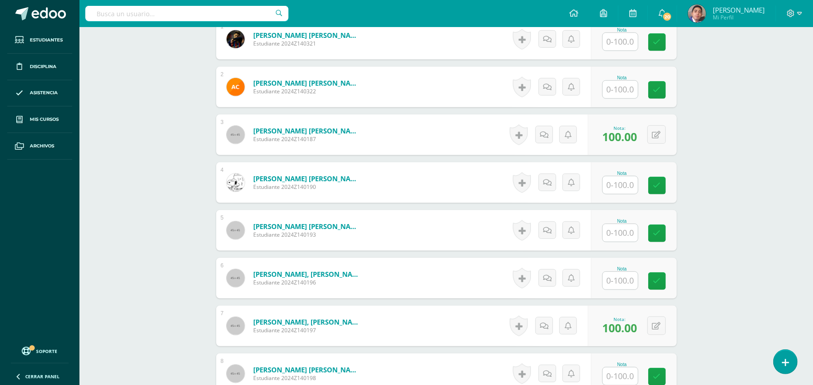
click at [628, 188] on input "text" at bounding box center [619, 185] width 35 height 18
type input "100"
click at [722, 181] on div "Biología Bas III Noveno Básicos "A" Herramientas Detalle de asistencias Activid…" at bounding box center [445, 309] width 733 height 1239
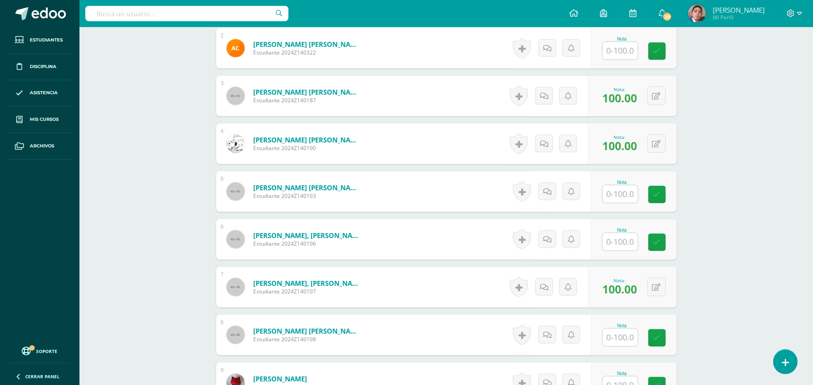
scroll to position [398, 0]
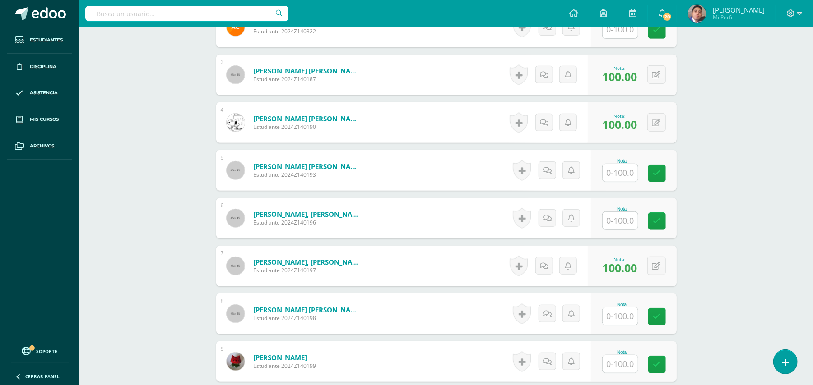
drag, startPoint x: 621, startPoint y: 219, endPoint x: 638, endPoint y: 217, distance: 16.9
click at [621, 220] on input "text" at bounding box center [619, 221] width 35 height 18
type input "100"
click at [724, 179] on div "Biología Bas III Noveno Básicos "A" Herramientas Detalle de asistencias Activid…" at bounding box center [445, 249] width 733 height 1239
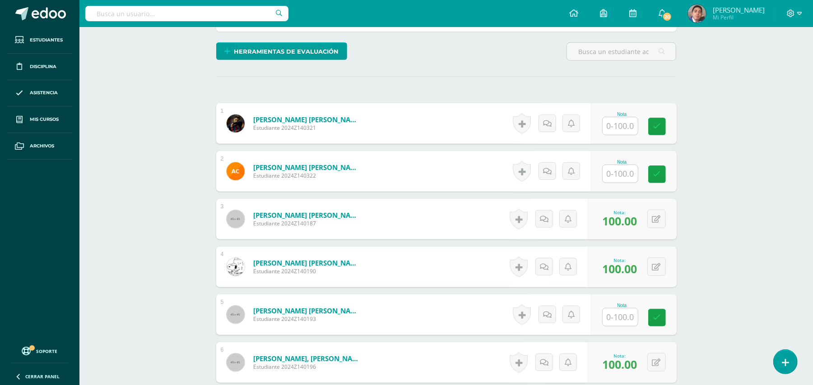
scroll to position [217, 0]
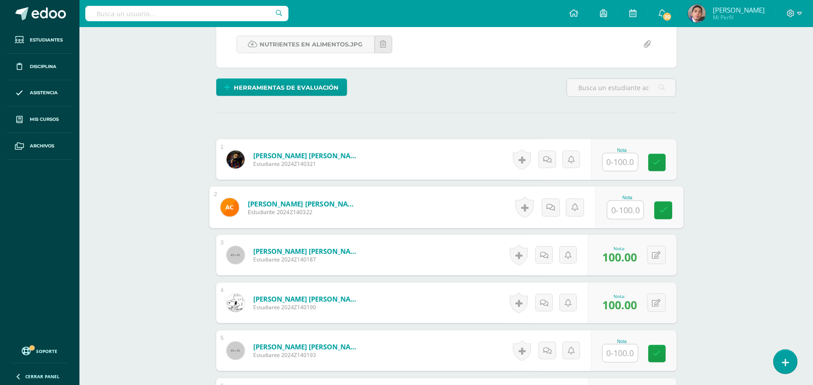
click at [633, 215] on input "text" at bounding box center [625, 210] width 36 height 18
type input "100"
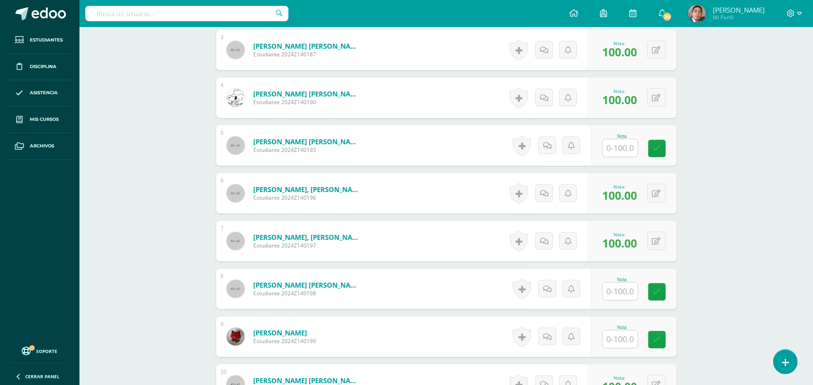
scroll to position [458, 0]
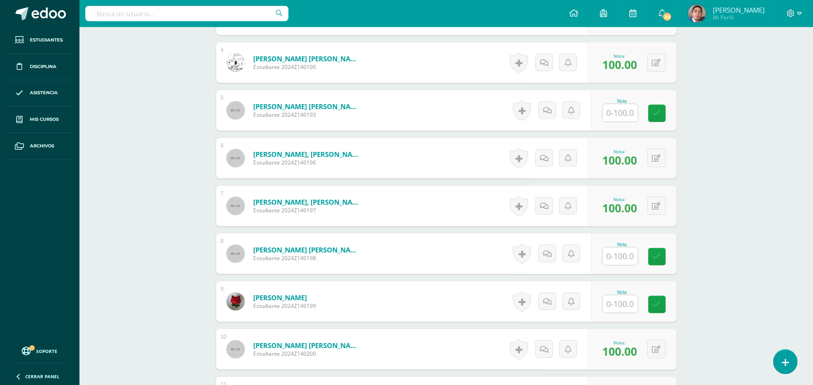
click at [621, 305] on input "text" at bounding box center [619, 305] width 35 height 18
type input "100"
click at [717, 208] on div "Biología Bas III Noveno Básicos "A" Herramientas Detalle de asistencias Activid…" at bounding box center [445, 189] width 733 height 1239
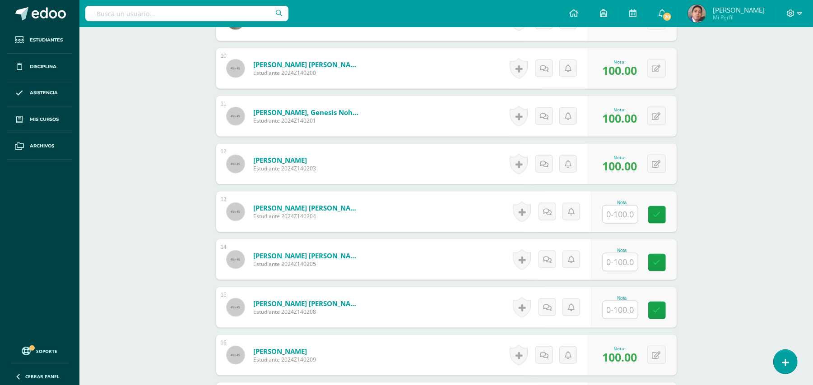
scroll to position [759, 0]
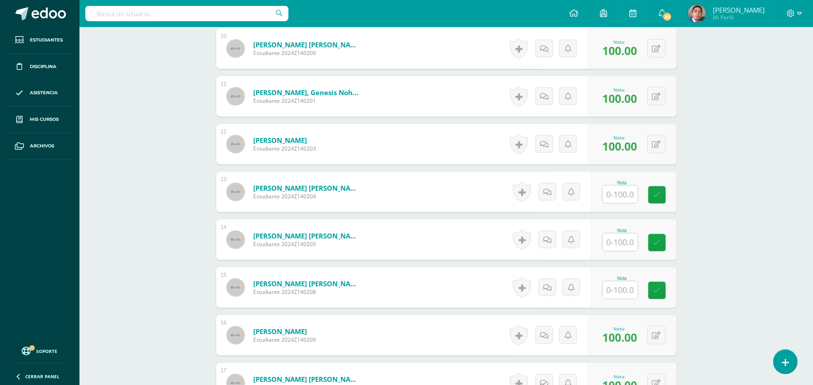
click at [624, 243] on input "text" at bounding box center [619, 243] width 35 height 18
type input "100"
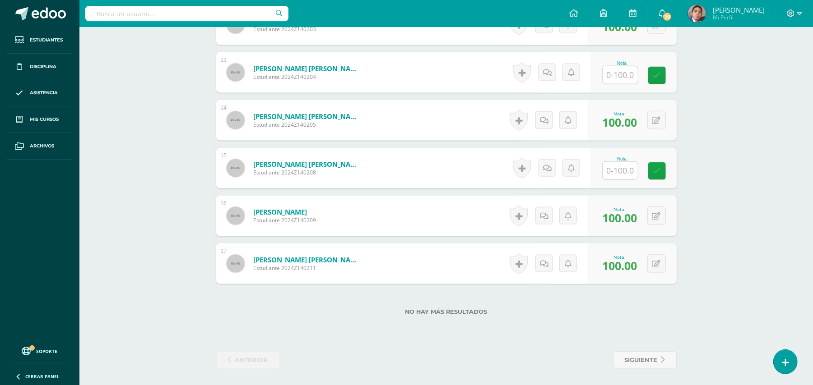
scroll to position [879, 0]
click at [620, 176] on input "text" at bounding box center [619, 170] width 35 height 18
click at [617, 176] on input "text" at bounding box center [625, 170] width 36 height 18
type input "100"
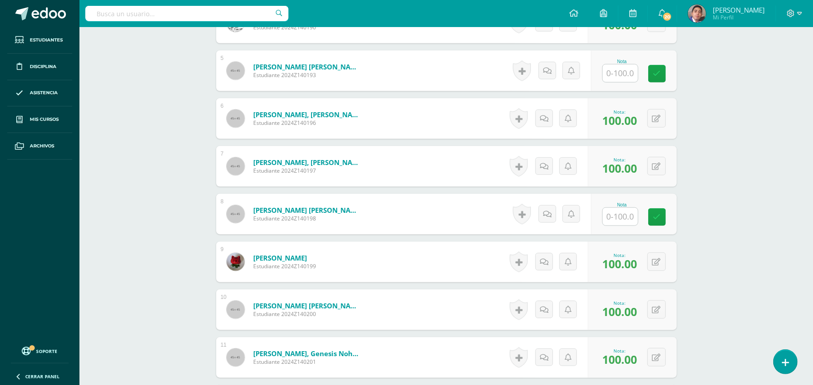
scroll to position [518, 0]
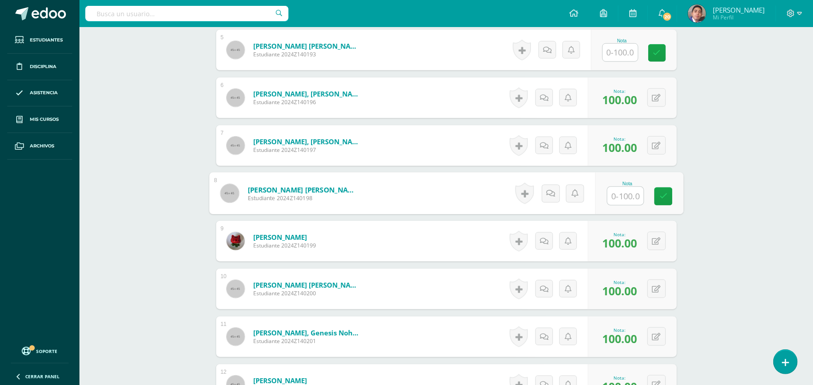
click at [615, 192] on input "text" at bounding box center [625, 196] width 36 height 18
type input "100"
click at [741, 171] on div "Biología Bas III Noveno Básicos "A" Herramientas Detalle de asistencias Activid…" at bounding box center [445, 128] width 733 height 1239
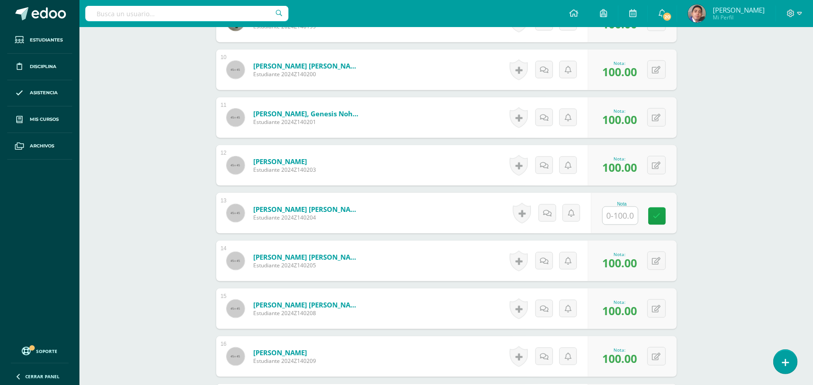
scroll to position [759, 0]
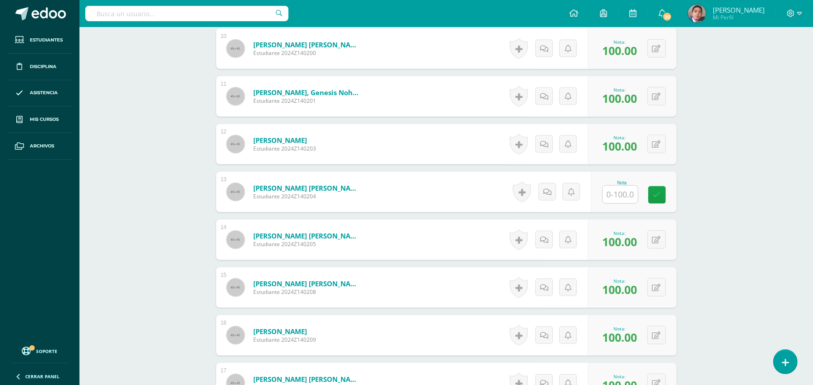
click at [627, 201] on input "text" at bounding box center [619, 195] width 35 height 18
type input "100"
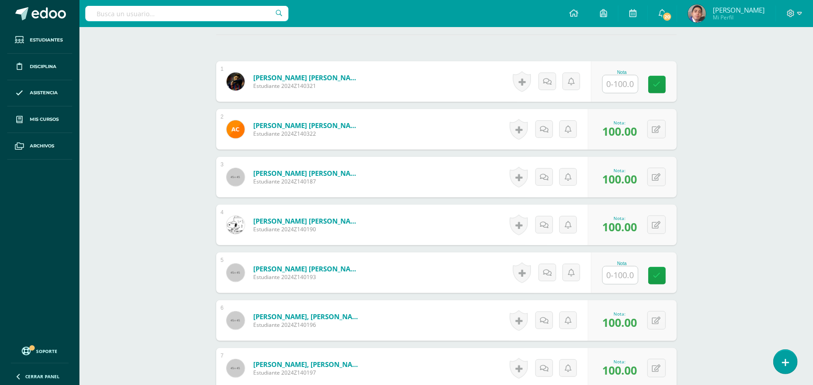
scroll to position [277, 0]
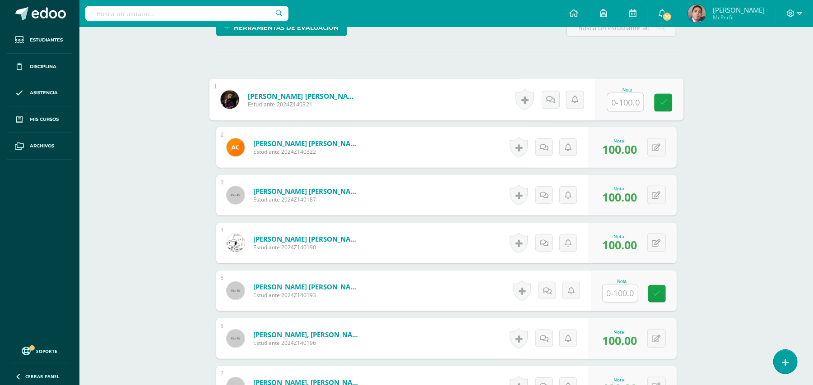
click at [623, 107] on input "text" at bounding box center [625, 102] width 36 height 18
type input "100"
click at [719, 100] on div "Biología Bas III Noveno Básicos "A" Herramientas Detalle de asistencias Activid…" at bounding box center [445, 369] width 733 height 1239
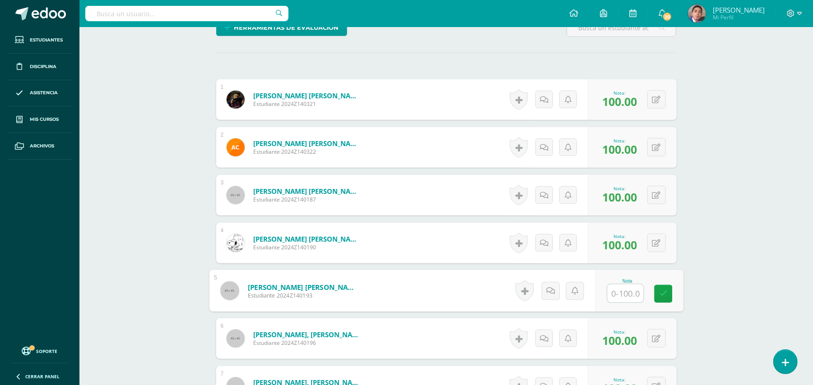
click at [615, 292] on input "text" at bounding box center [625, 294] width 36 height 18
type input "100"
click at [754, 255] on div "Biología Bas III Noveno Básicos "A" Herramientas Detalle de asistencias Activid…" at bounding box center [445, 369] width 733 height 1239
